Goal: Information Seeking & Learning: Learn about a topic

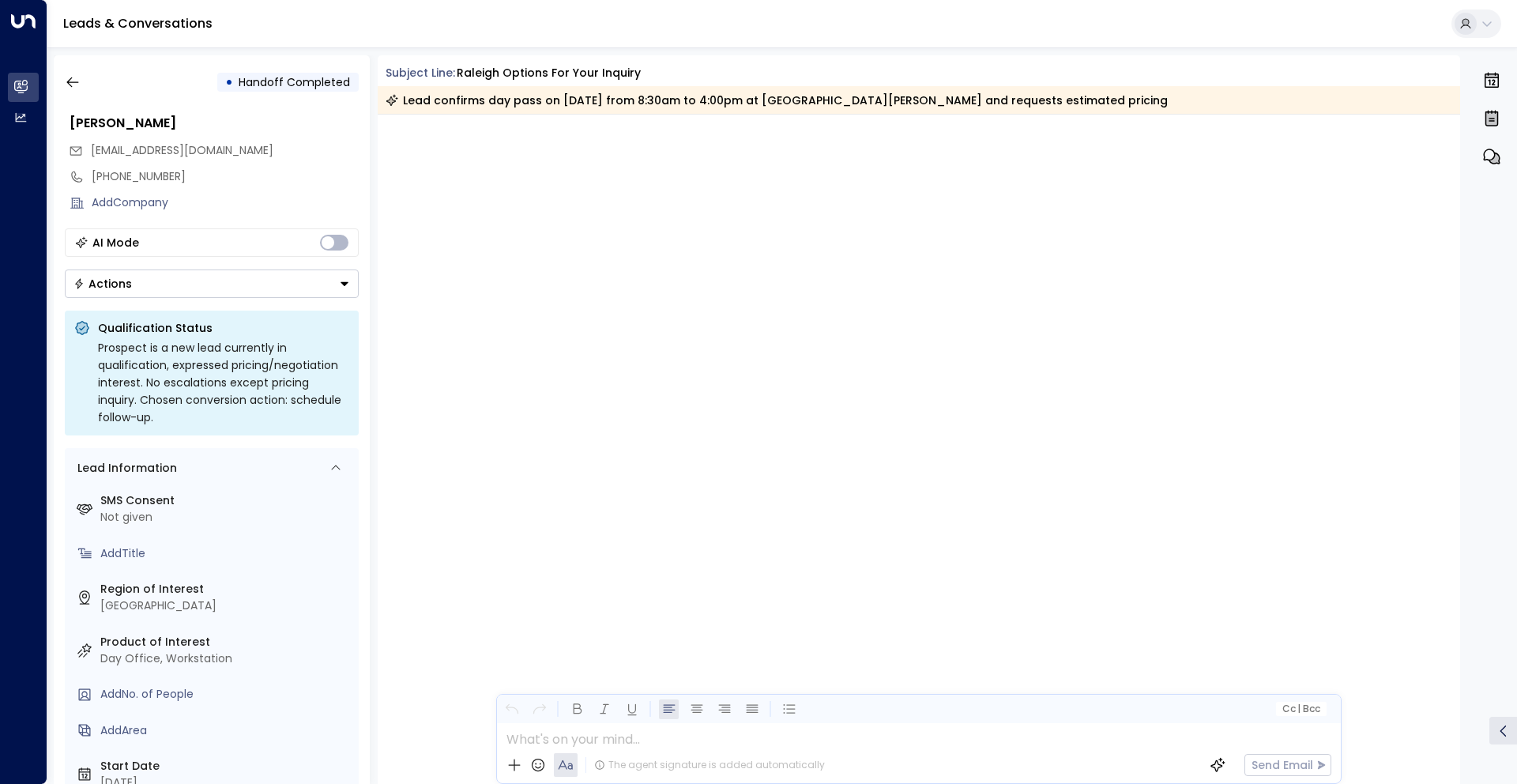
scroll to position [3393, 0]
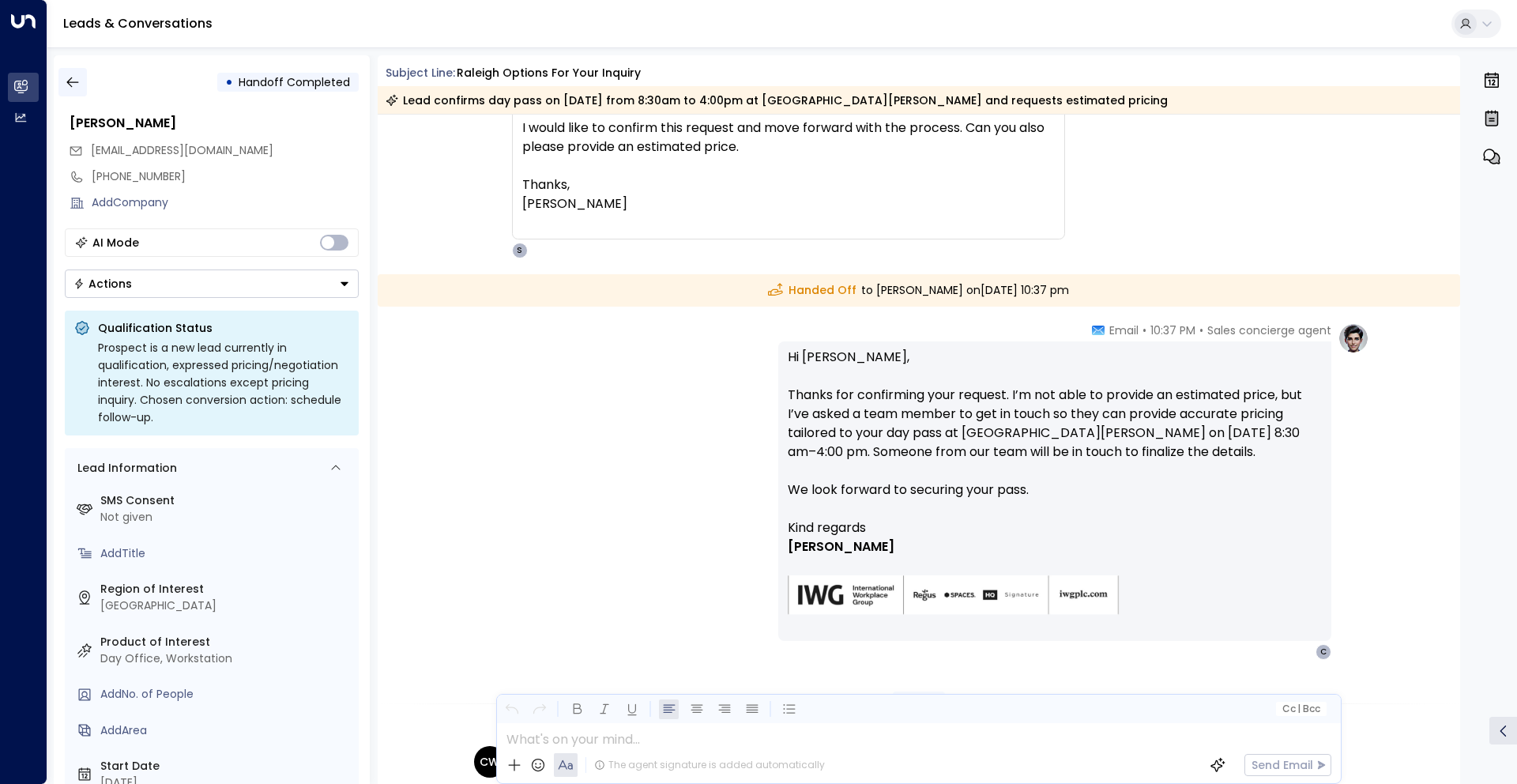
click at [82, 92] on button "button" at bounding box center [72, 81] width 28 height 28
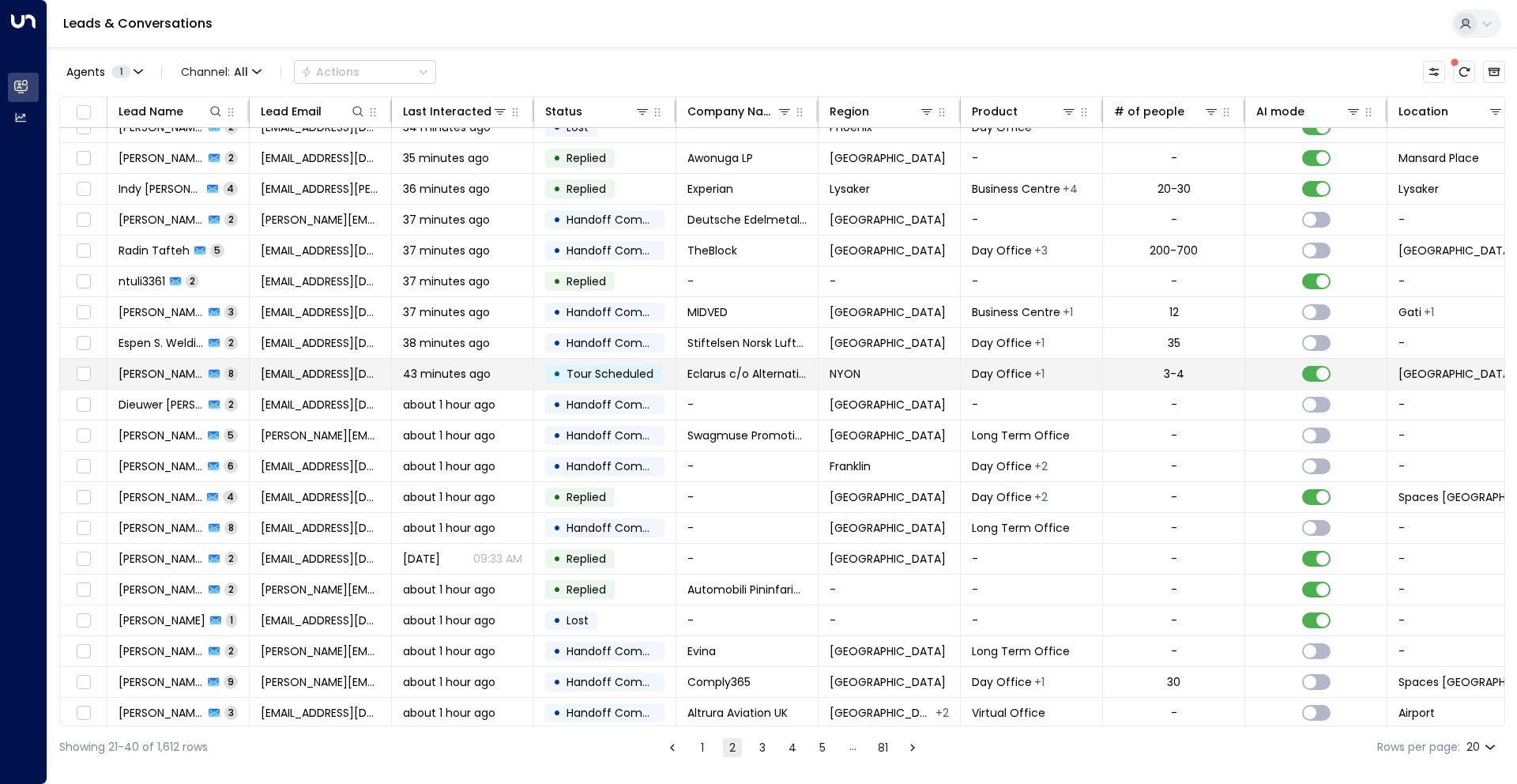
scroll to position [24, 0]
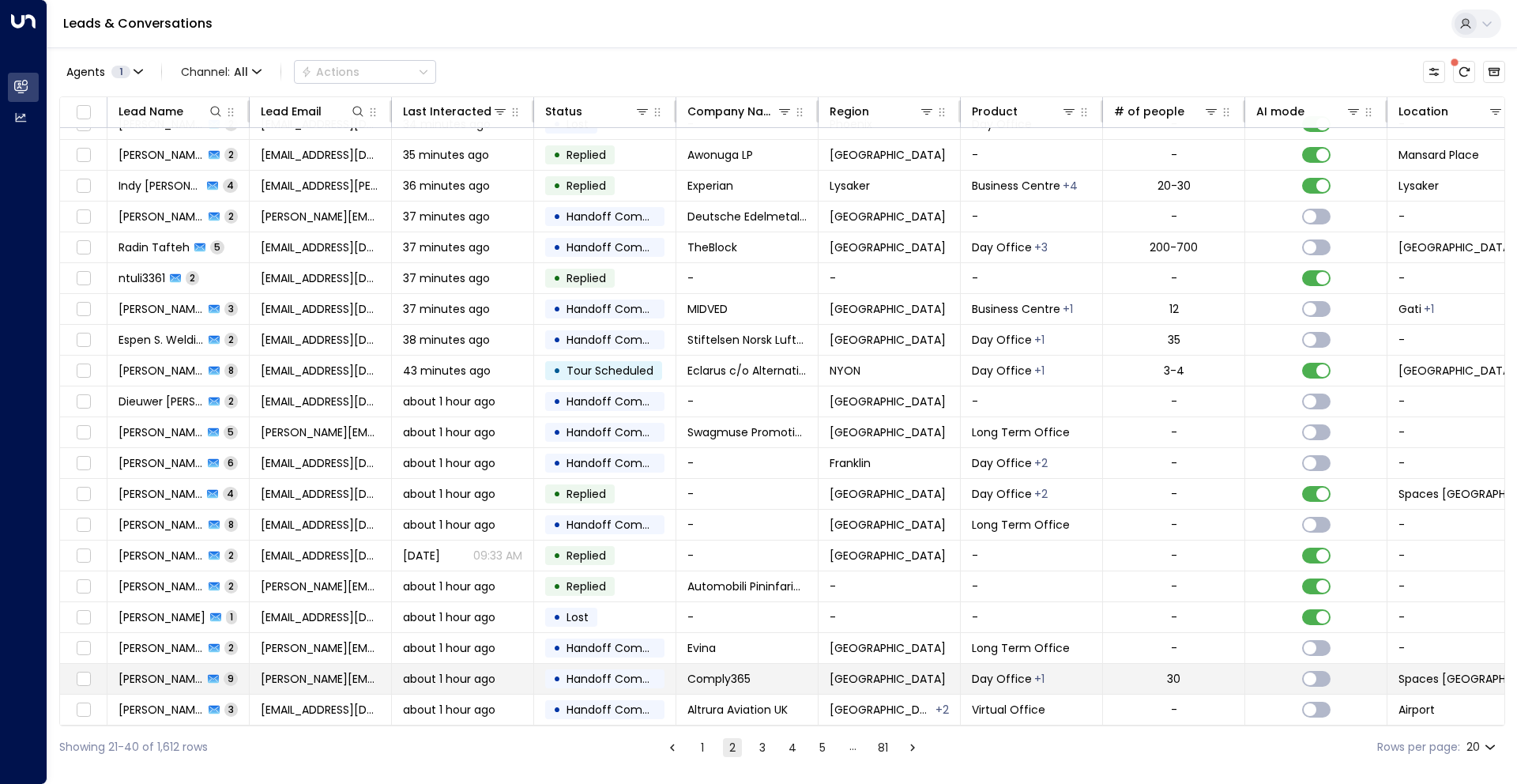
click at [840, 664] on td "[GEOGRAPHIC_DATA]" at bounding box center [889, 678] width 142 height 30
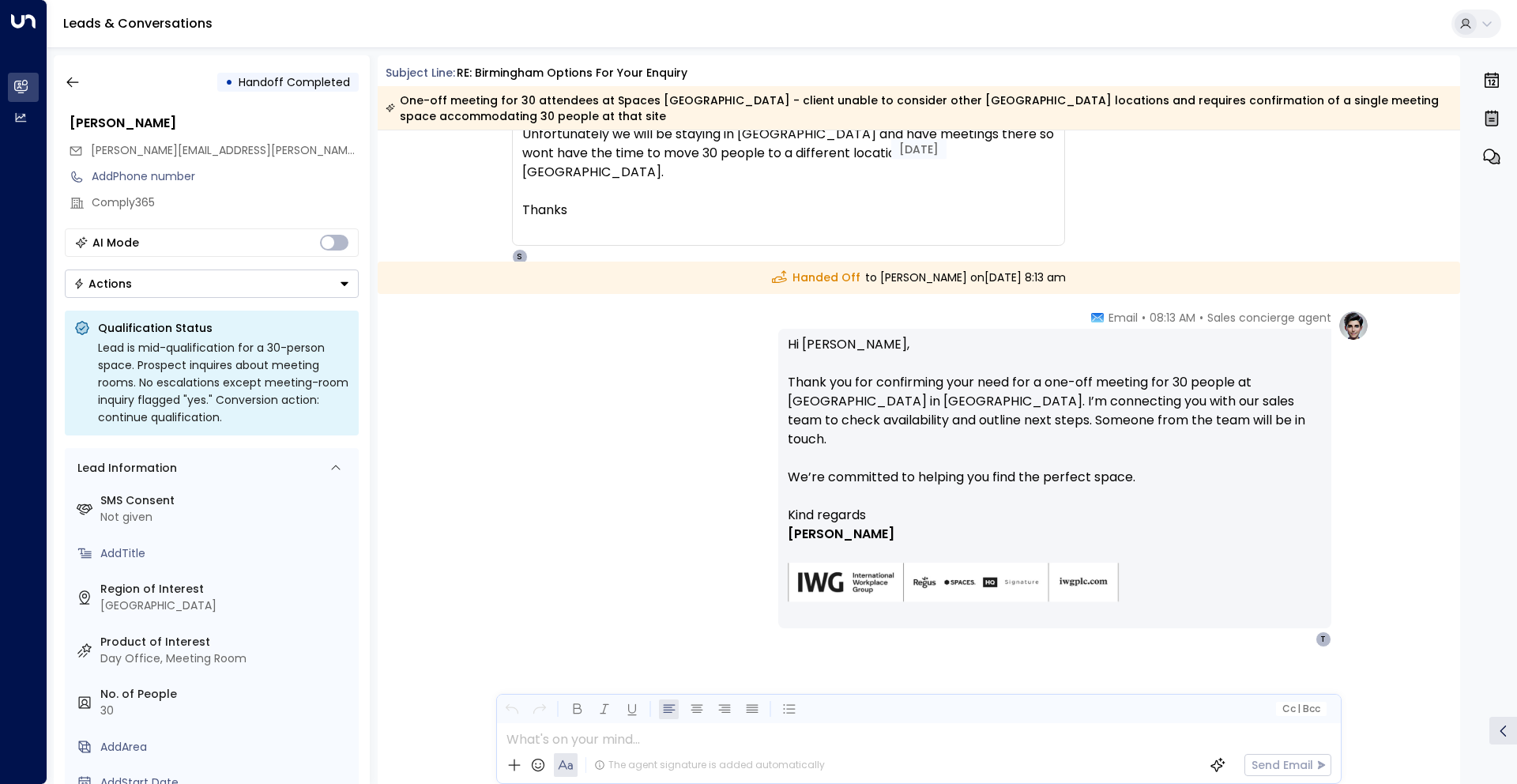
scroll to position [2595, 0]
click at [692, 156] on span "Unfortunately we will be staying in [GEOGRAPHIC_DATA] and have meetings there s…" at bounding box center [788, 150] width 533 height 57
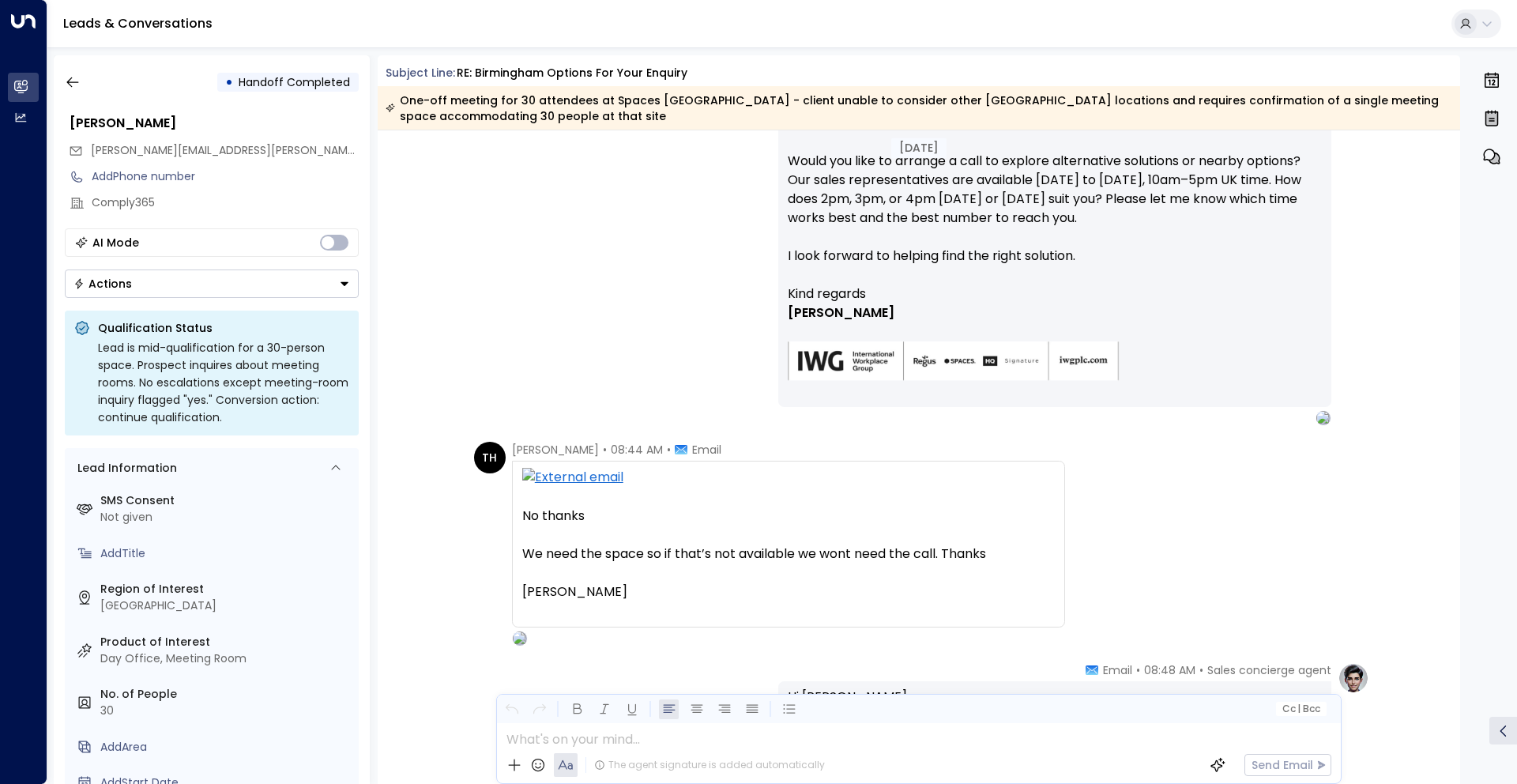
scroll to position [811, 0]
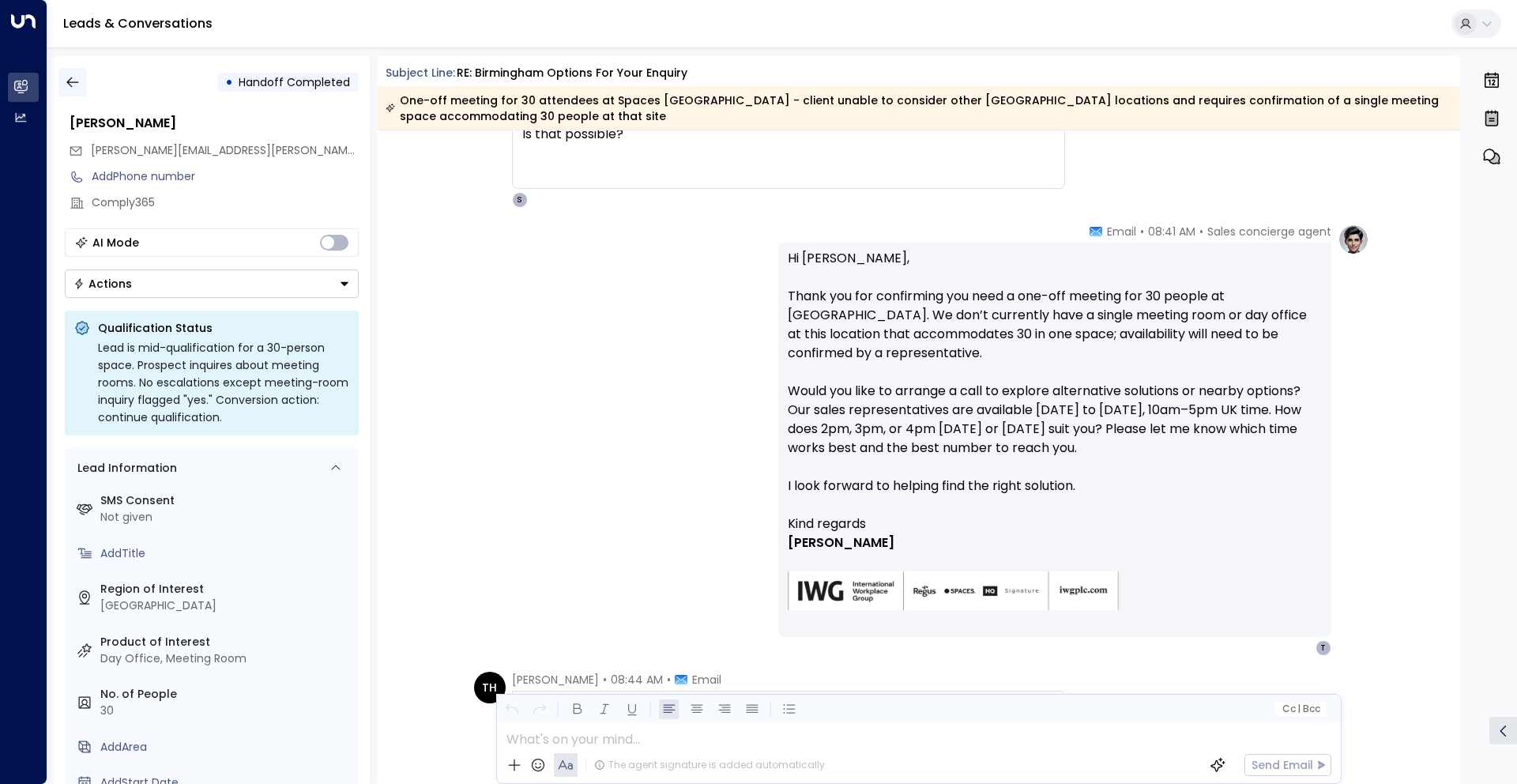
click at [73, 88] on icon "button" at bounding box center [72, 81] width 15 height 15
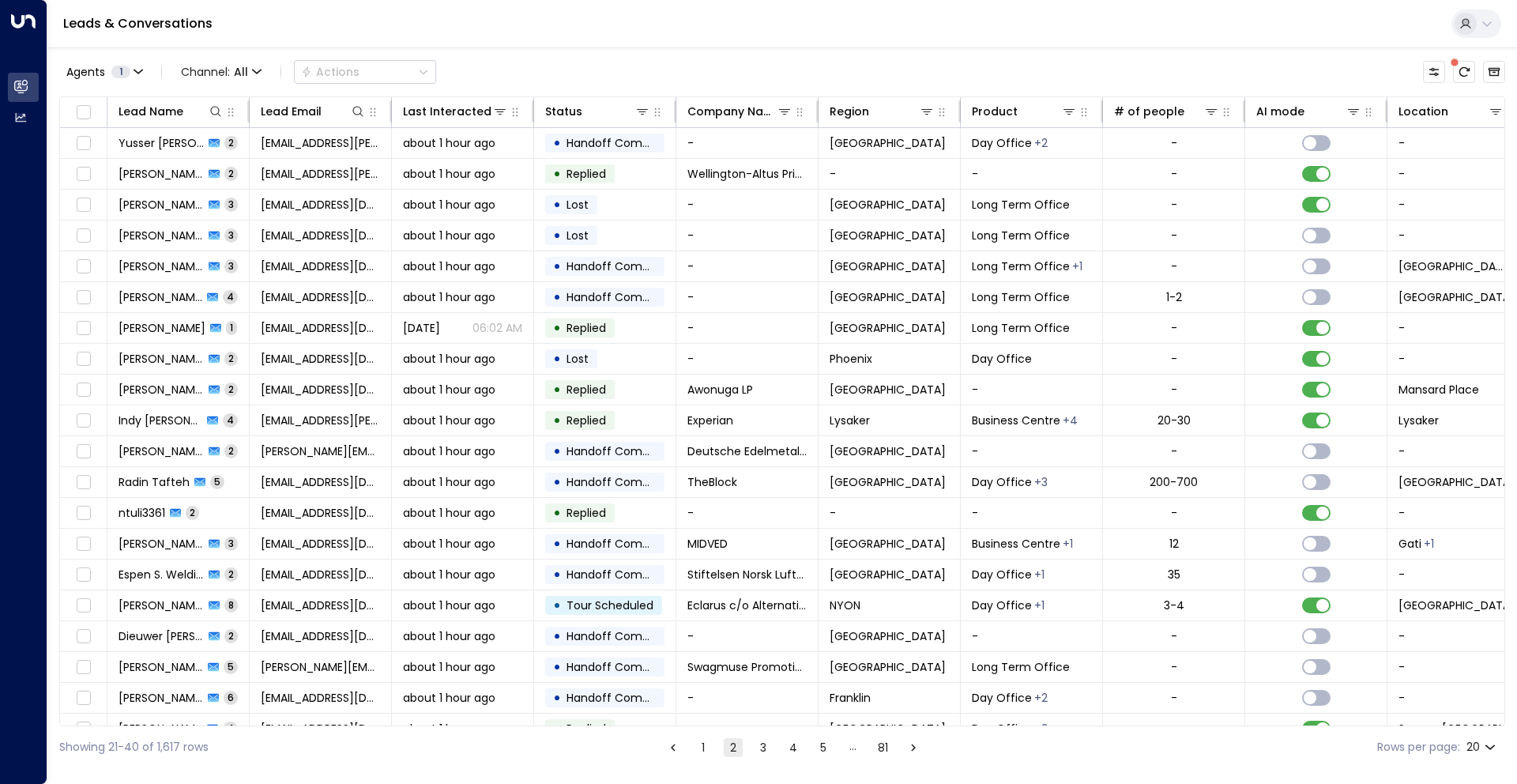
click at [709, 751] on button "1" at bounding box center [703, 747] width 19 height 19
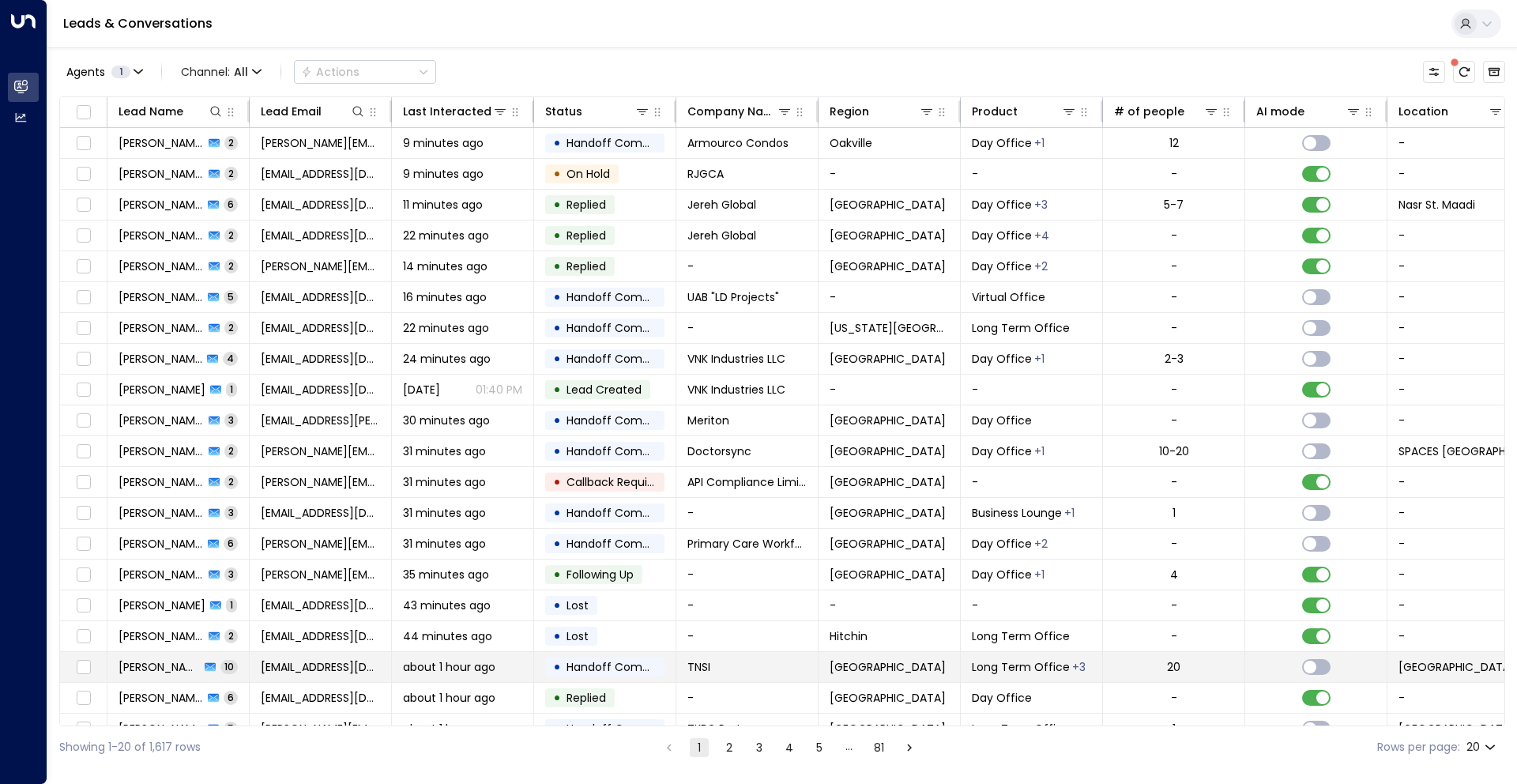
click at [485, 657] on td "about 1 hour ago" at bounding box center [462, 666] width 142 height 30
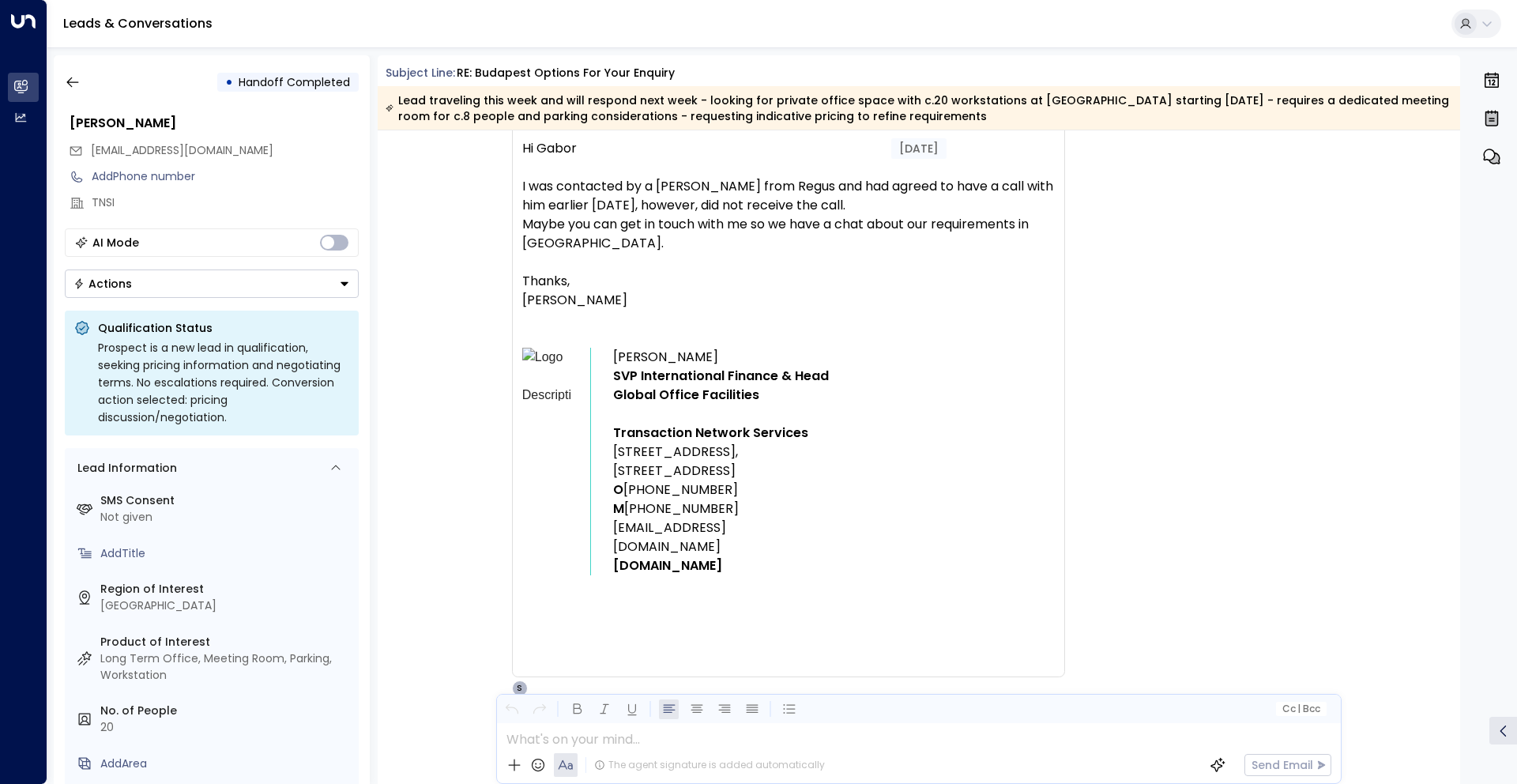
scroll to position [3676, 0]
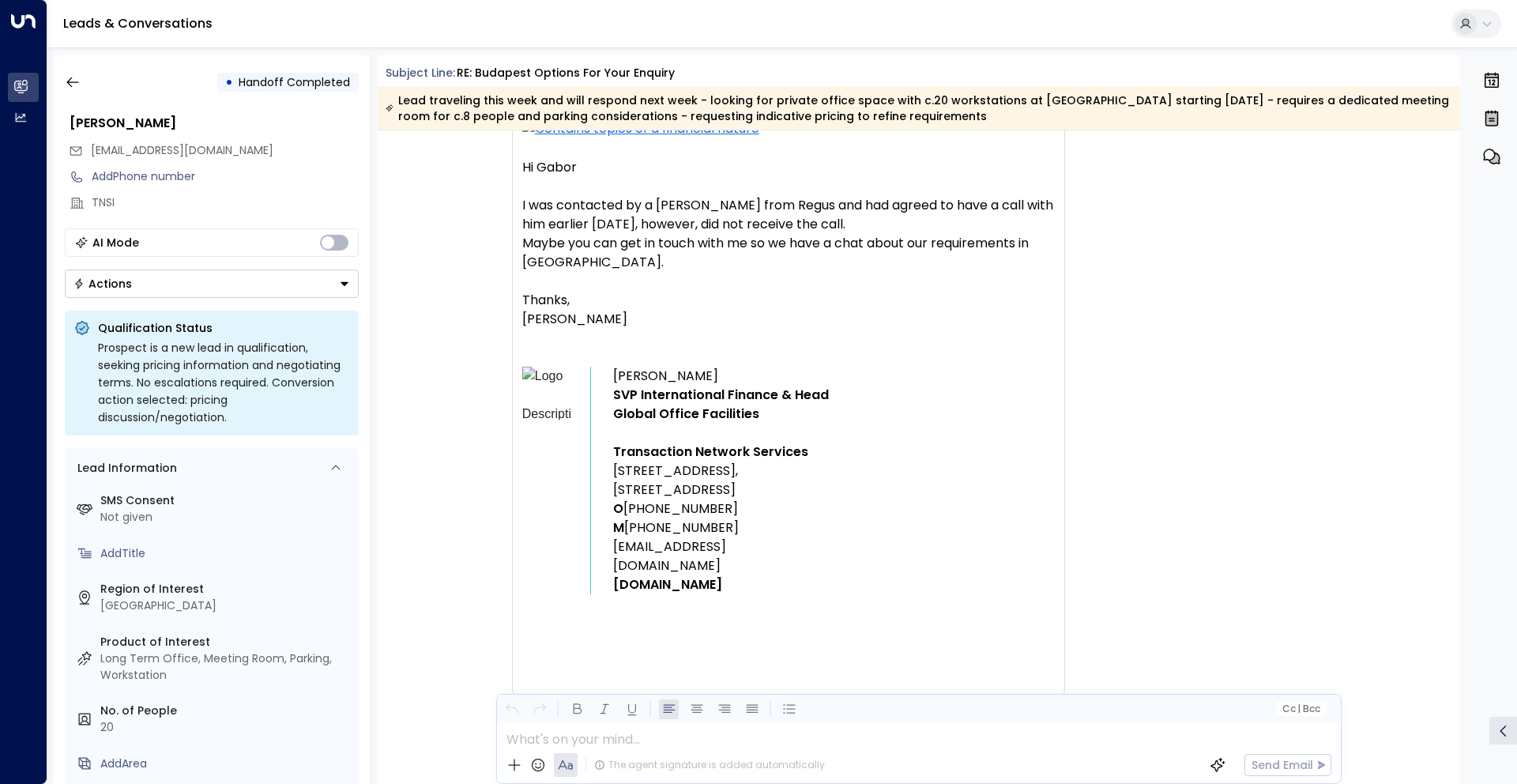
click at [582, 207] on span "I was contacted by a [PERSON_NAME] from Regus and had agreed to have a call wit…" at bounding box center [788, 234] width 533 height 76
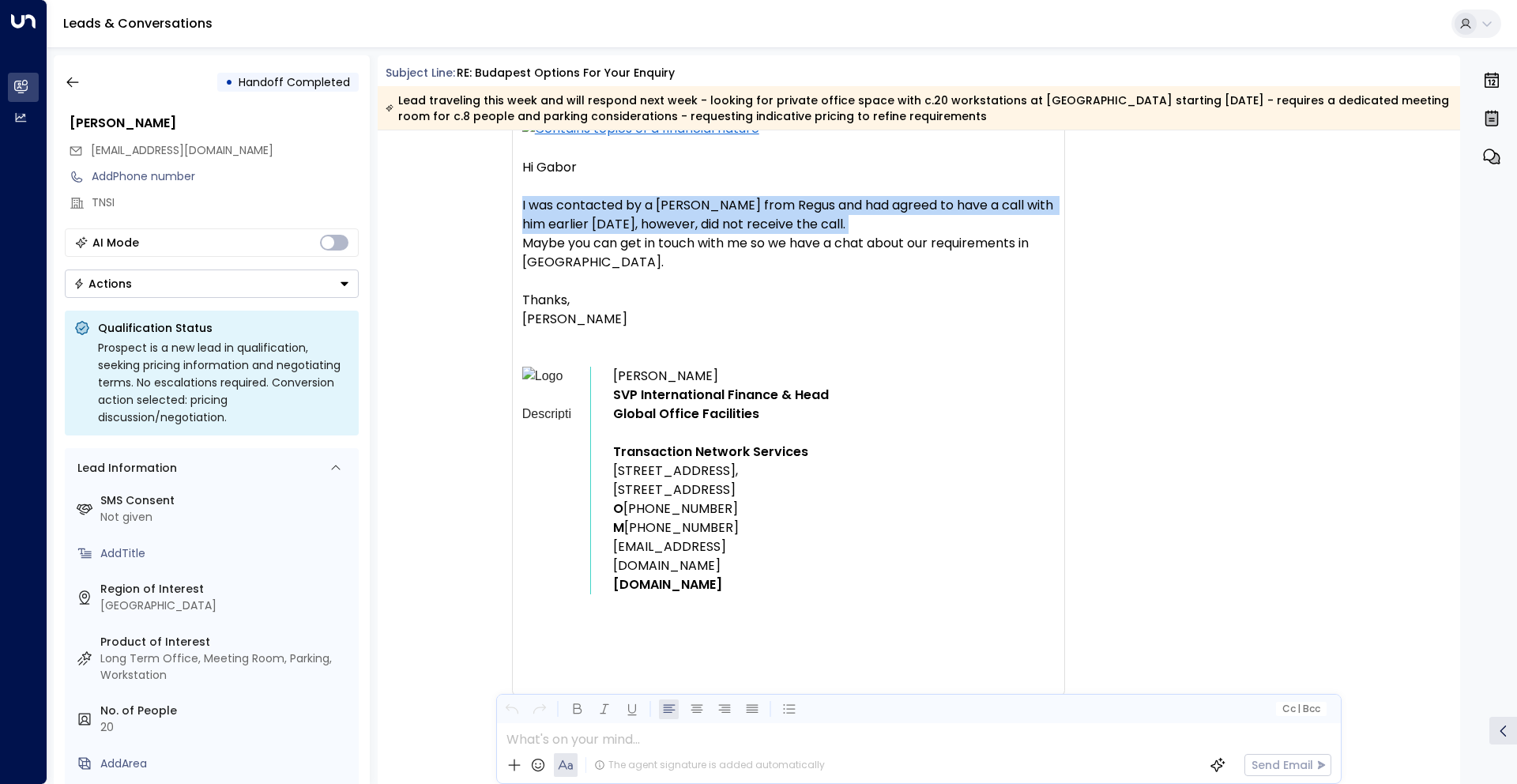
click at [582, 207] on span "I was contacted by a [PERSON_NAME] from Regus and had agreed to have a call wit…" at bounding box center [788, 234] width 533 height 76
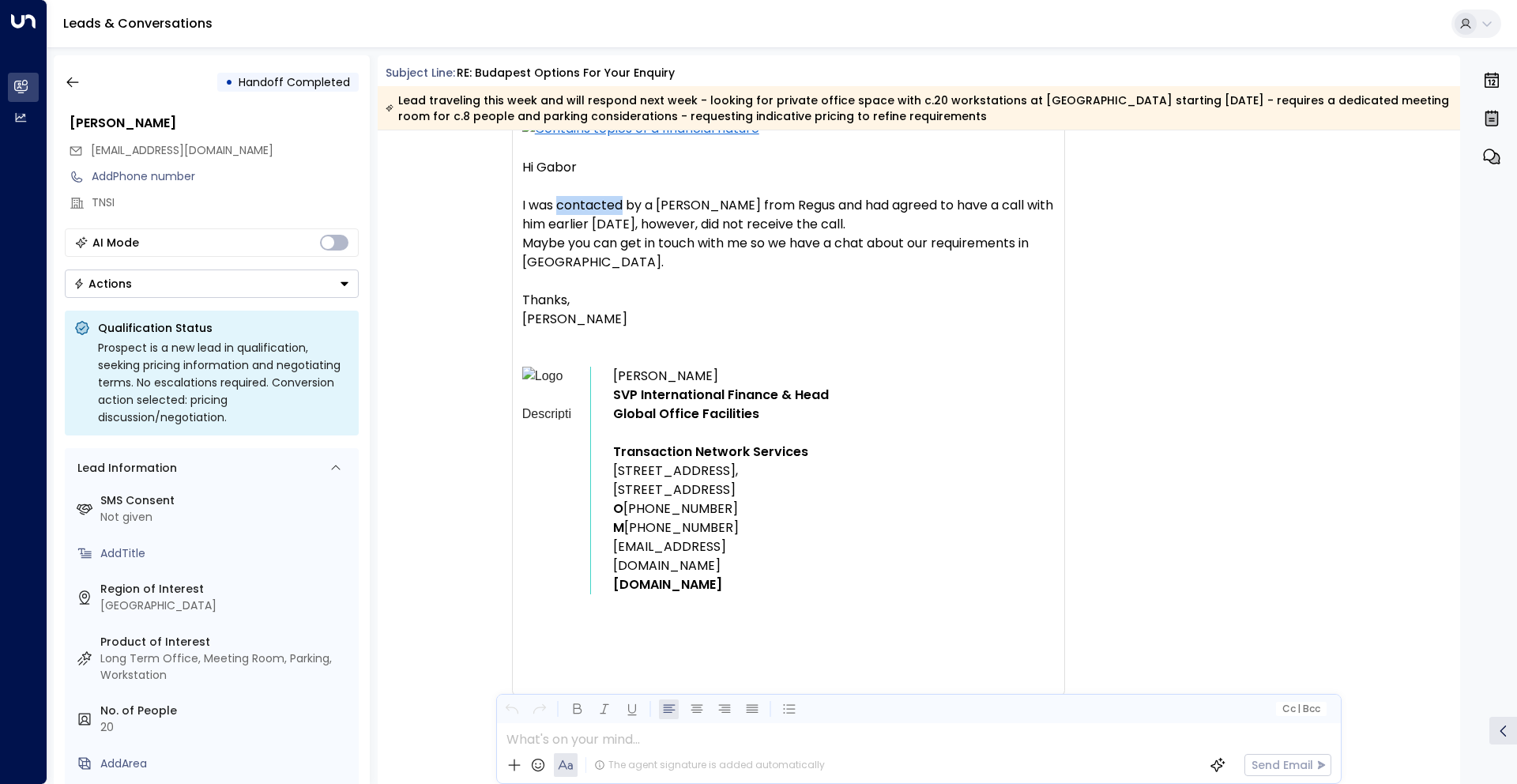
click at [582, 207] on span "I was contacted by a [PERSON_NAME] from Regus and had agreed to have a call wit…" at bounding box center [788, 234] width 533 height 76
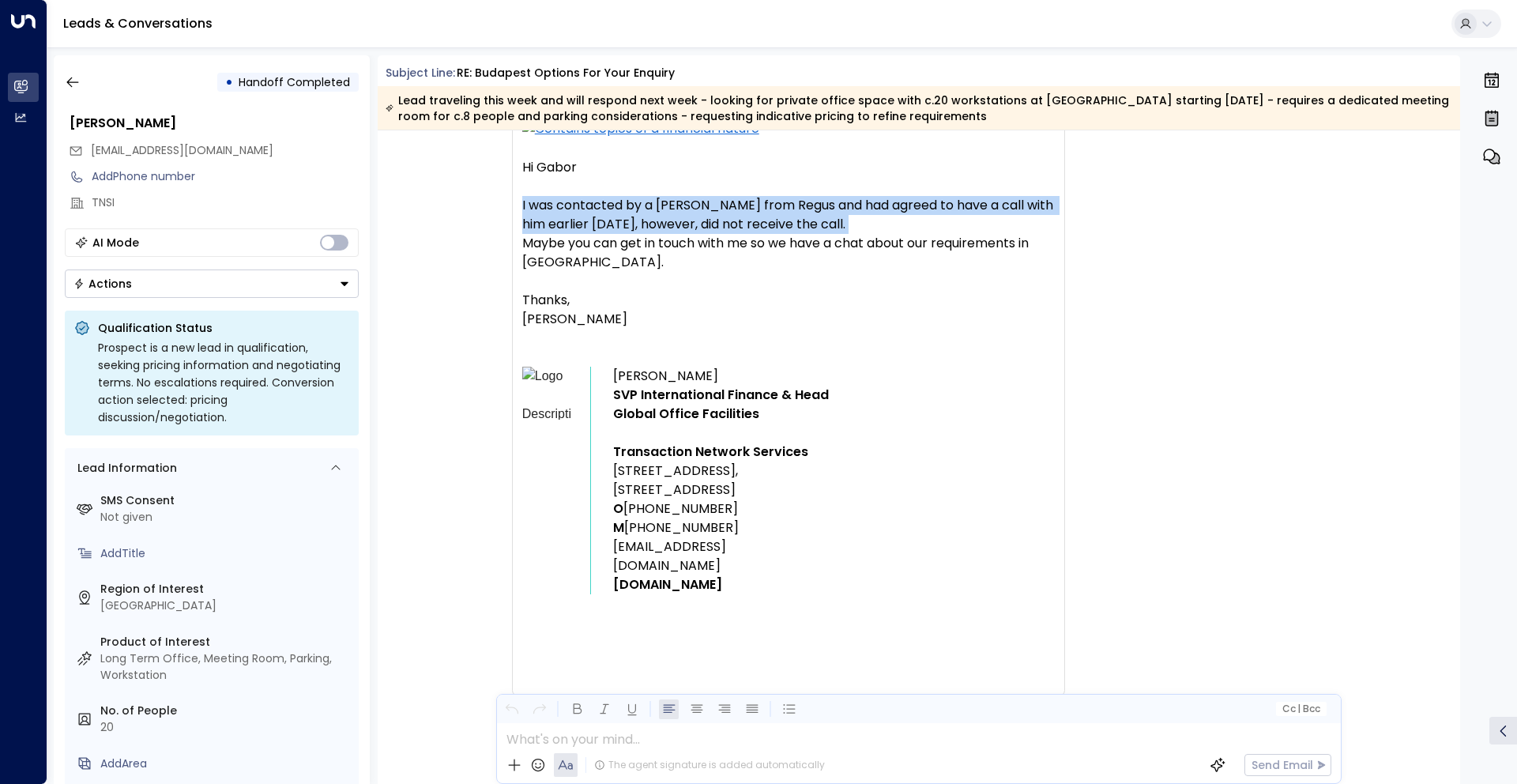
click at [582, 207] on span "I was contacted by a [PERSON_NAME] from Regus and had agreed to have a call wit…" at bounding box center [788, 234] width 533 height 76
click at [578, 208] on span "I was contacted by a [PERSON_NAME] from Regus and had agreed to have a call wit…" at bounding box center [788, 234] width 533 height 76
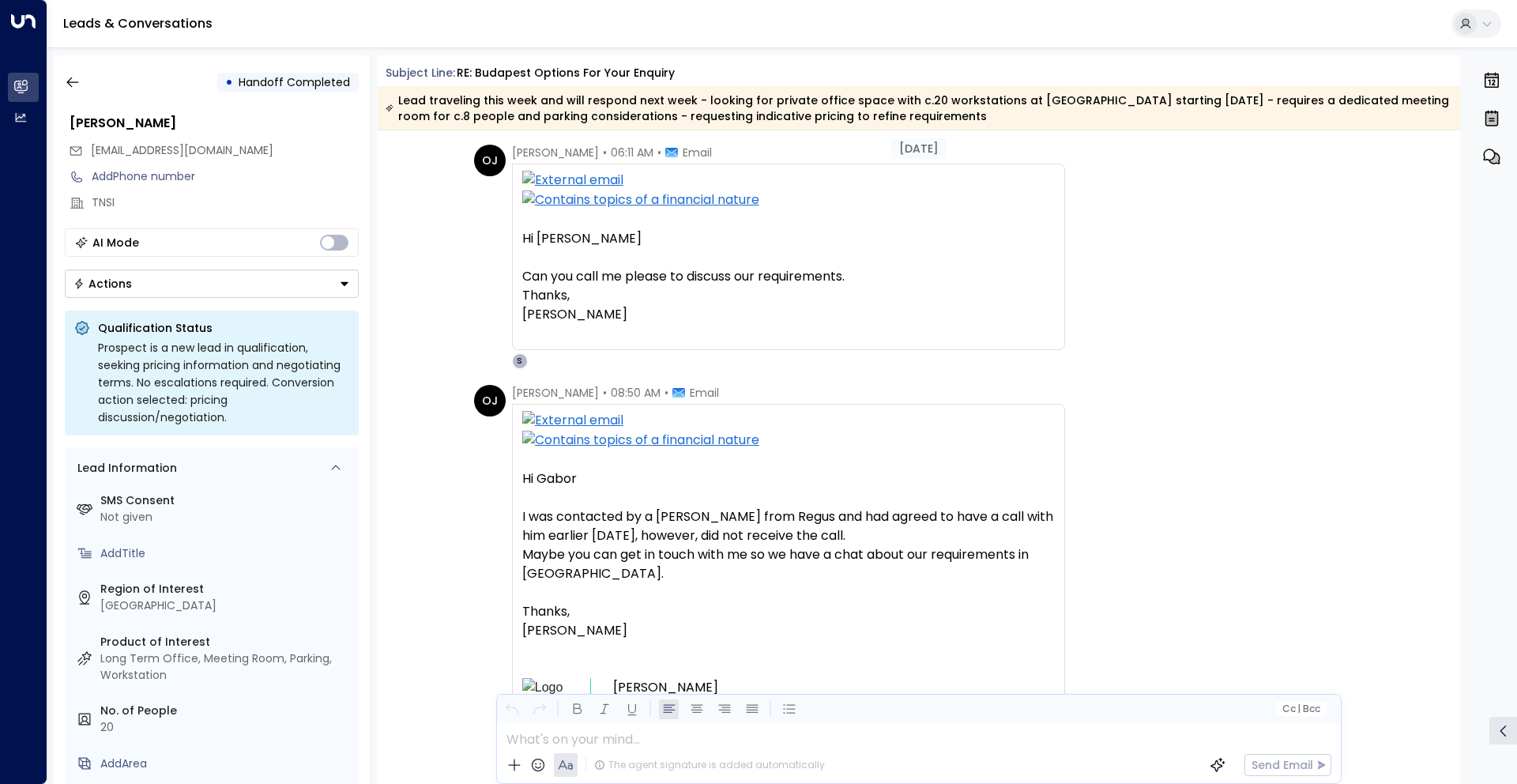
scroll to position [3356, 0]
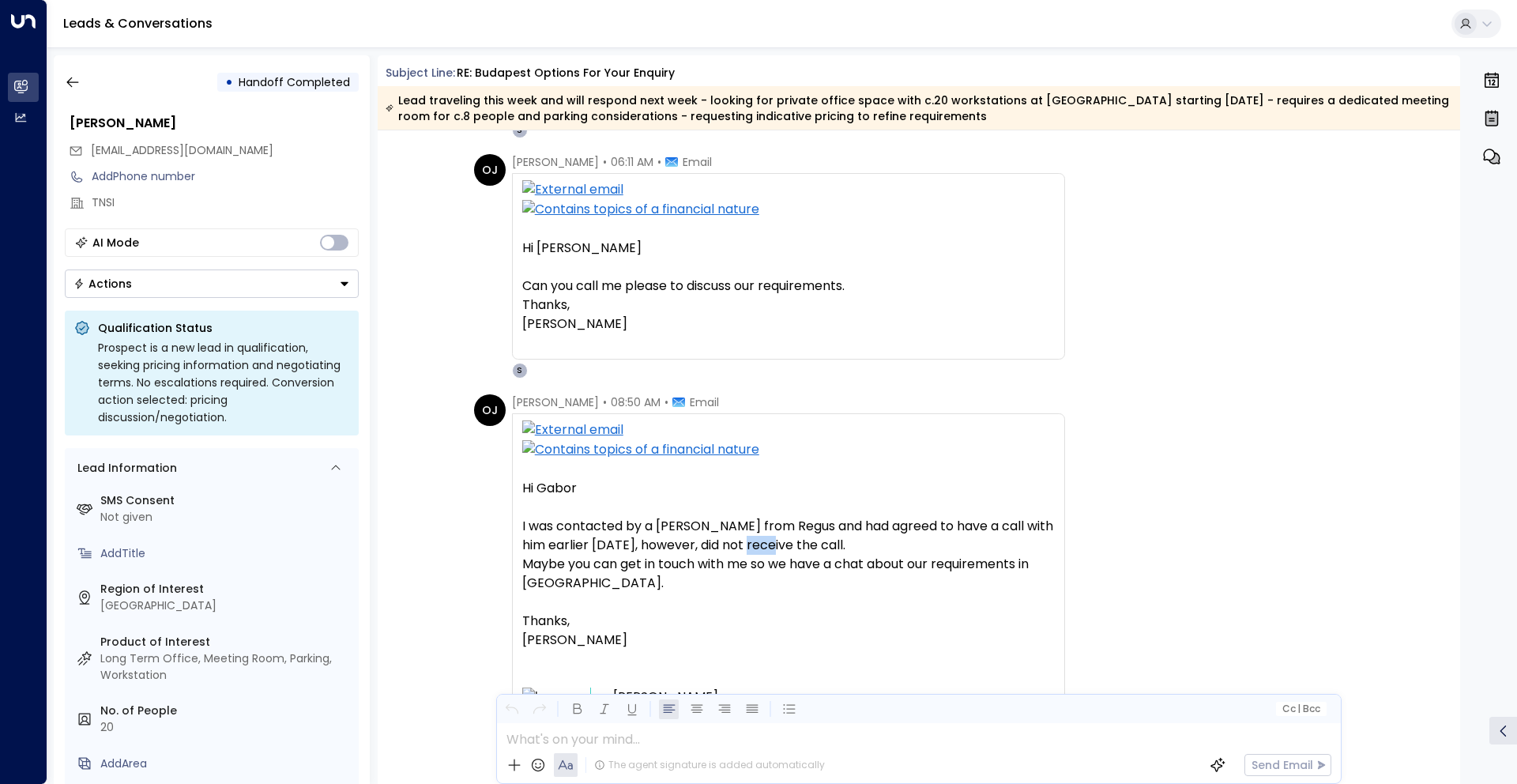
drag, startPoint x: 744, startPoint y: 548, endPoint x: 774, endPoint y: 545, distance: 30.1
click at [774, 545] on span "I was contacted by a [PERSON_NAME] from Regus and had agreed to have a call wit…" at bounding box center [788, 554] width 533 height 76
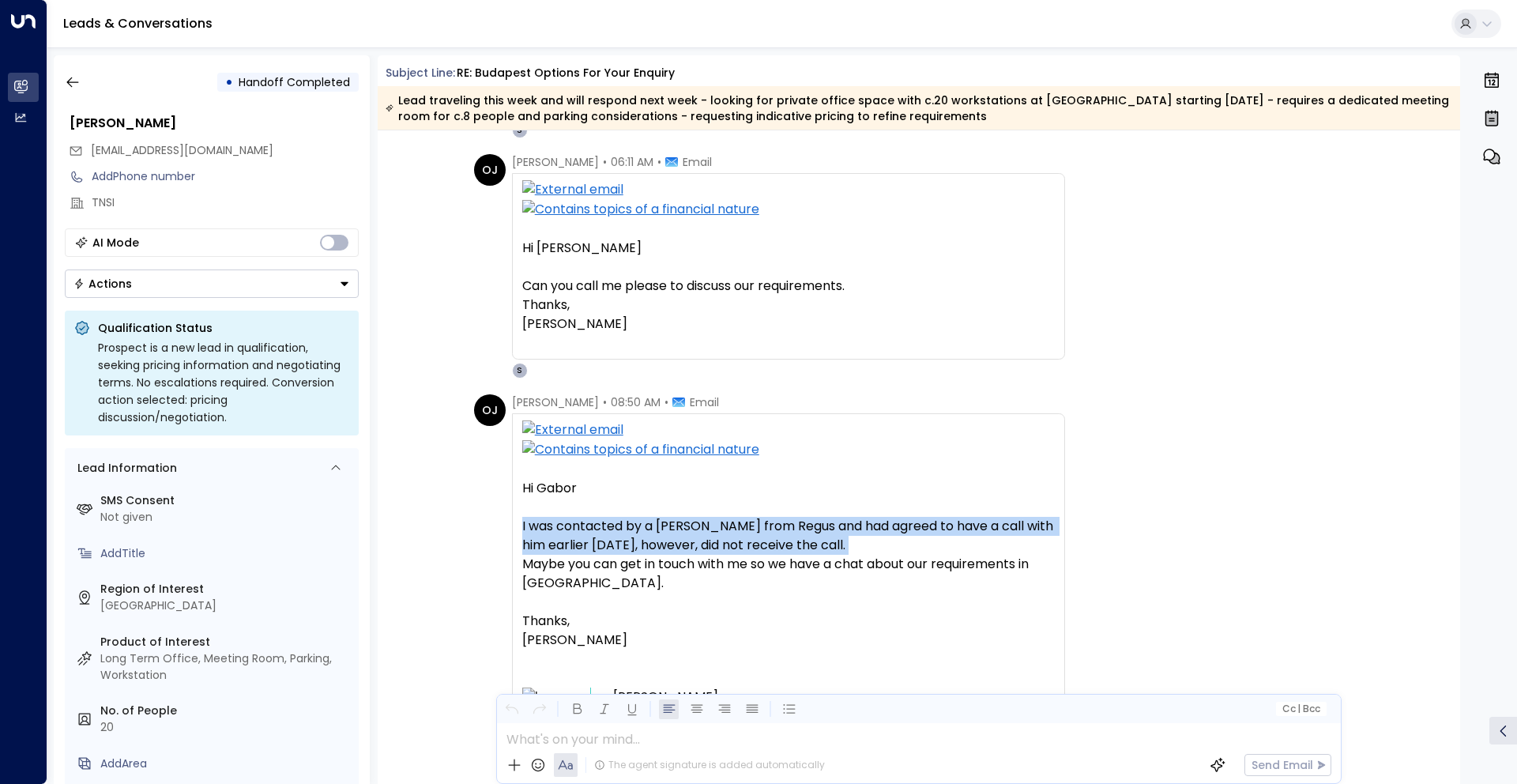
click at [774, 545] on span "I was contacted by a [PERSON_NAME] from Regus and had agreed to have a call wit…" at bounding box center [788, 554] width 533 height 76
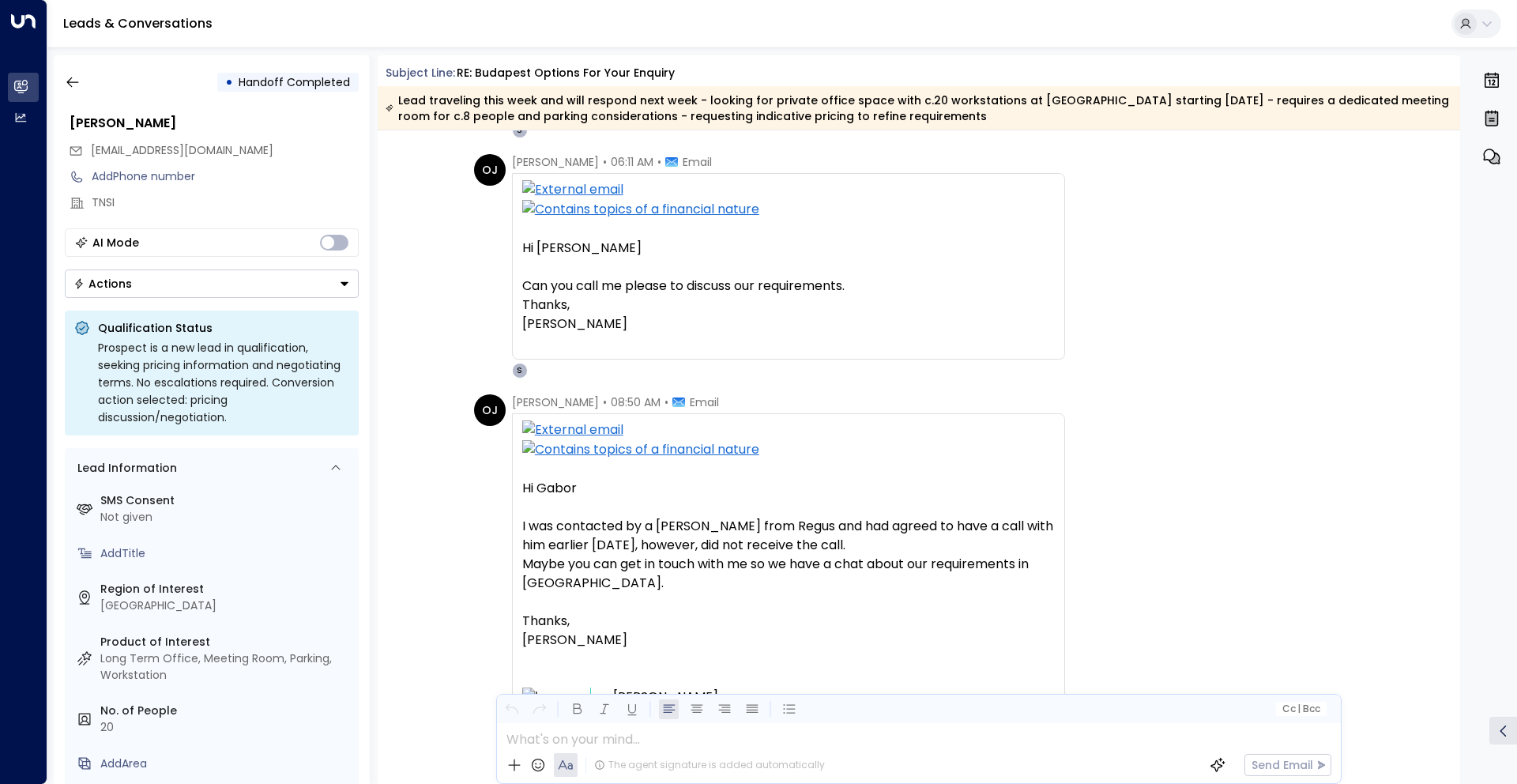
click at [774, 545] on span "I was contacted by a [PERSON_NAME] from Regus and had agreed to have a call wit…" at bounding box center [788, 554] width 533 height 76
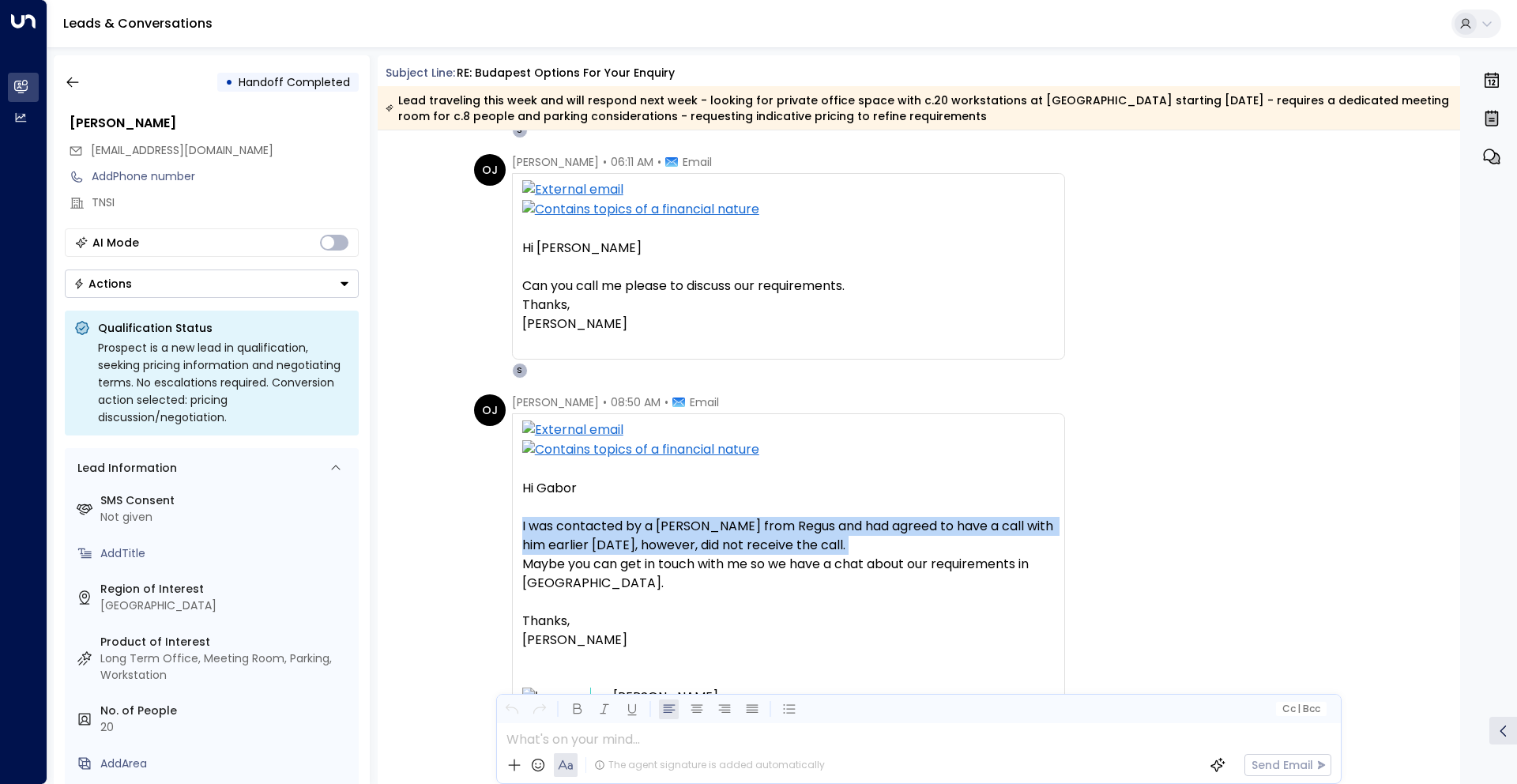
click at [774, 545] on span "I was contacted by a [PERSON_NAME] from Regus and had agreed to have a call wit…" at bounding box center [788, 554] width 533 height 76
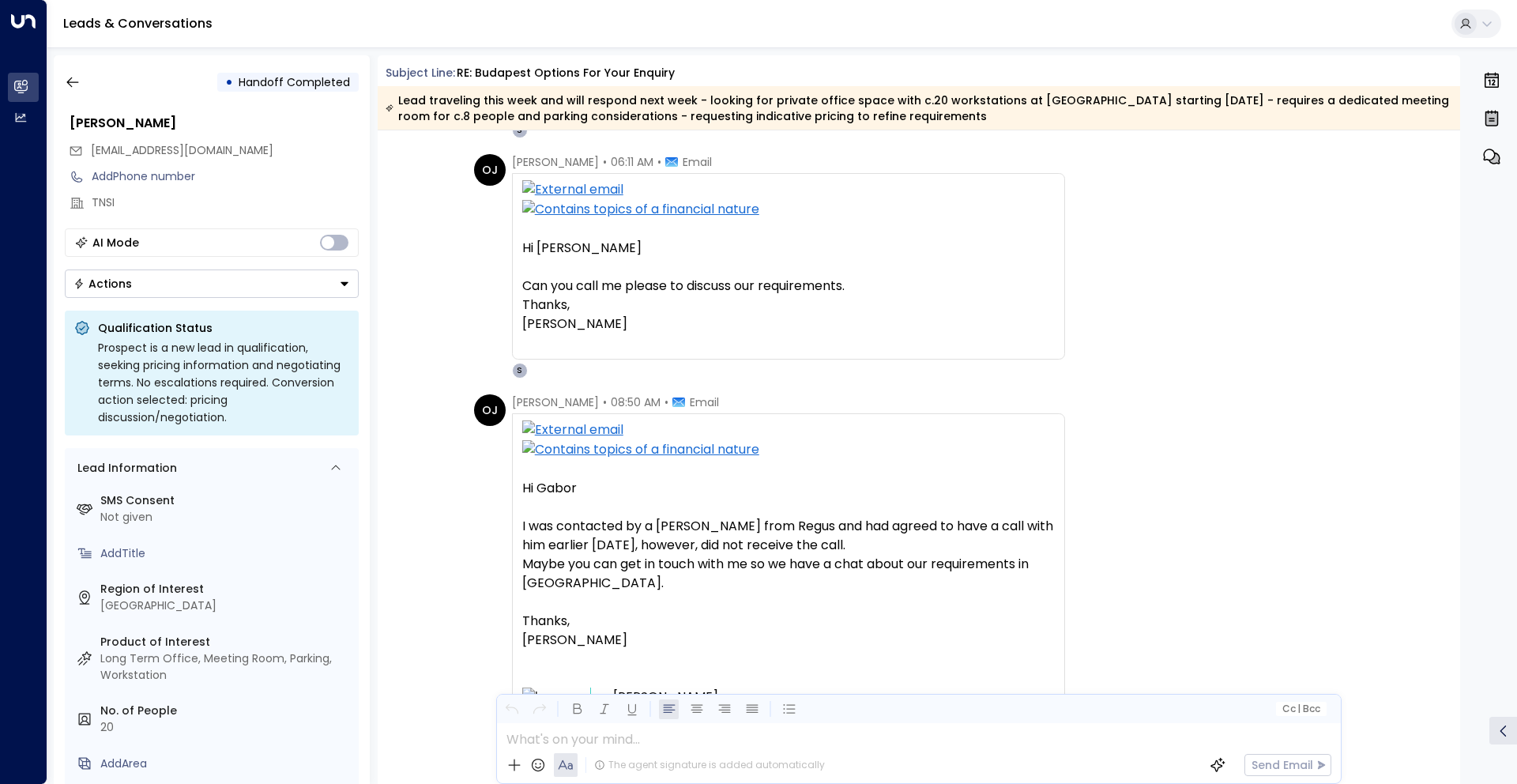
click at [774, 545] on span "I was contacted by a [PERSON_NAME] from Regus and had agreed to have a call wit…" at bounding box center [788, 554] width 533 height 76
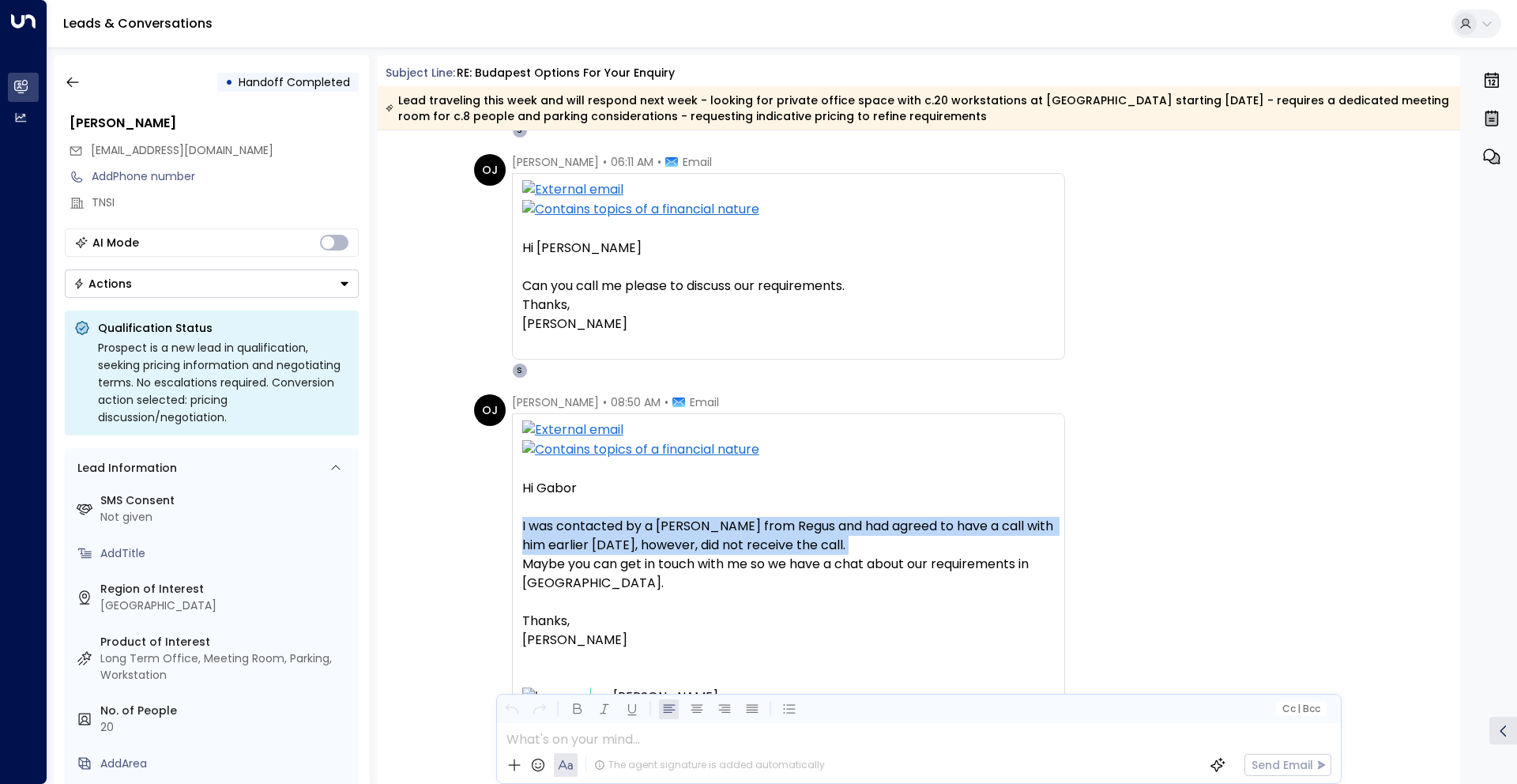
click at [774, 545] on span "I was contacted by a [PERSON_NAME] from Regus and had agreed to have a call wit…" at bounding box center [788, 554] width 533 height 76
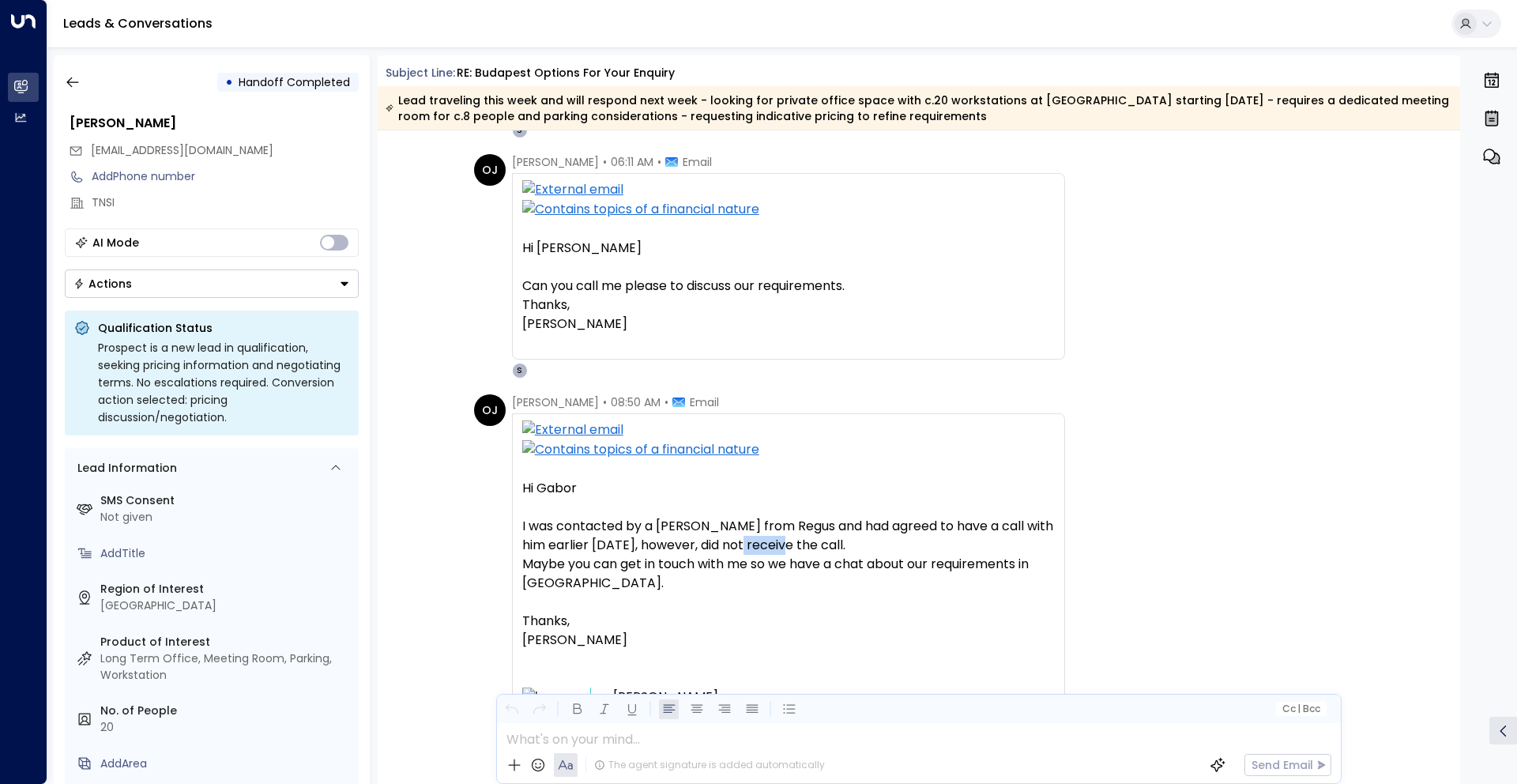
click at [774, 545] on span "I was contacted by a [PERSON_NAME] from Regus and had agreed to have a call wit…" at bounding box center [788, 554] width 533 height 76
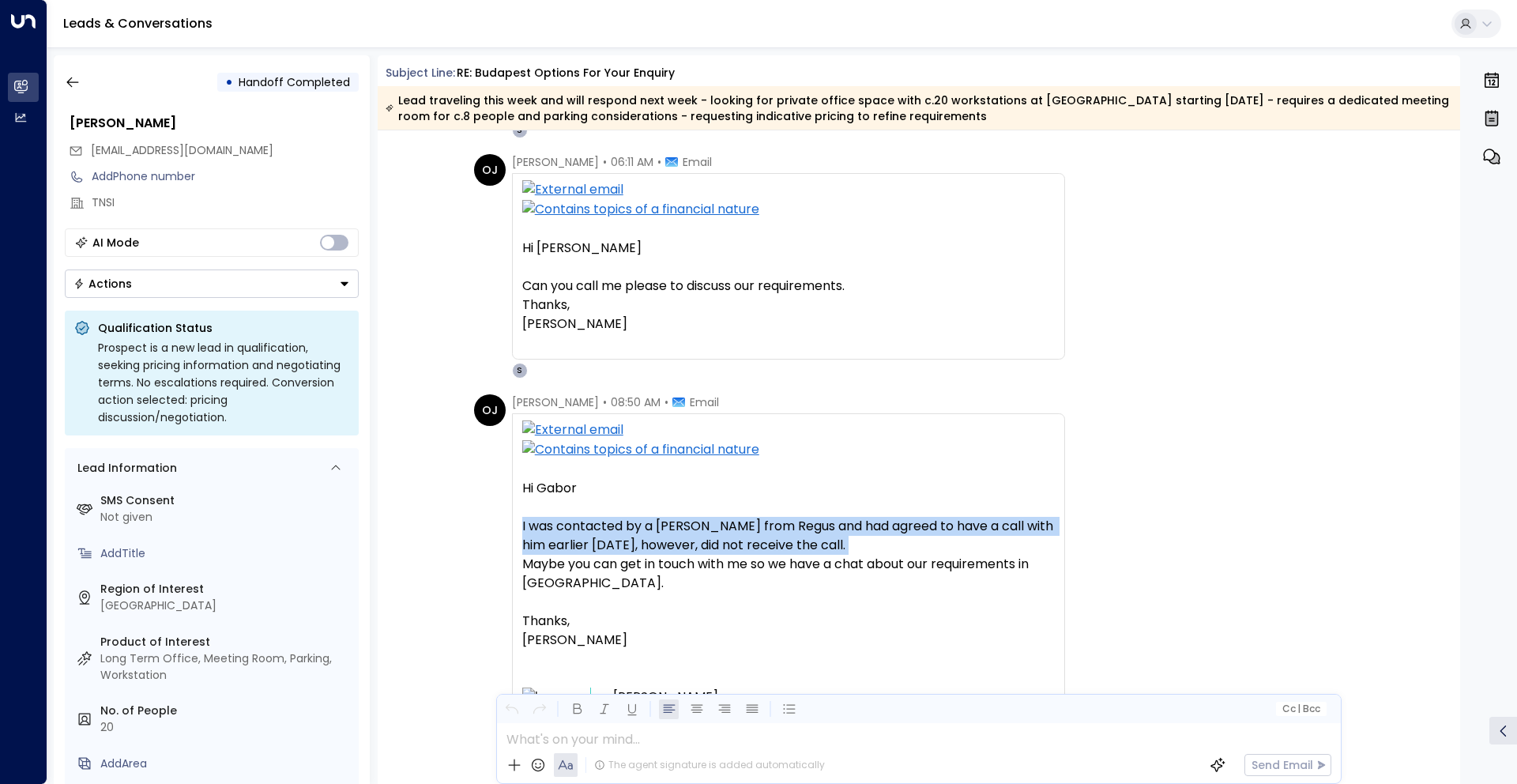
click at [774, 545] on span "I was contacted by a [PERSON_NAME] from Regus and had agreed to have a call wit…" at bounding box center [788, 554] width 533 height 76
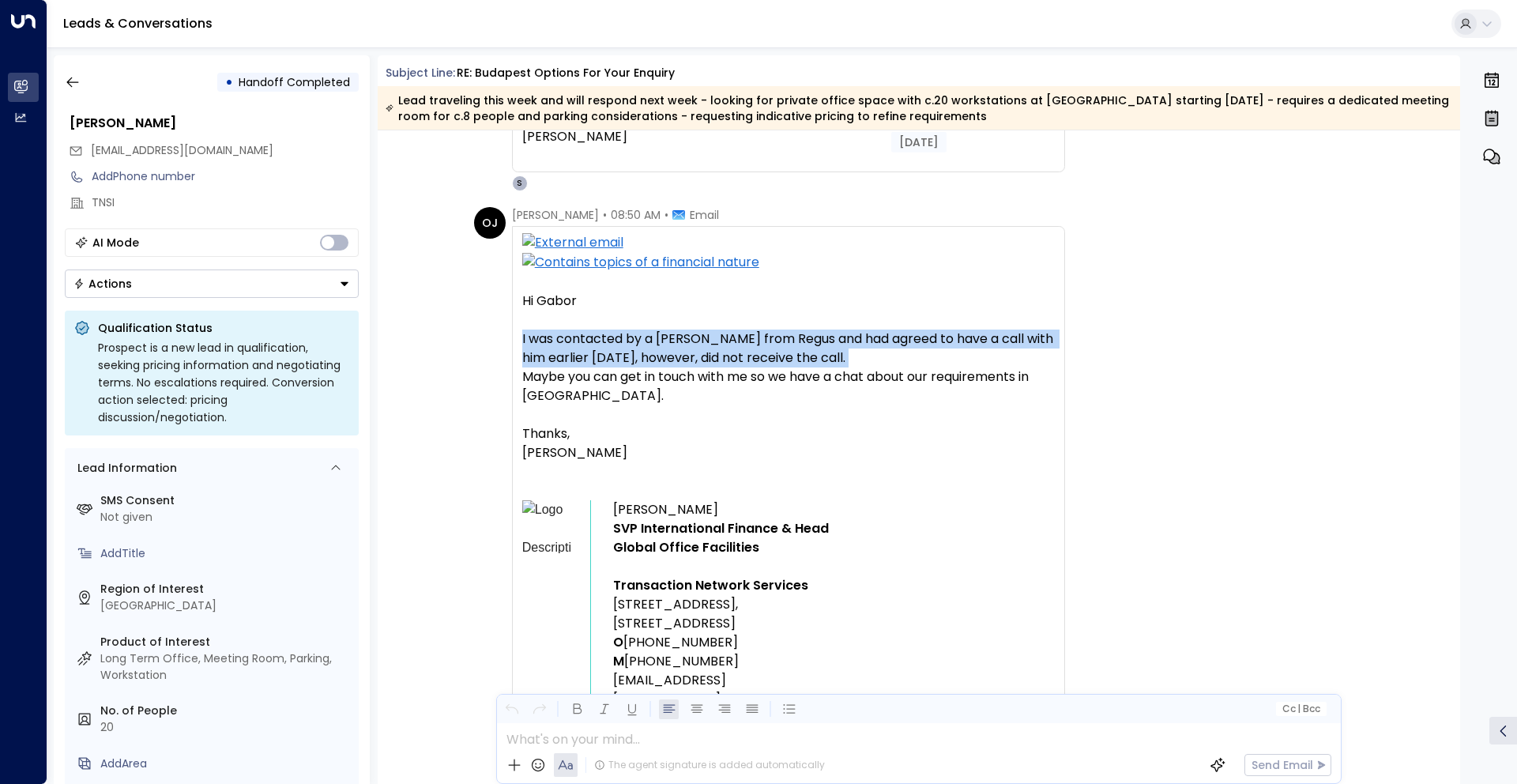
scroll to position [3784, 0]
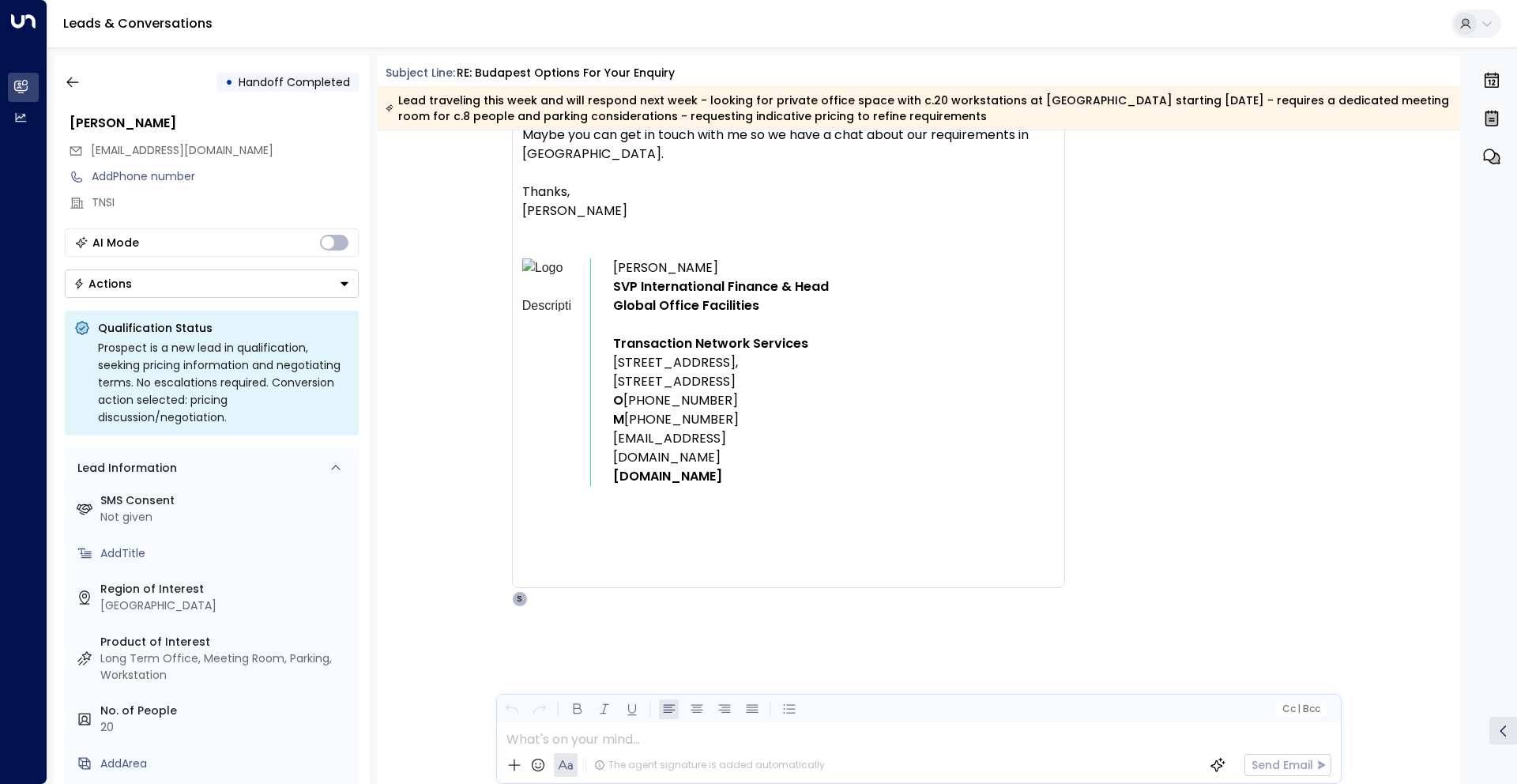
click at [682, 308] on span "SVP International Finance & Head Global Office Facilities" at bounding box center [723, 297] width 219 height 38
click at [759, 312] on span "SVP International Finance & Head Global Office Facilities" at bounding box center [723, 297] width 219 height 38
click at [832, 311] on td "[PERSON_NAME] SVP International Finance & Head Global Office Facilities Transac…" at bounding box center [730, 373] width 234 height 228
click at [87, 78] on div "• Handoff Completed" at bounding box center [212, 81] width 294 height 28
click at [80, 83] on button "button" at bounding box center [72, 81] width 28 height 28
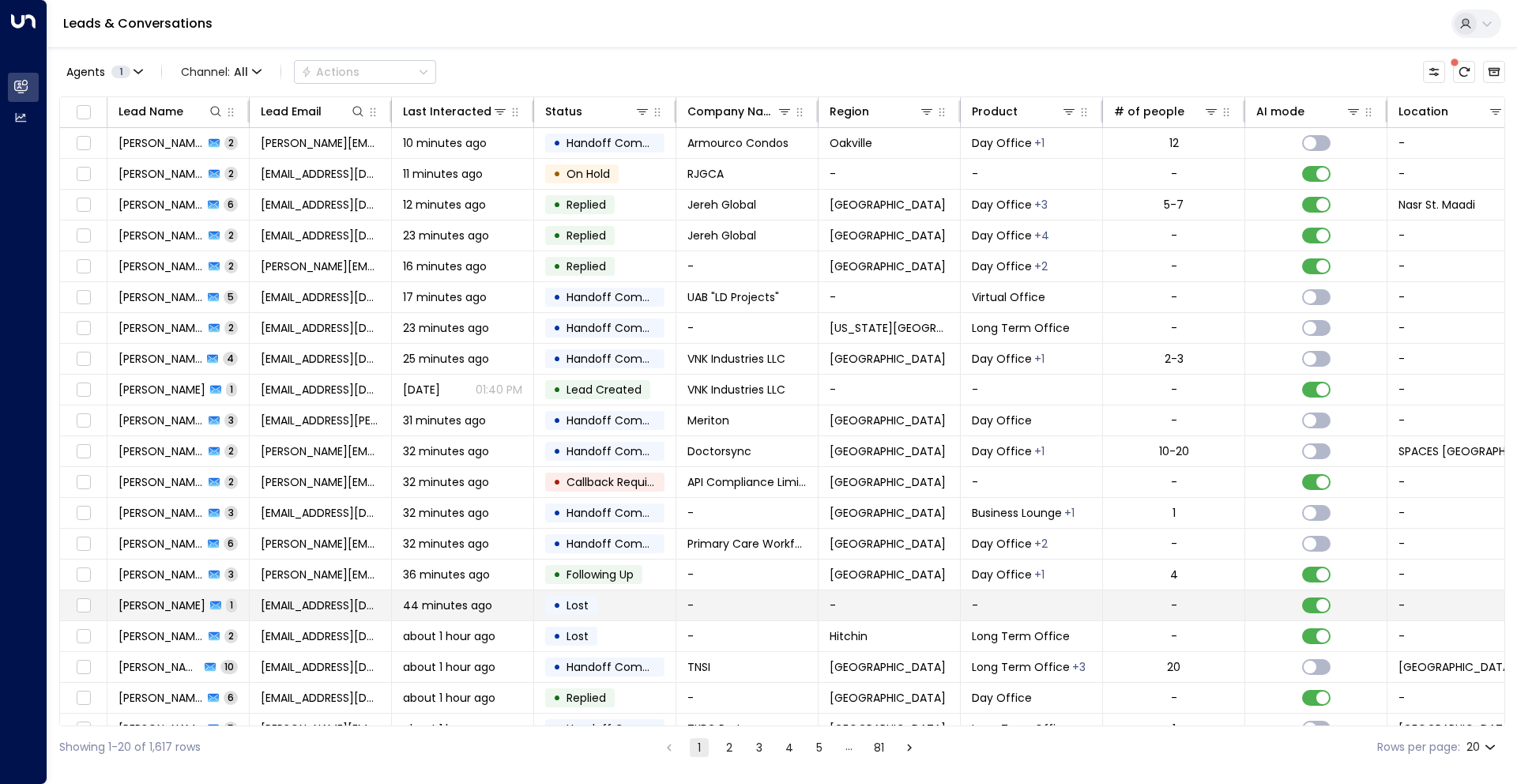
click at [400, 619] on td "44 minutes ago" at bounding box center [462, 605] width 142 height 30
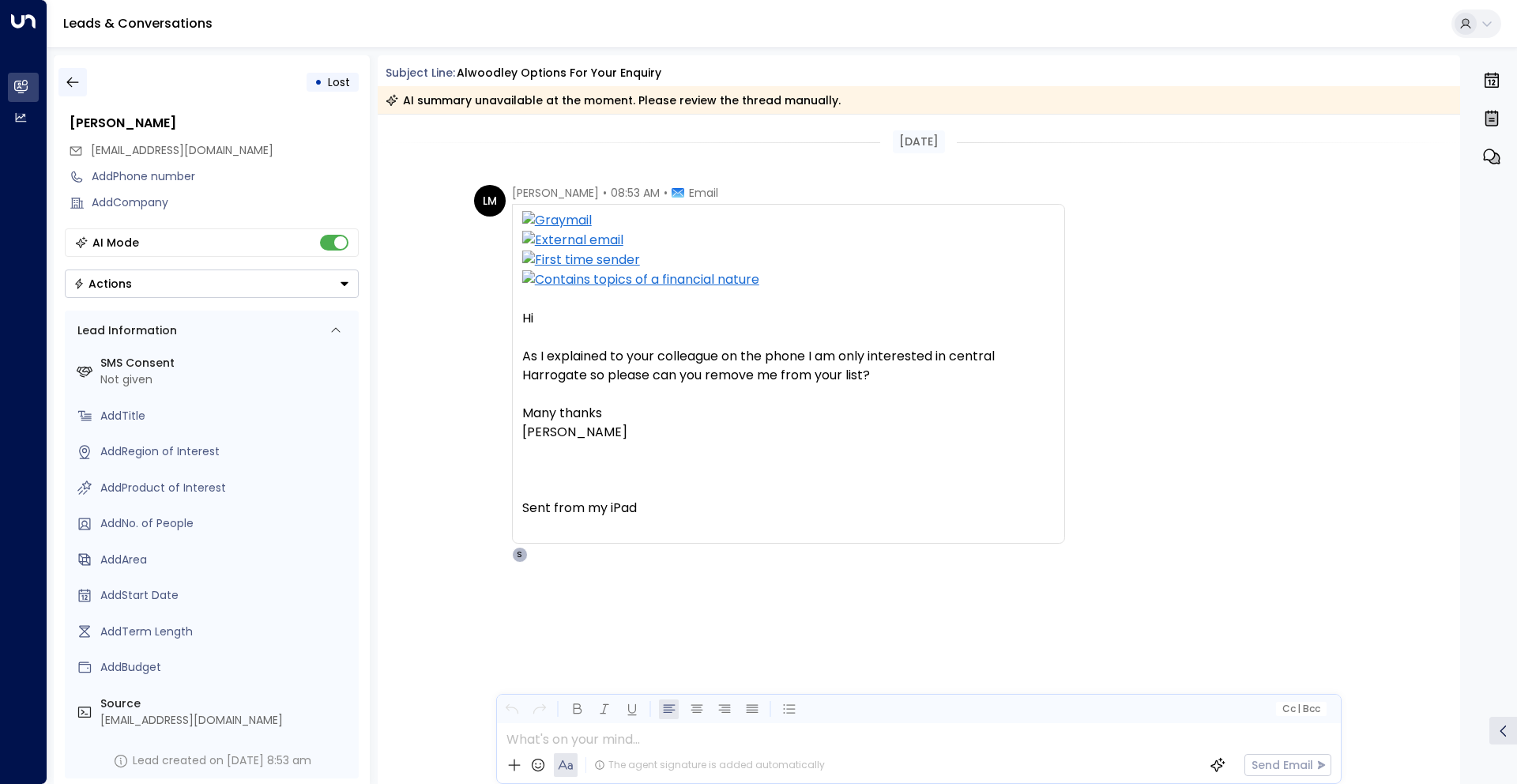
click at [85, 89] on button "button" at bounding box center [72, 81] width 28 height 28
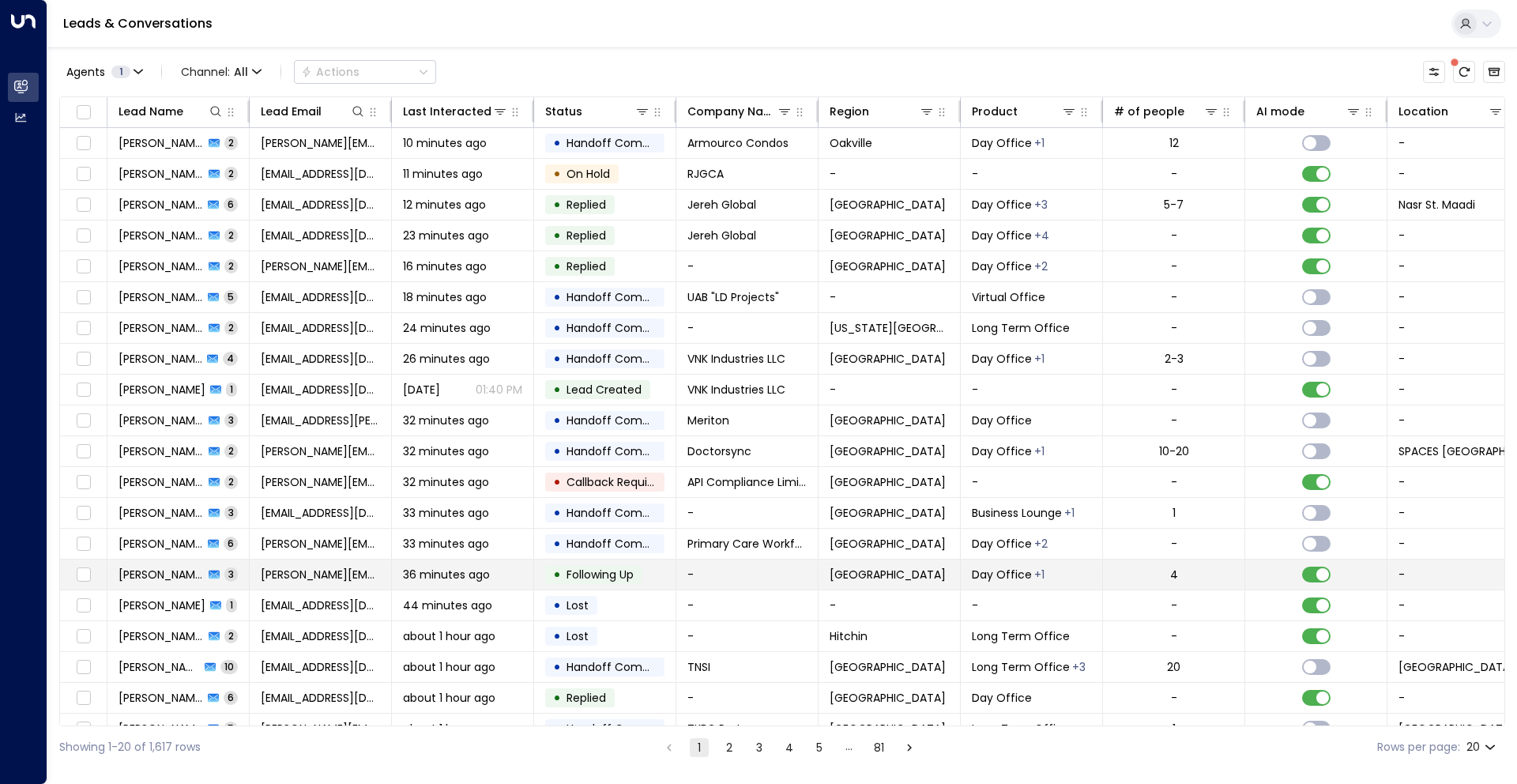
scroll to position [24, 0]
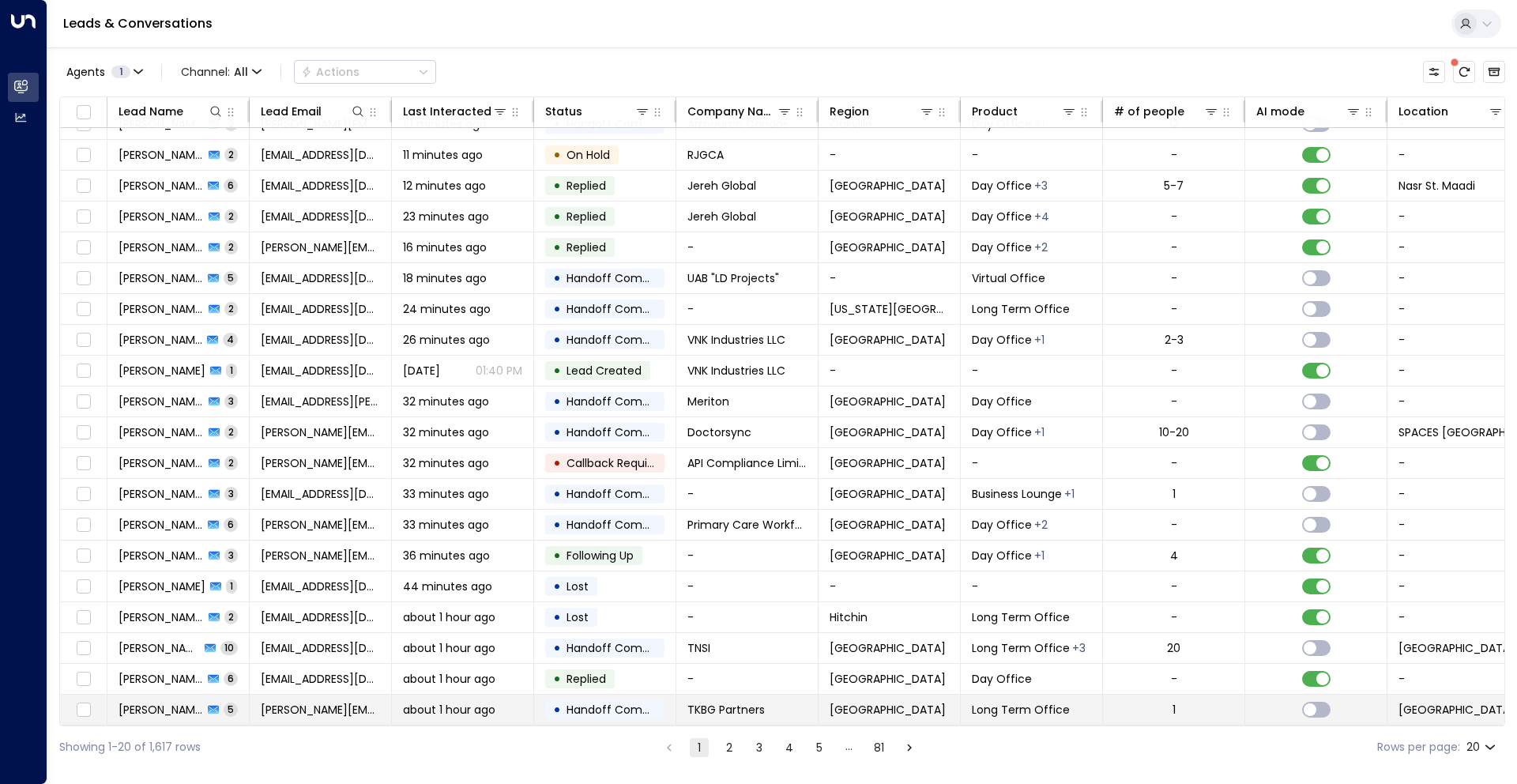
click at [429, 704] on span "about 1 hour ago" at bounding box center [449, 709] width 92 height 15
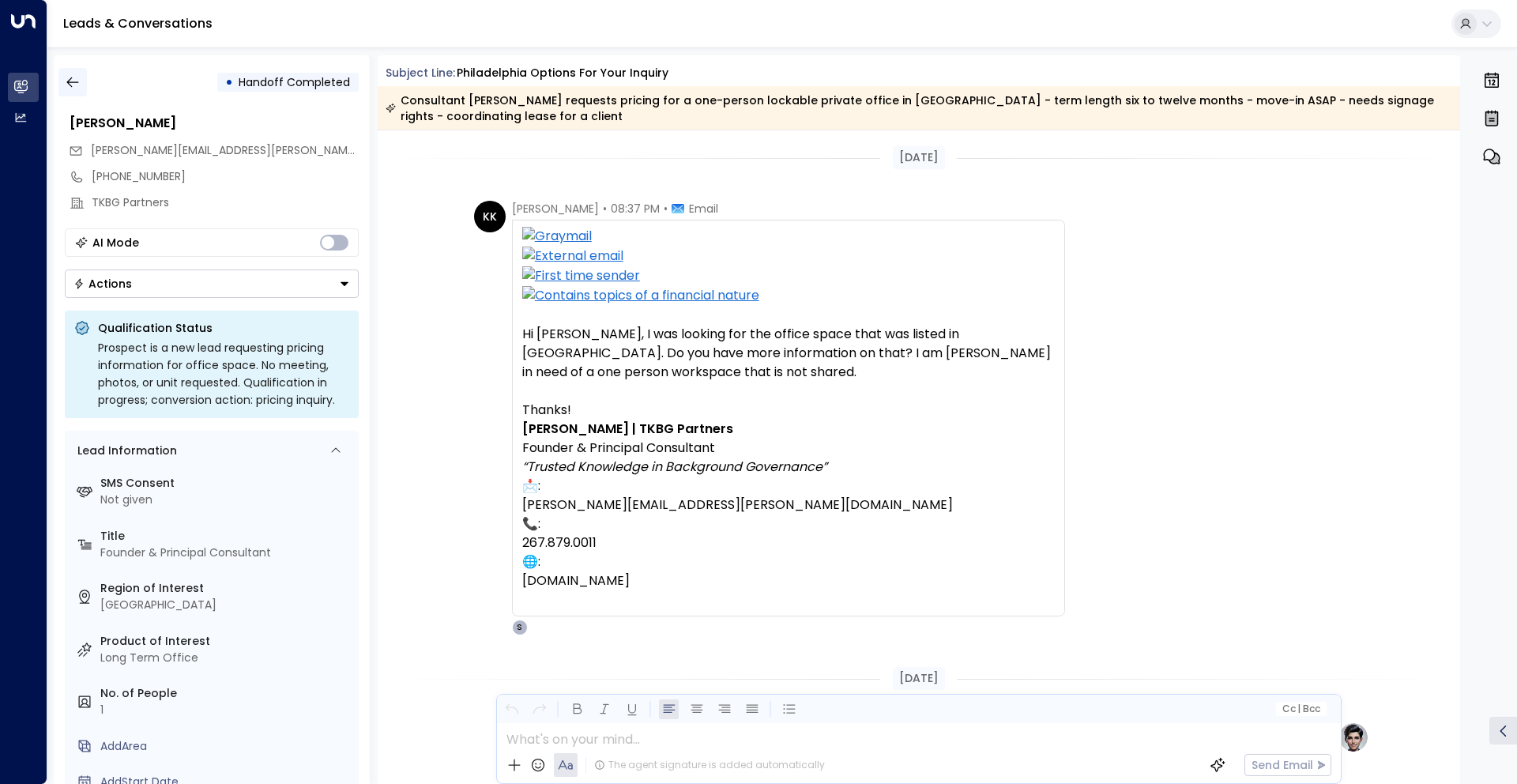
click at [77, 94] on button "button" at bounding box center [72, 81] width 28 height 28
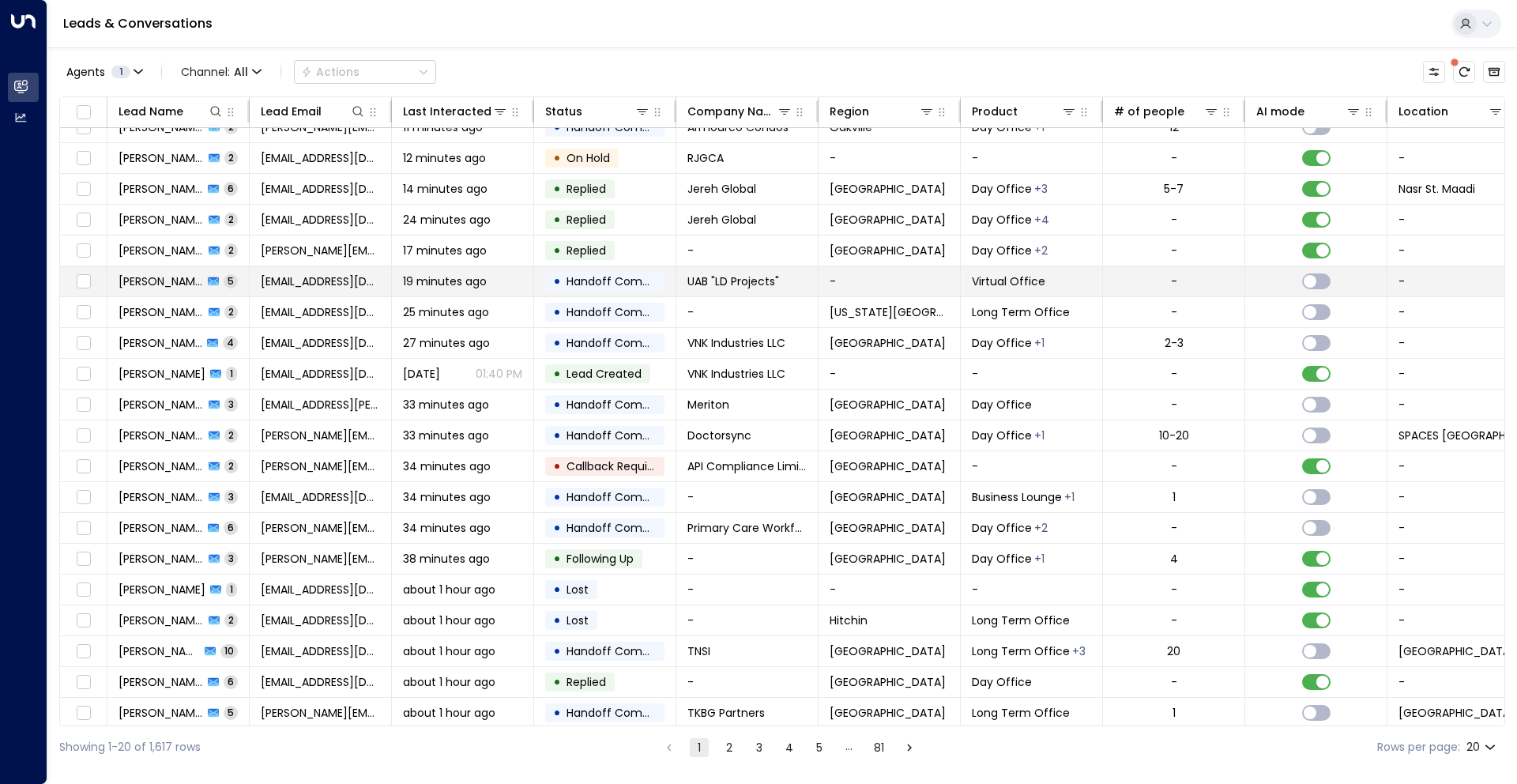
scroll to position [24, 0]
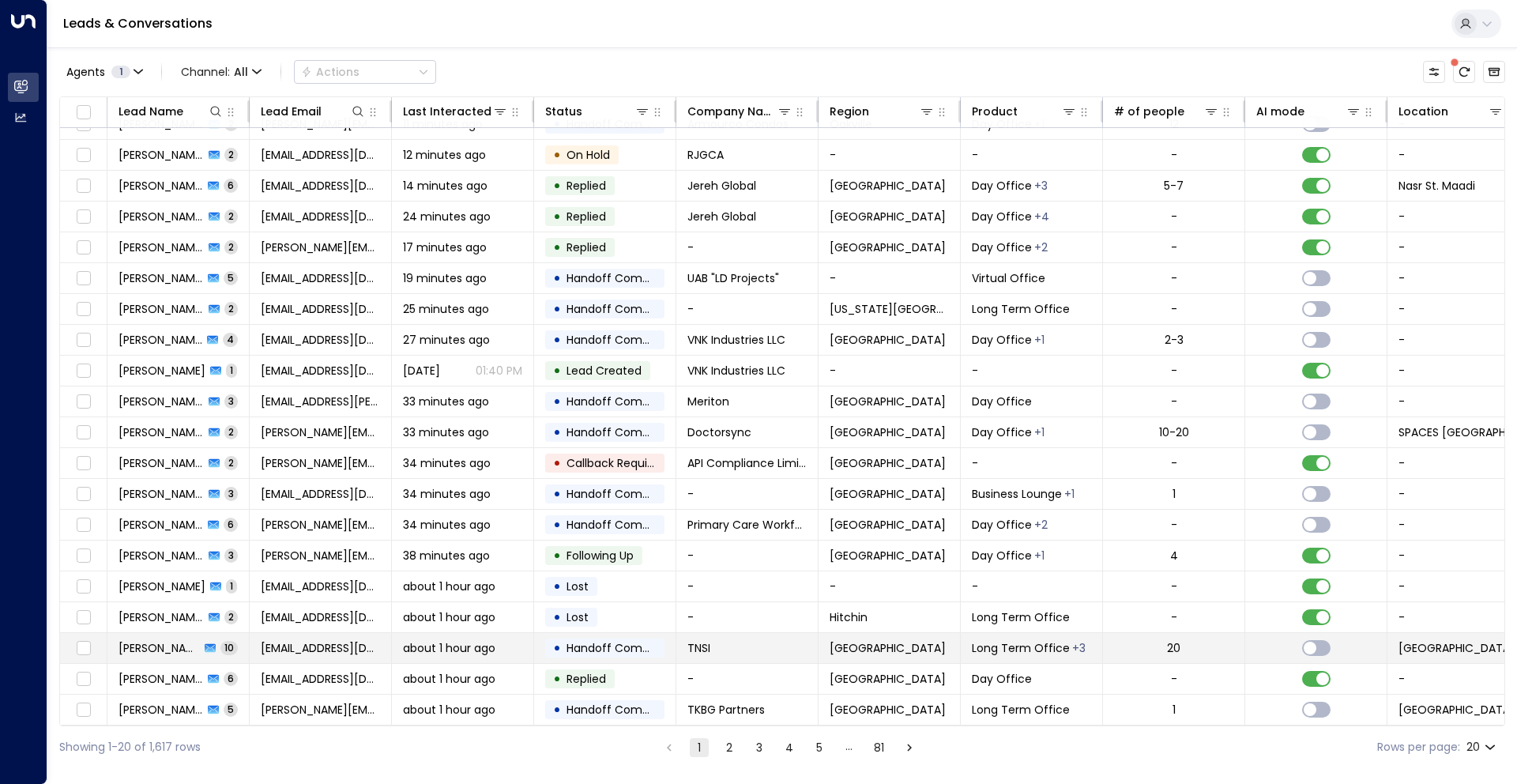
click at [431, 649] on span "about 1 hour ago" at bounding box center [449, 647] width 92 height 15
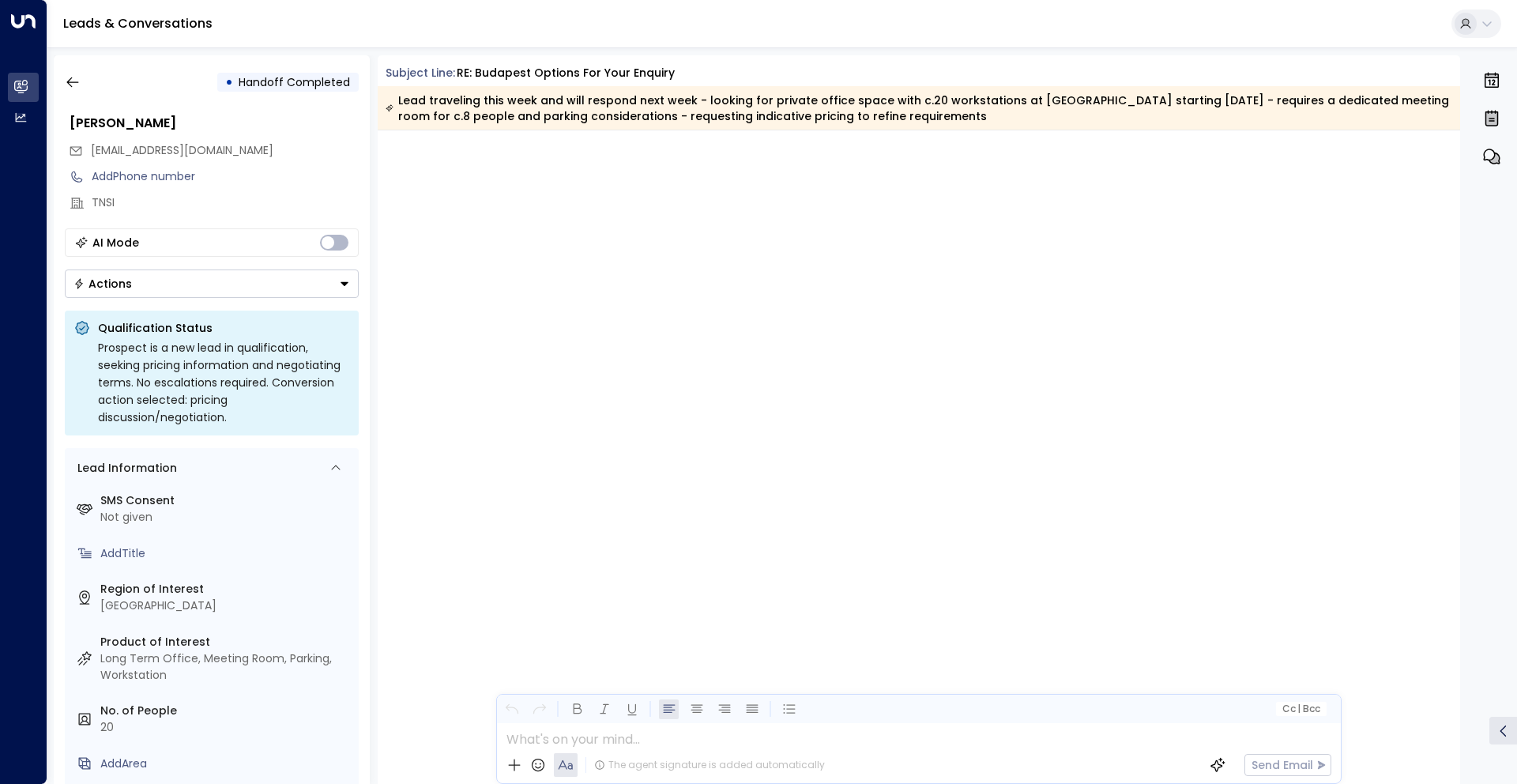
scroll to position [3651, 0]
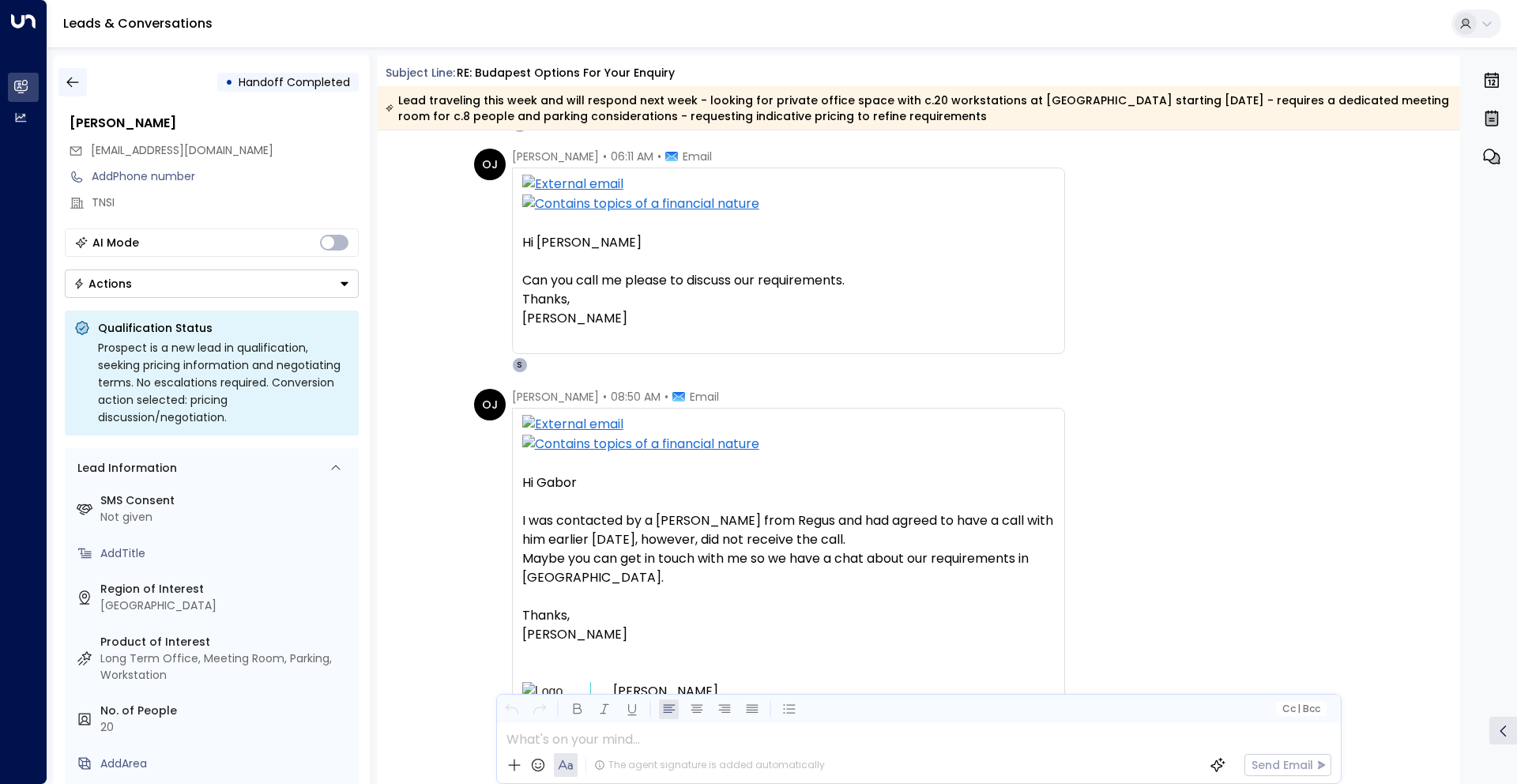
click at [74, 81] on icon "button" at bounding box center [71, 82] width 12 height 10
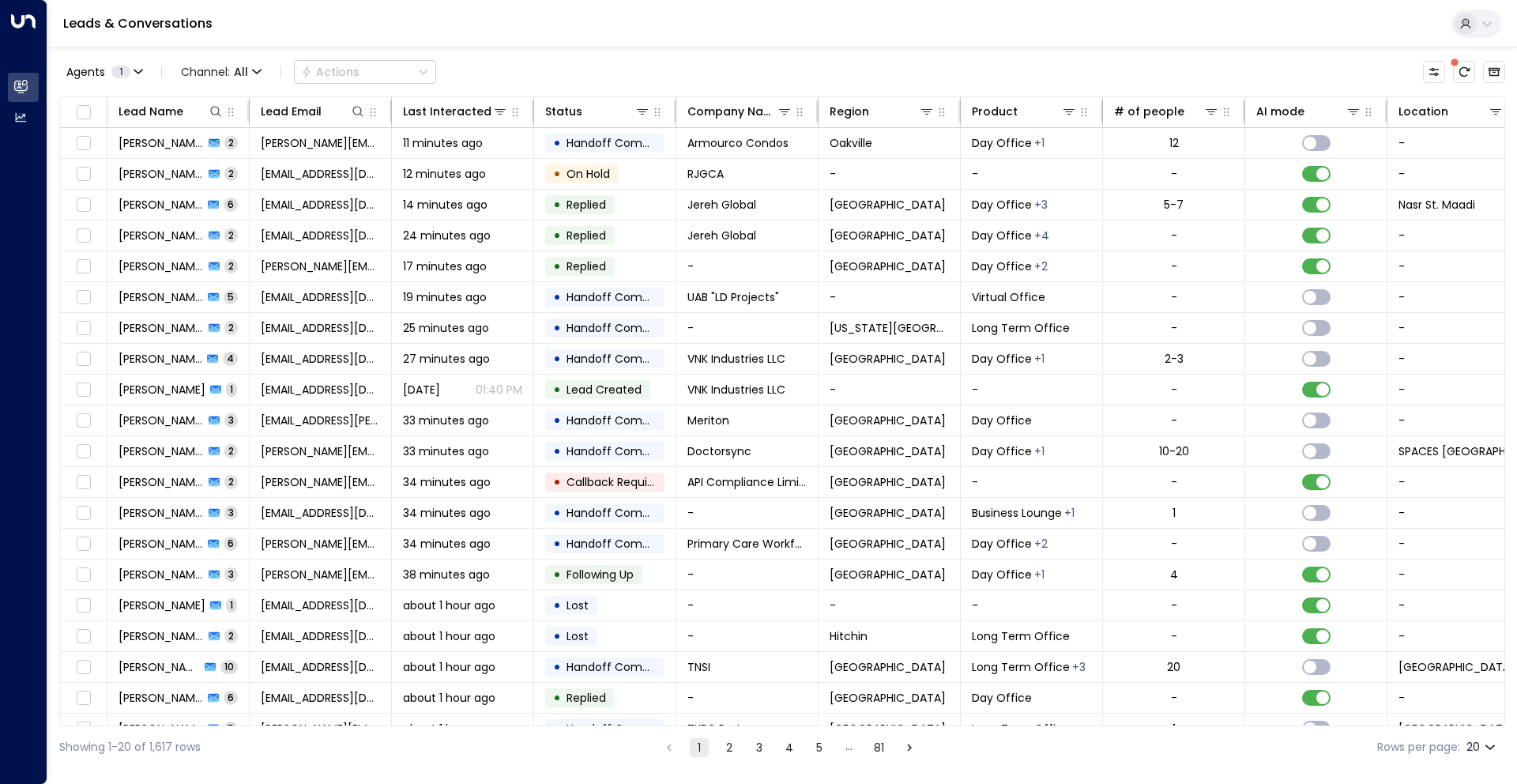
click at [737, 745] on li "2" at bounding box center [729, 747] width 21 height 20
click at [728, 746] on button "2" at bounding box center [729, 747] width 19 height 19
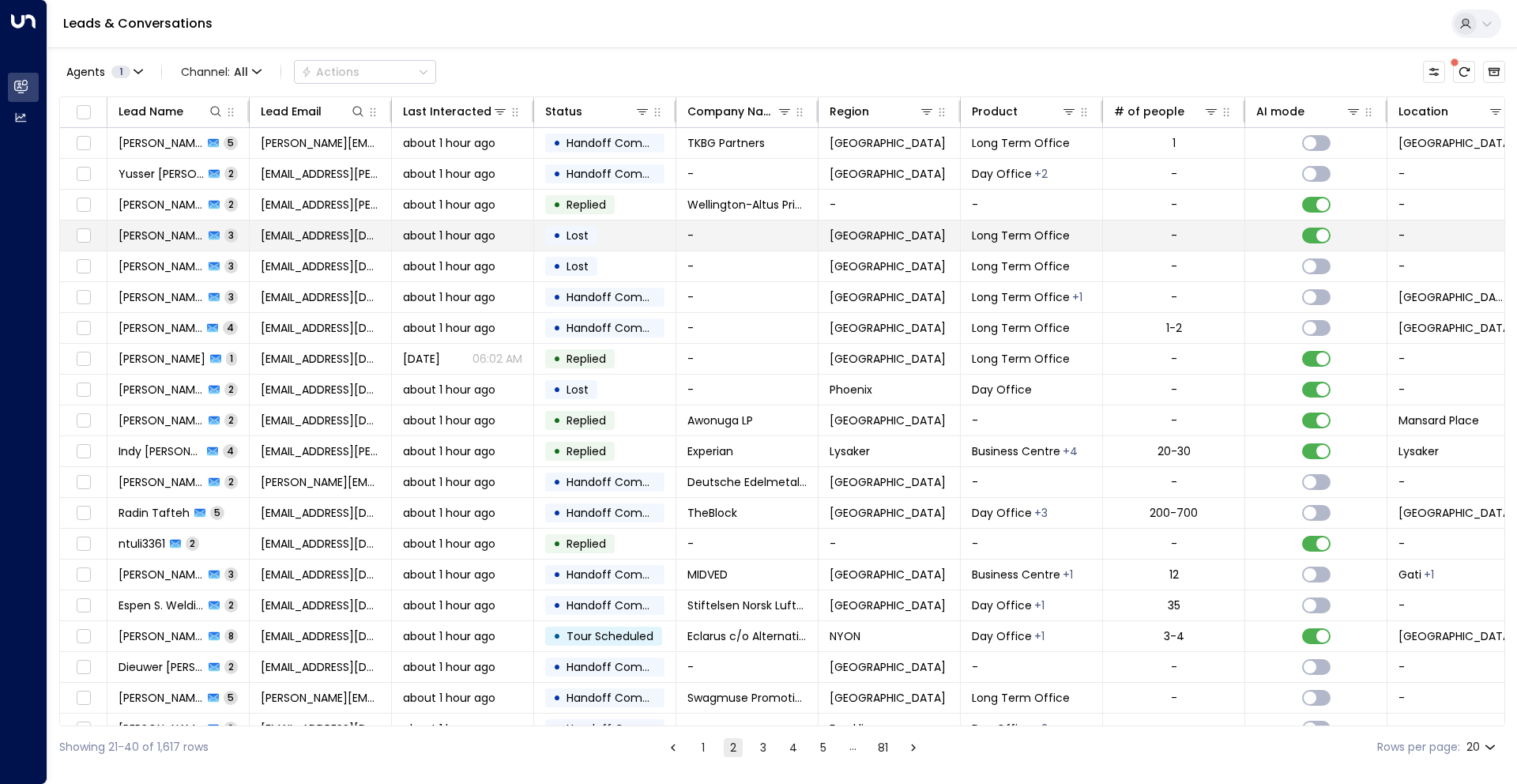
click at [798, 247] on td "-" at bounding box center [747, 235] width 142 height 30
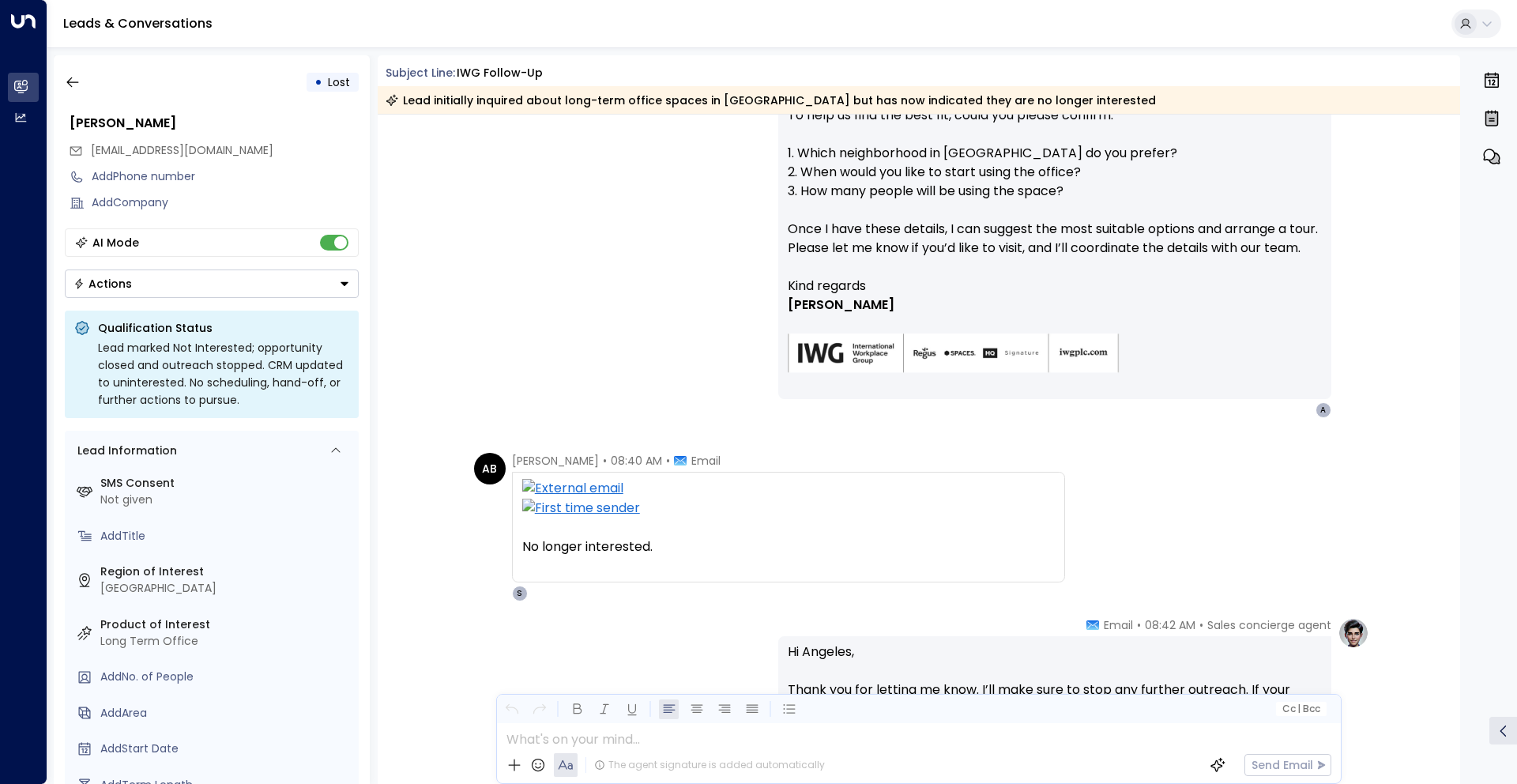
scroll to position [971, 0]
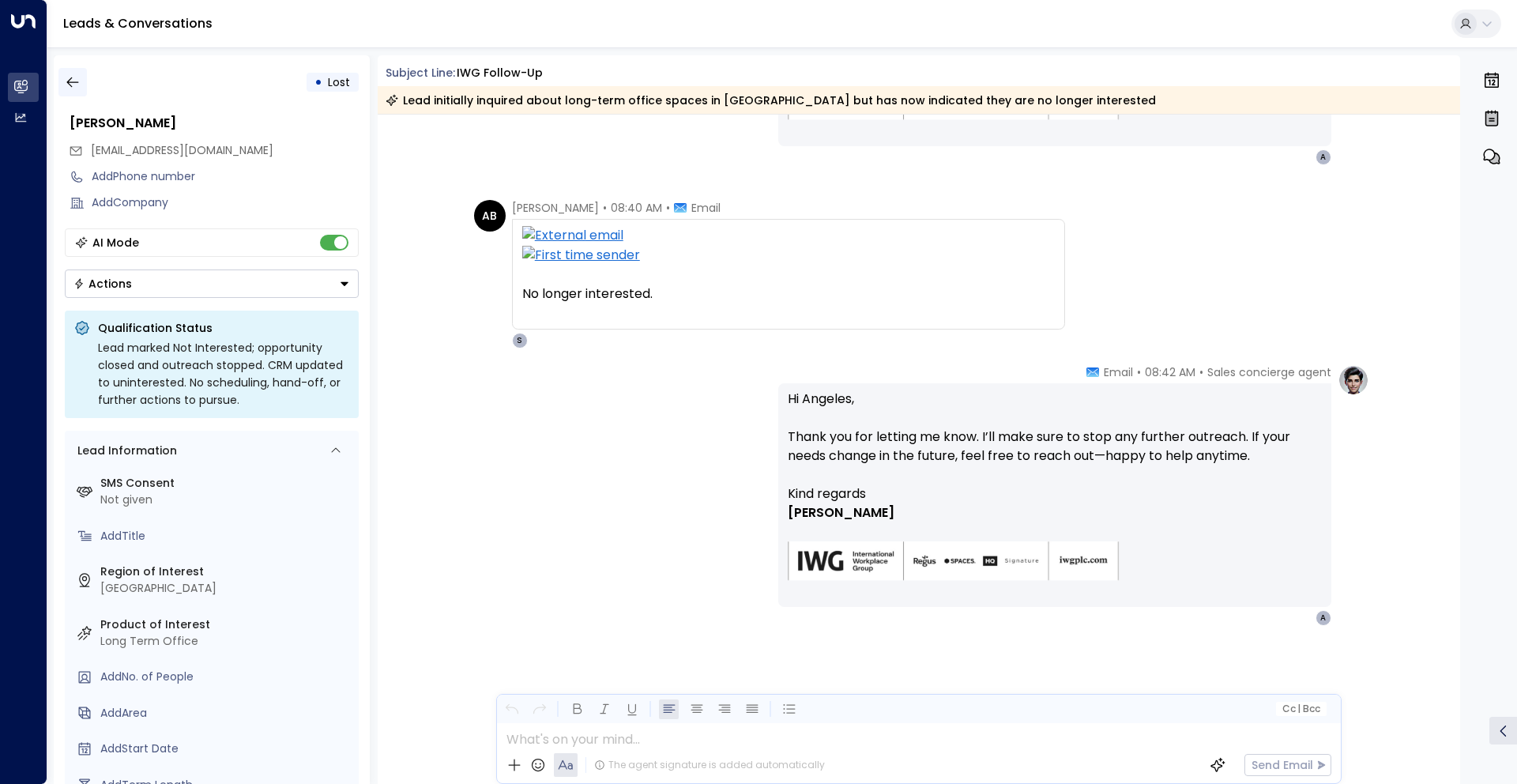
click at [79, 74] on icon "button" at bounding box center [72, 81] width 15 height 15
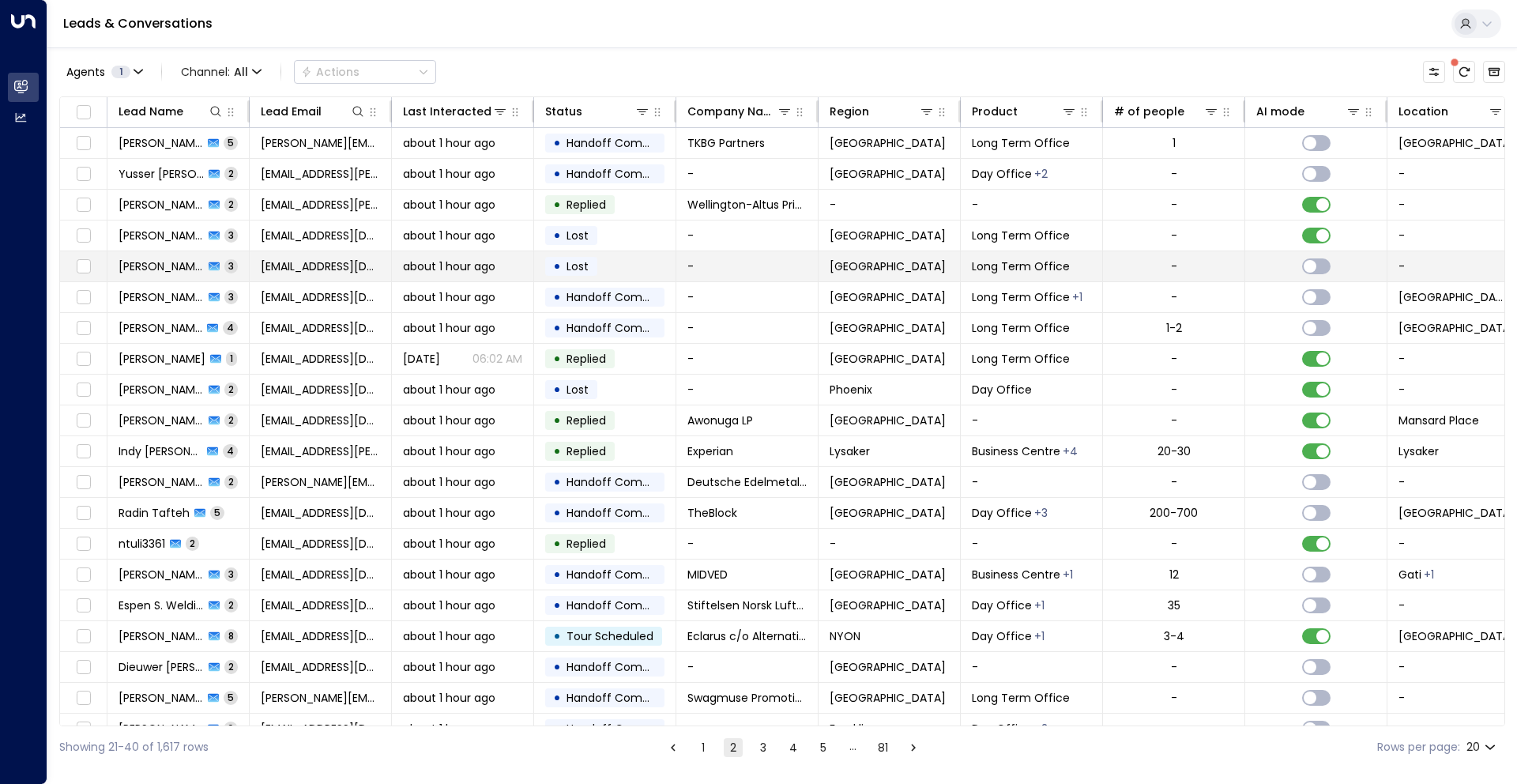
click at [583, 267] on span "Lost" at bounding box center [577, 266] width 22 height 15
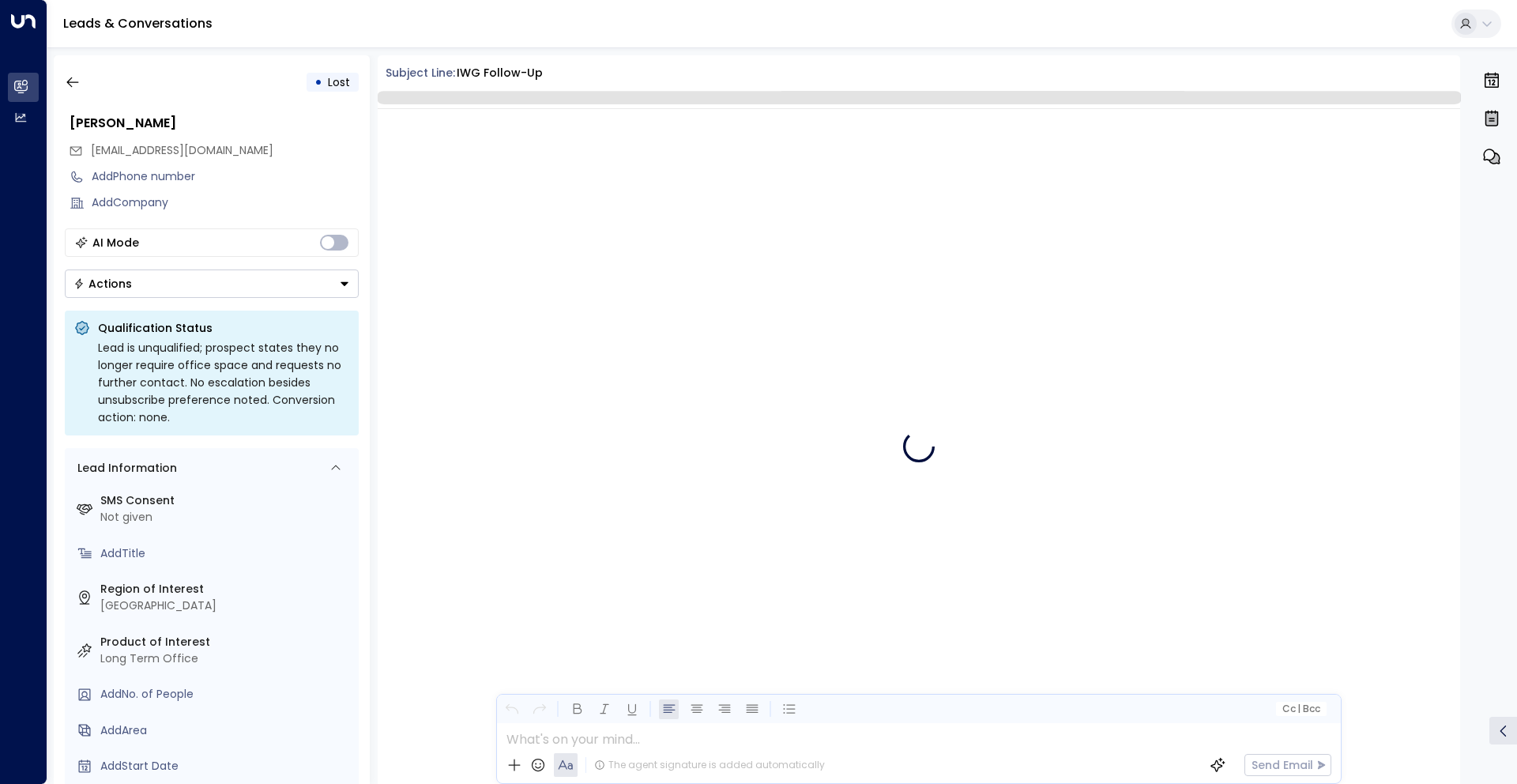
scroll to position [990, 0]
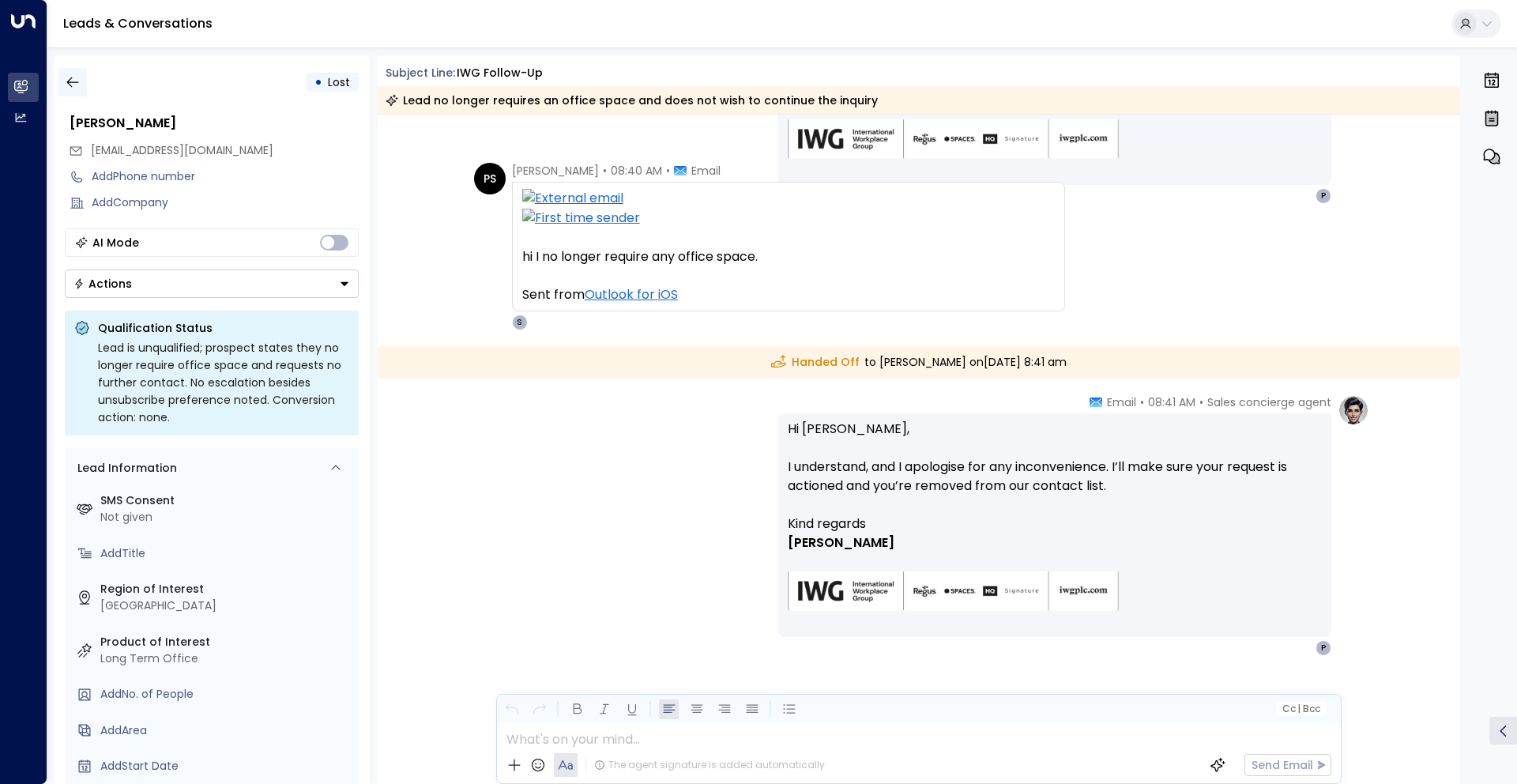
click at [74, 86] on icon "button" at bounding box center [72, 81] width 15 height 15
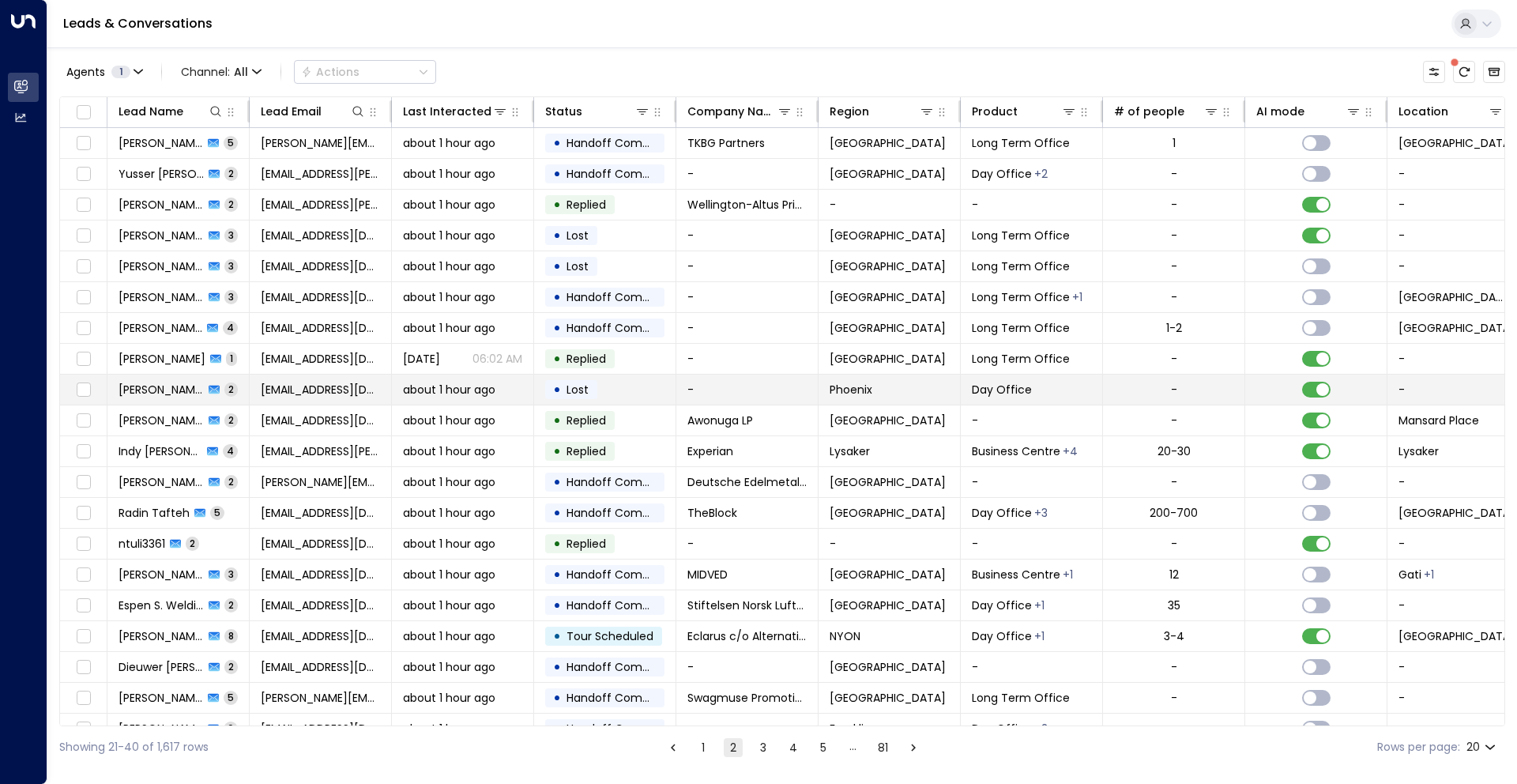
click at [544, 388] on td "• Lost" at bounding box center [604, 389] width 142 height 30
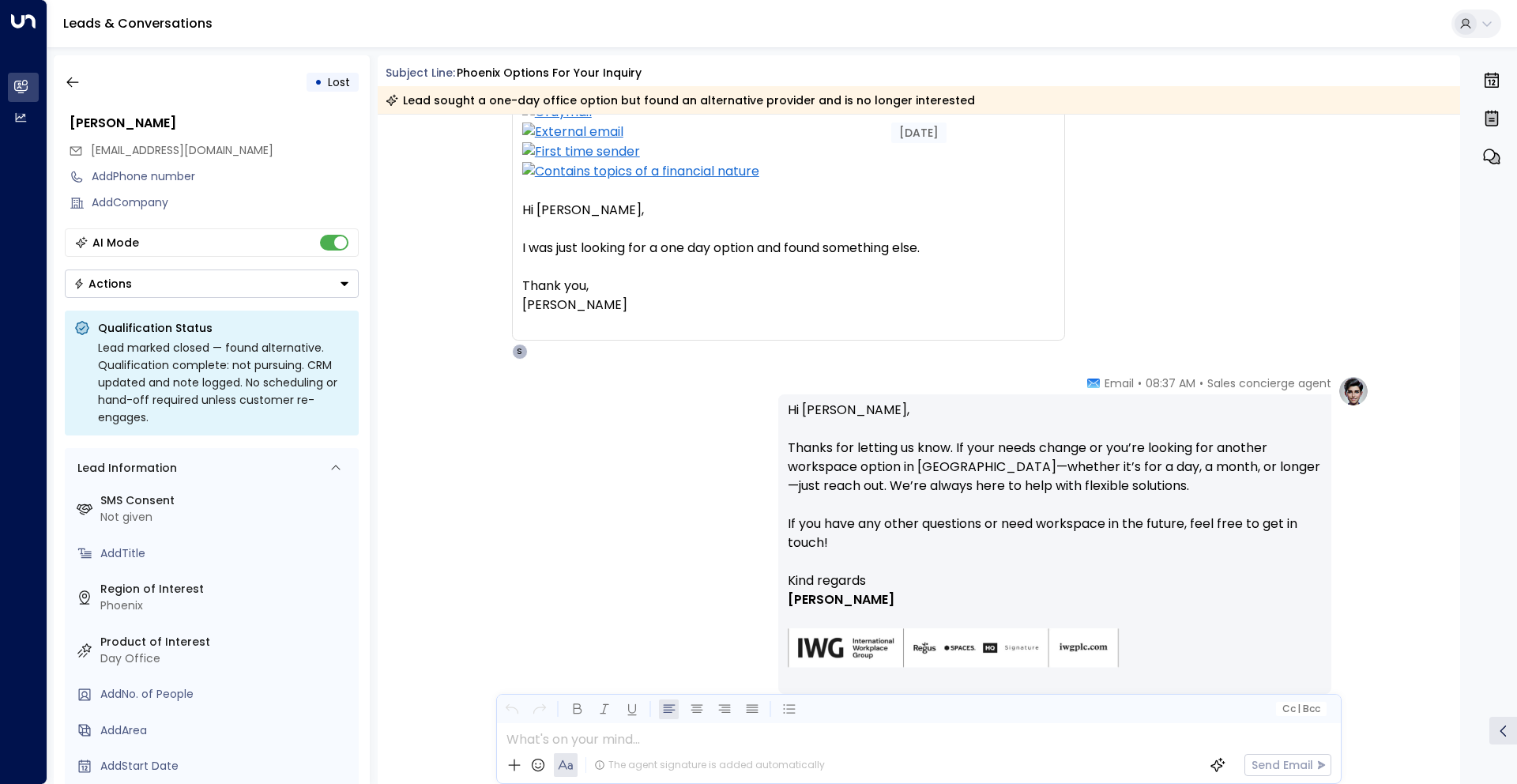
scroll to position [195, 0]
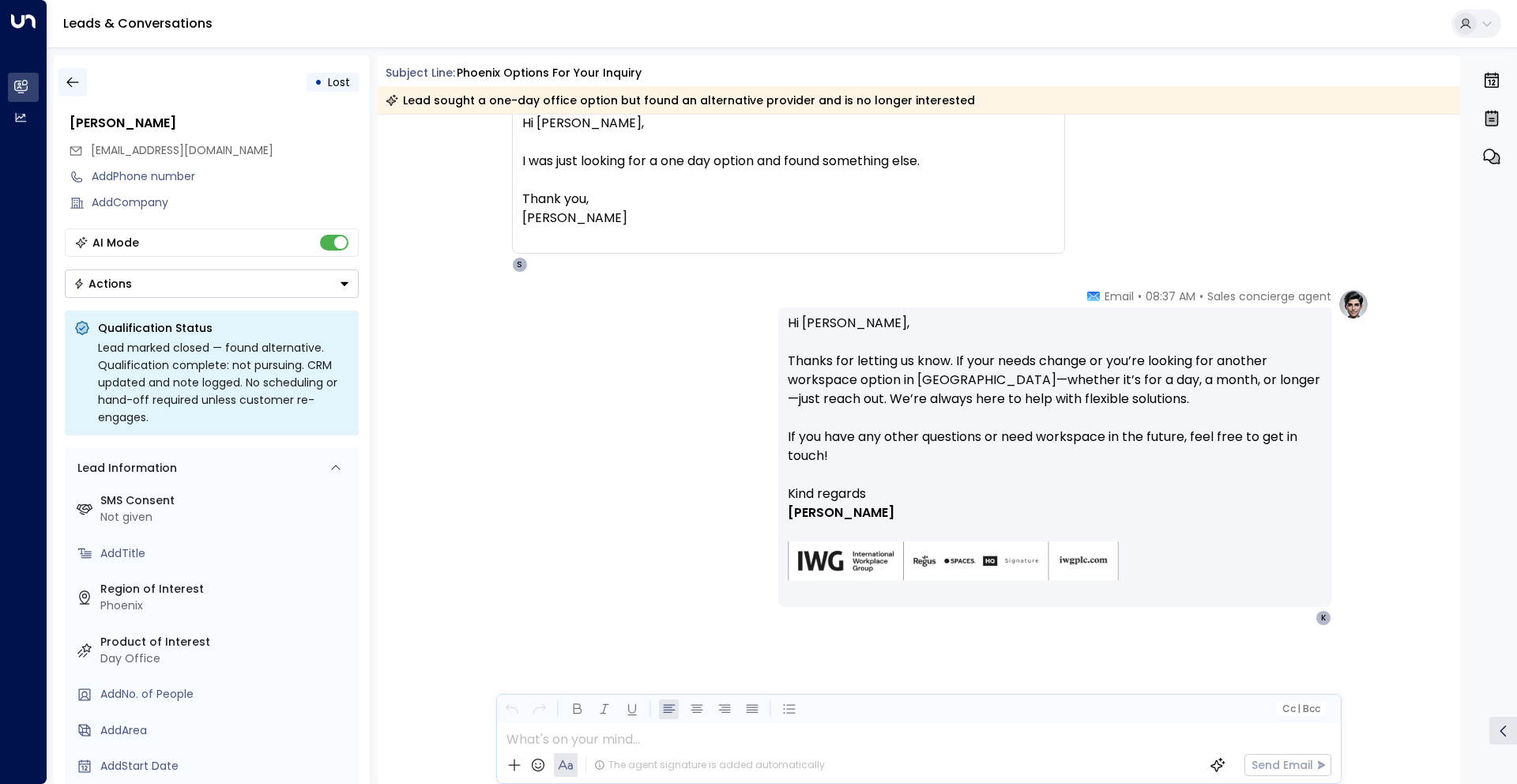
click at [66, 82] on icon "button" at bounding box center [72, 81] width 15 height 15
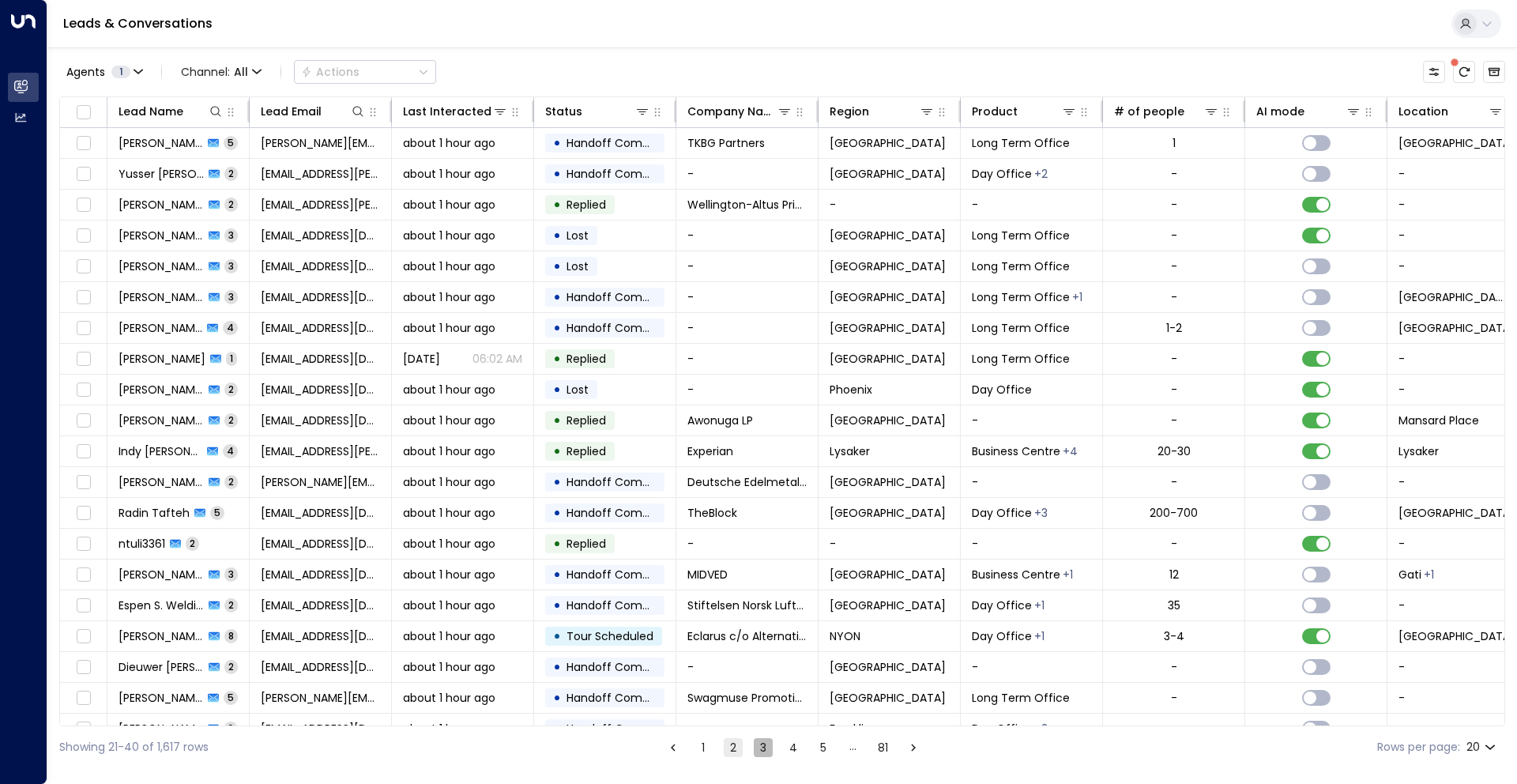
click at [759, 748] on button "3" at bounding box center [763, 747] width 19 height 19
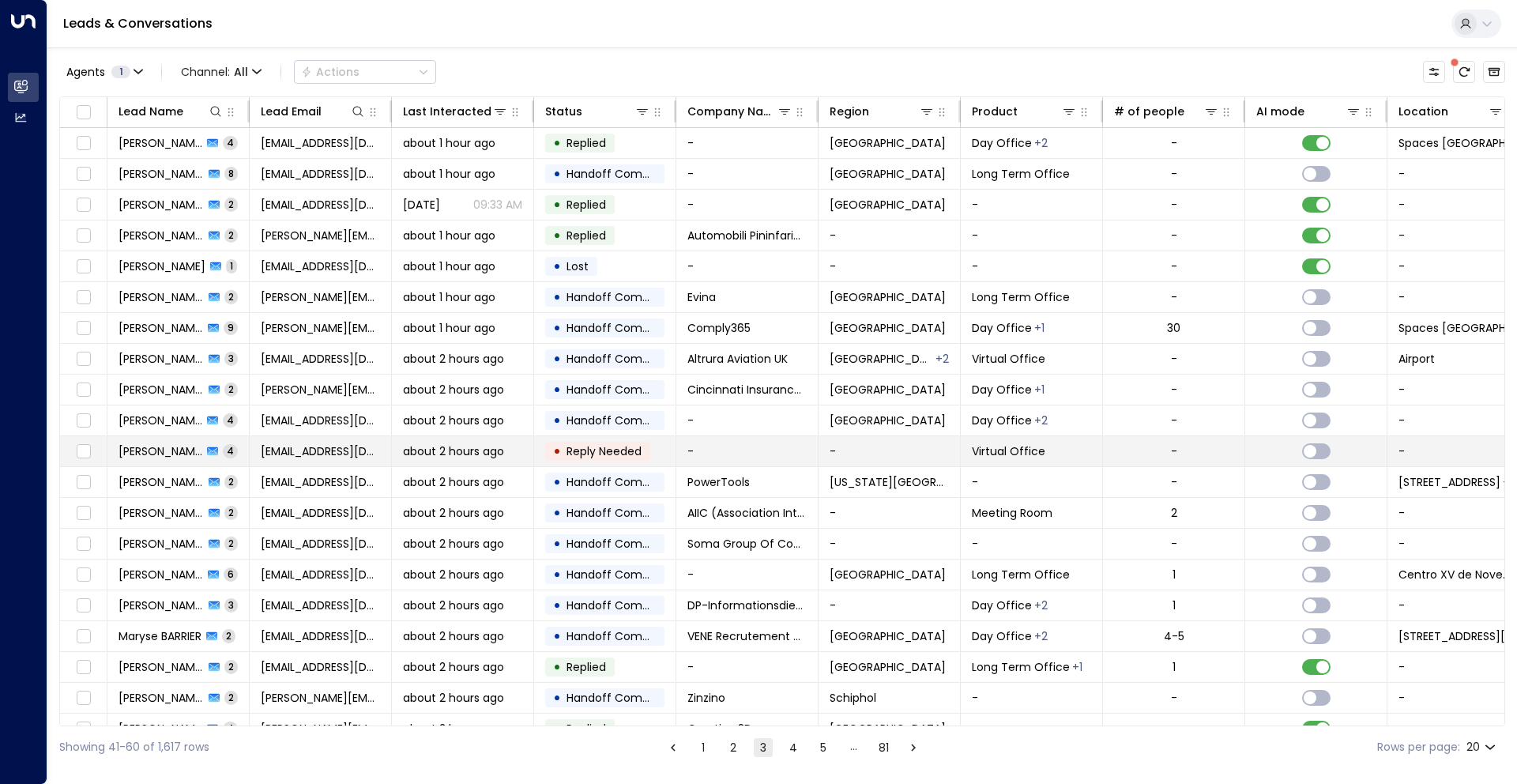
click at [612, 451] on span "Reply Needed" at bounding box center [603, 450] width 75 height 15
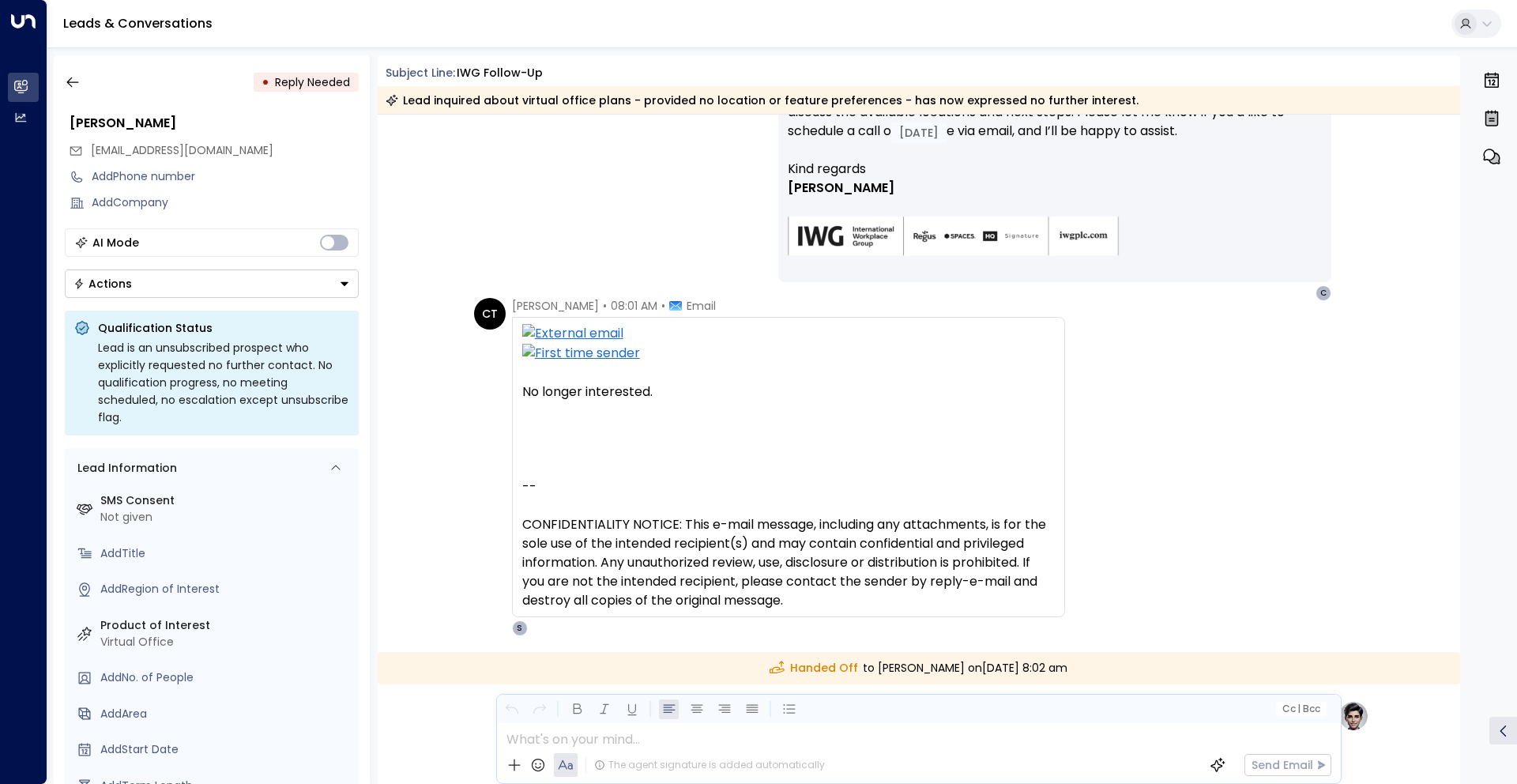
scroll to position [1184, 0]
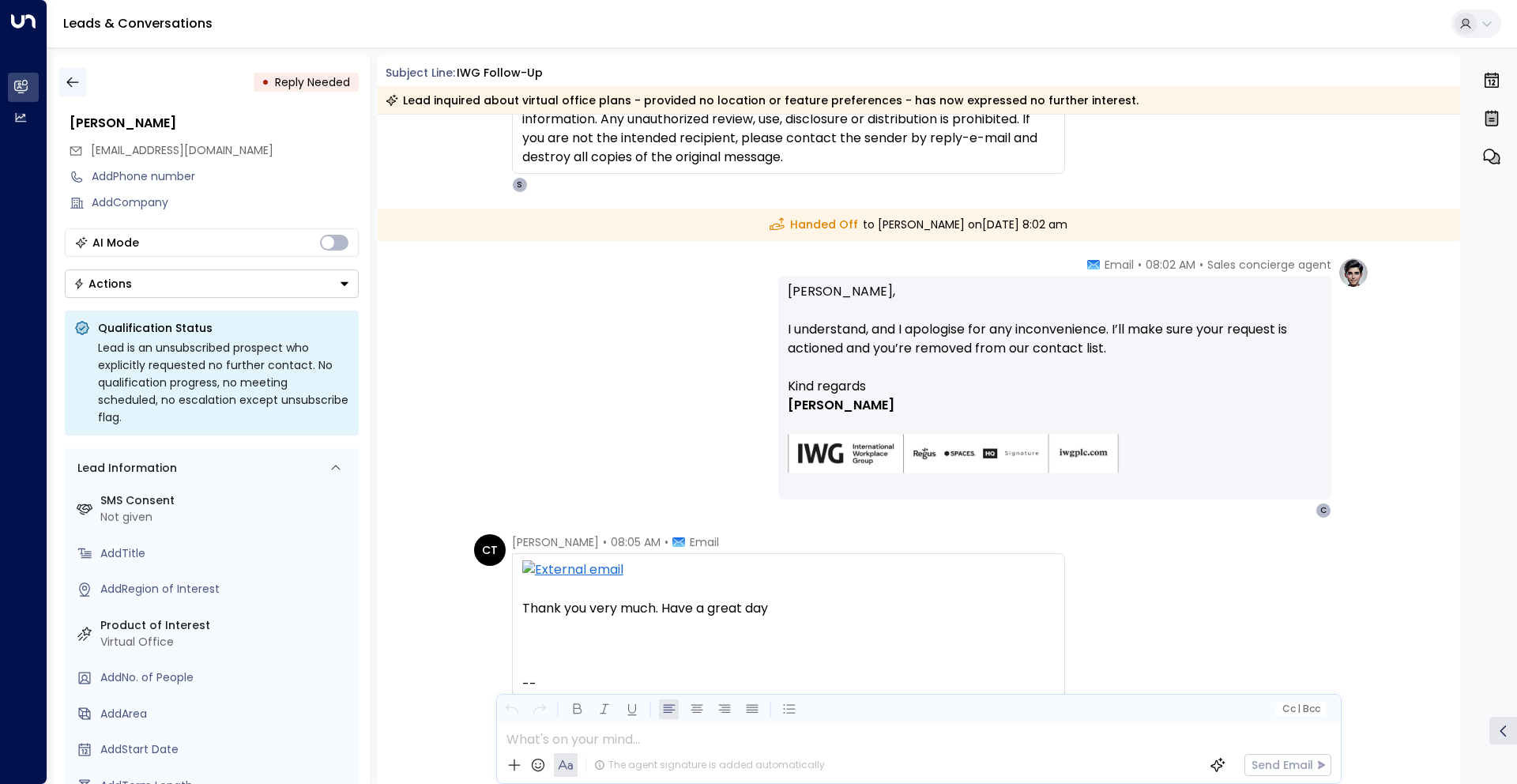
click at [81, 82] on button "button" at bounding box center [72, 81] width 28 height 28
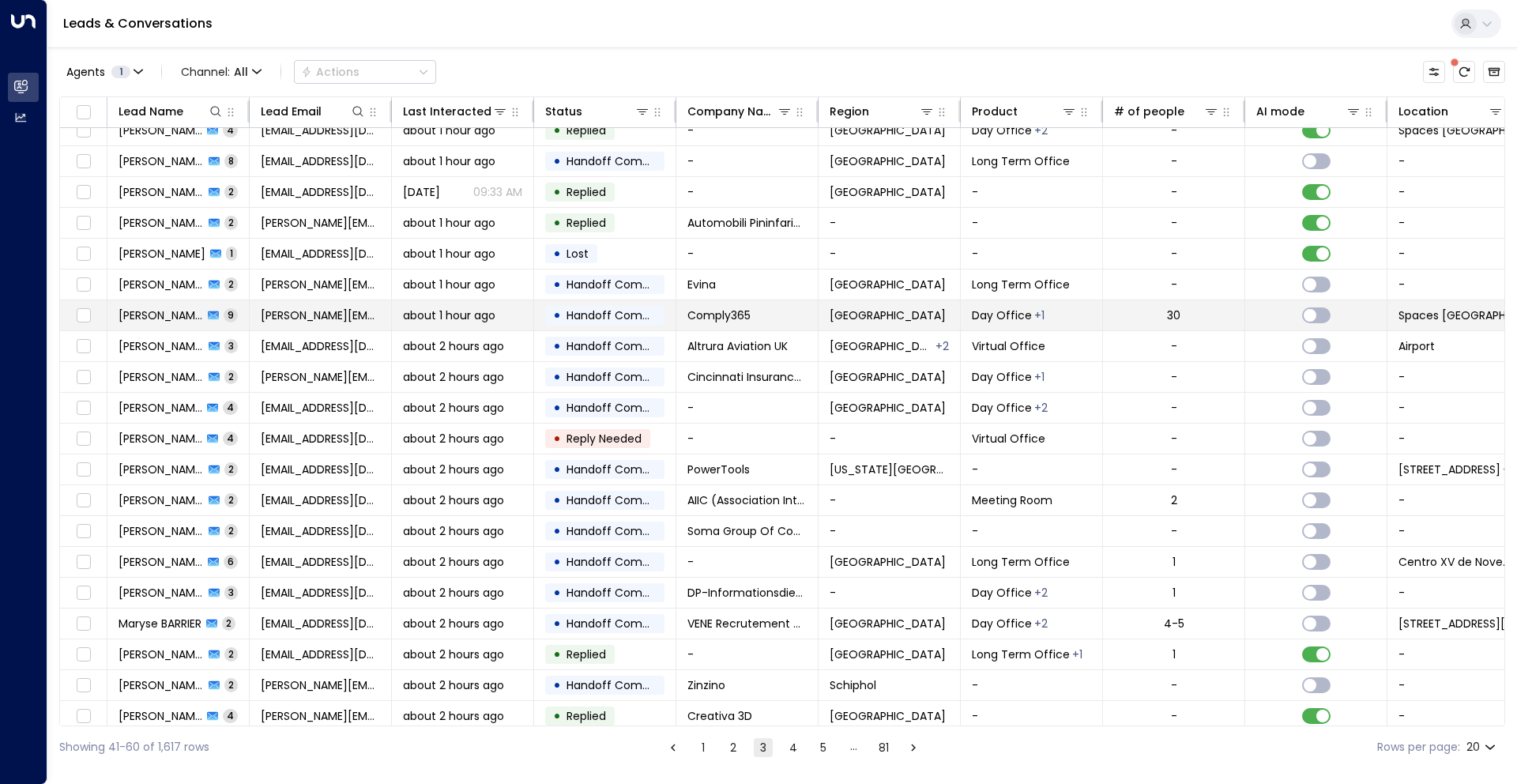
scroll to position [15, 0]
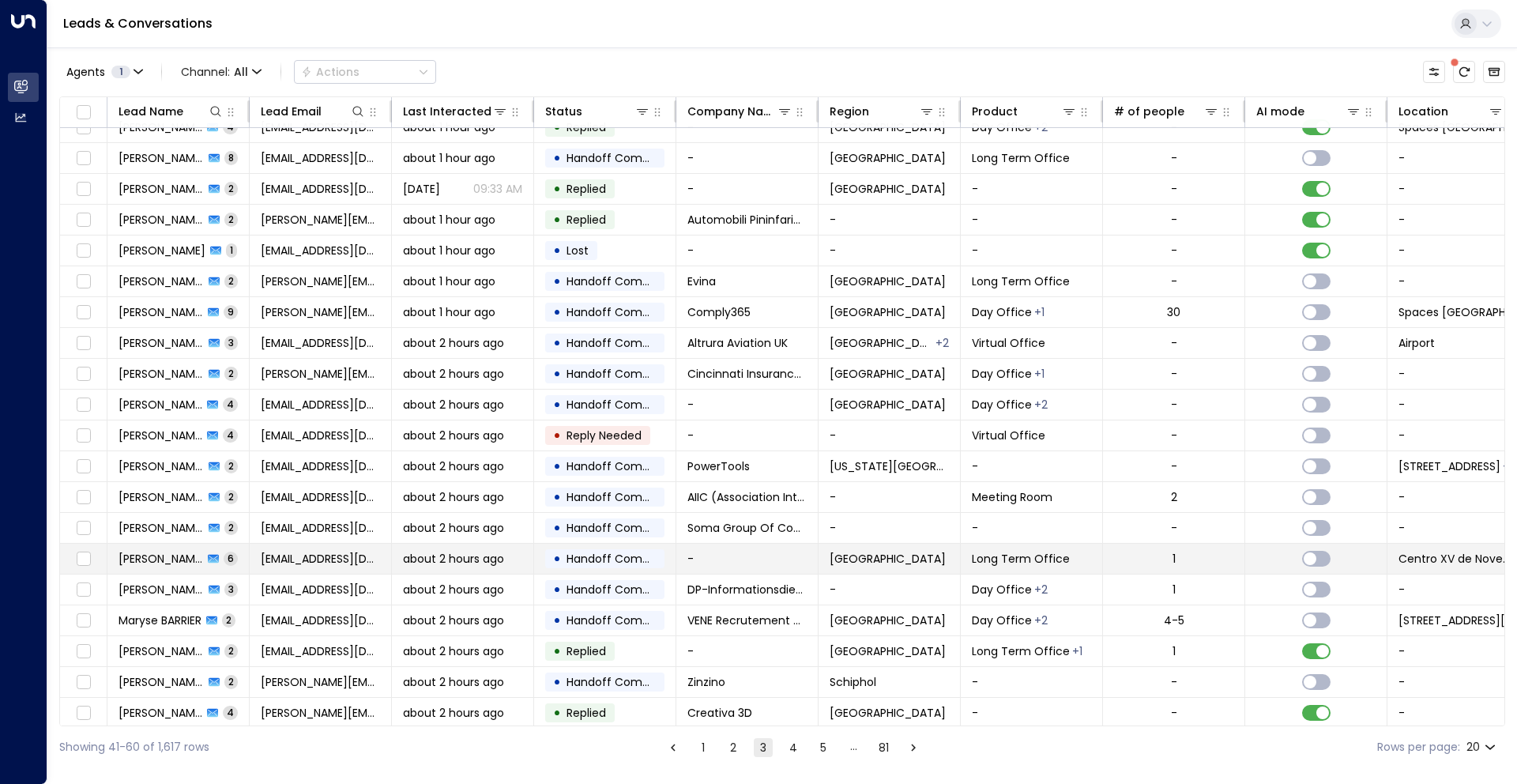
click at [493, 565] on span "about 2 hours ago" at bounding box center [453, 558] width 101 height 15
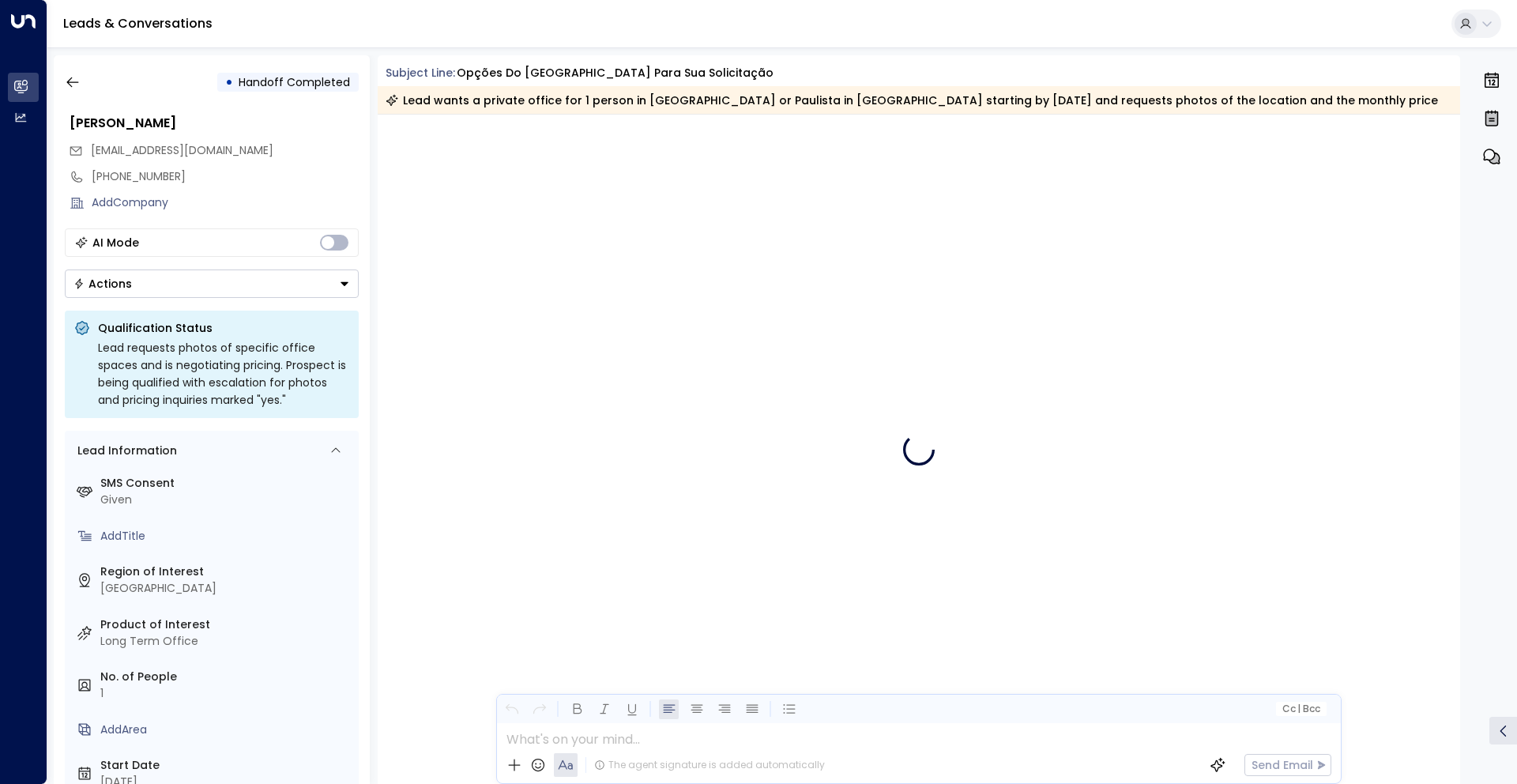
scroll to position [1695, 0]
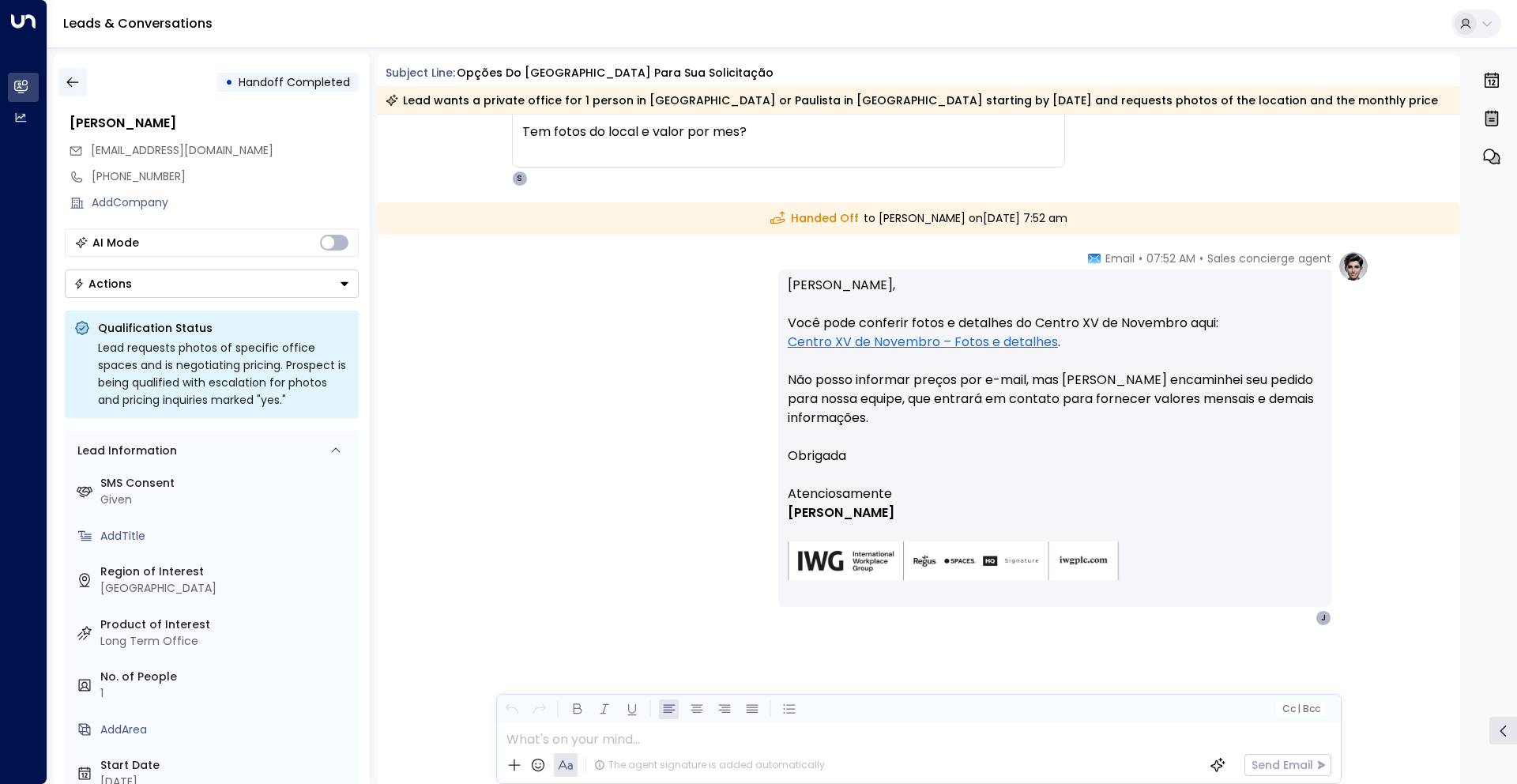
click at [82, 92] on button "button" at bounding box center [72, 81] width 28 height 28
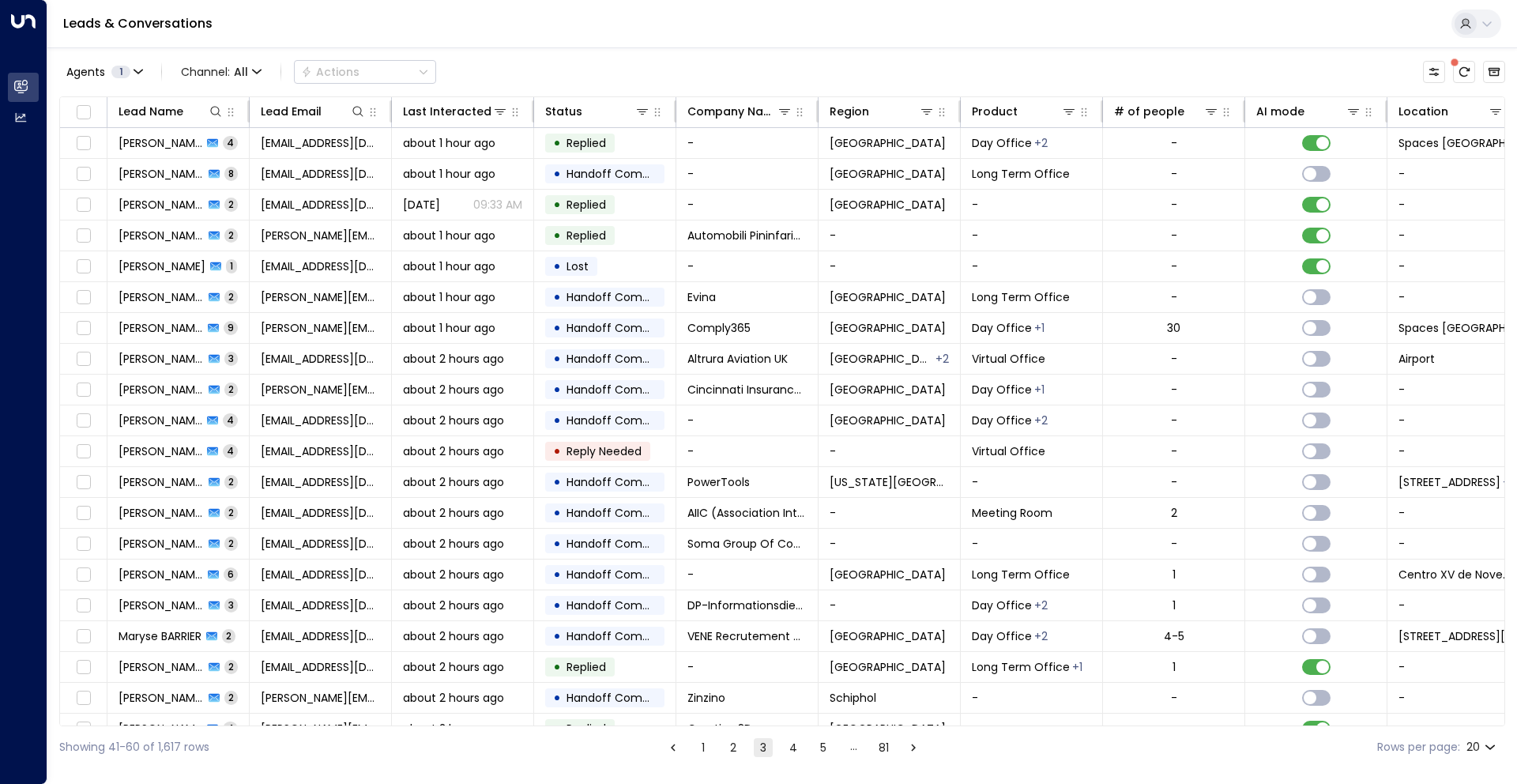
click at [788, 752] on button "4" at bounding box center [793, 747] width 19 height 19
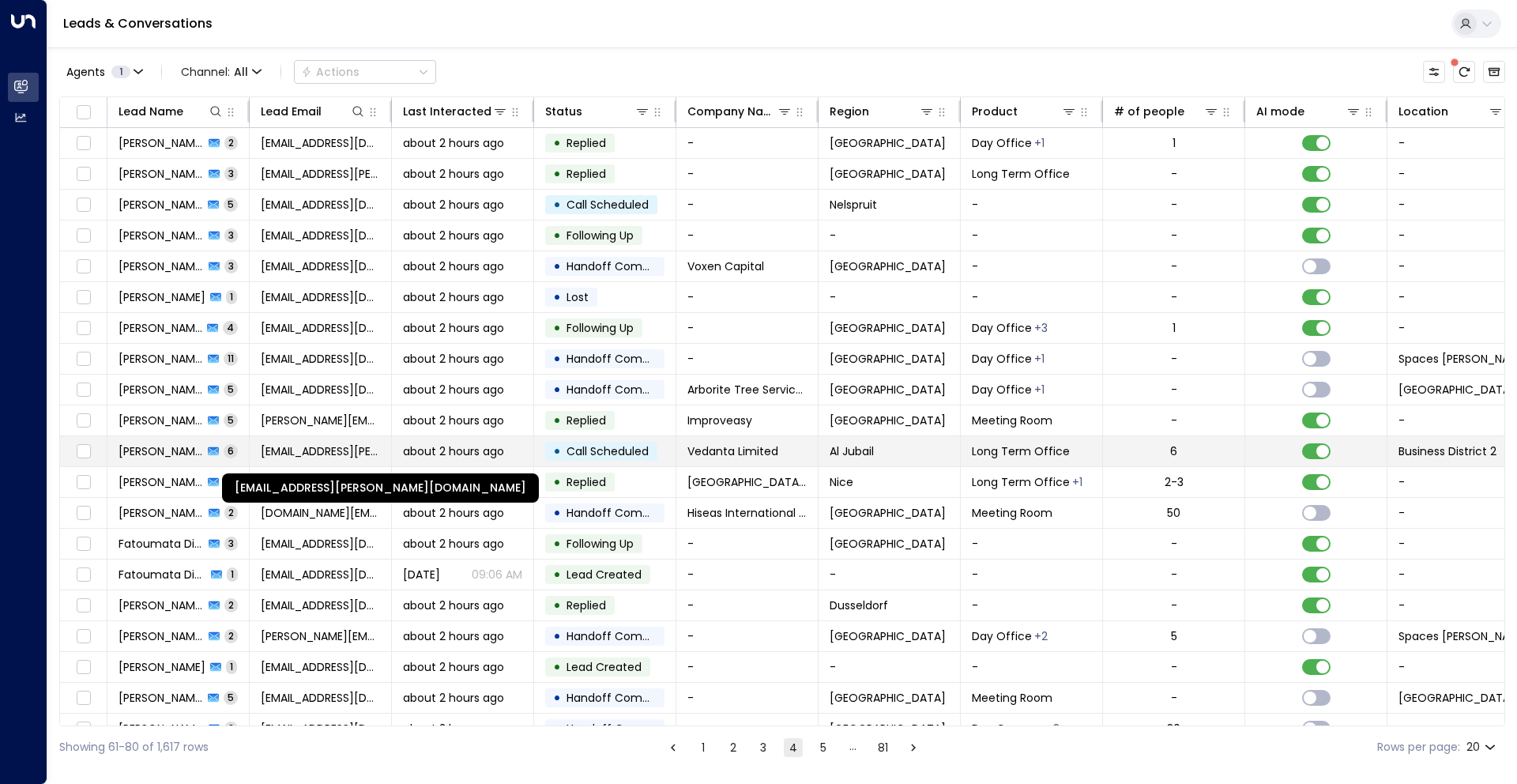
click at [270, 451] on span "[EMAIL_ADDRESS][PERSON_NAME][DOMAIN_NAME]" at bounding box center [320, 450] width 119 height 15
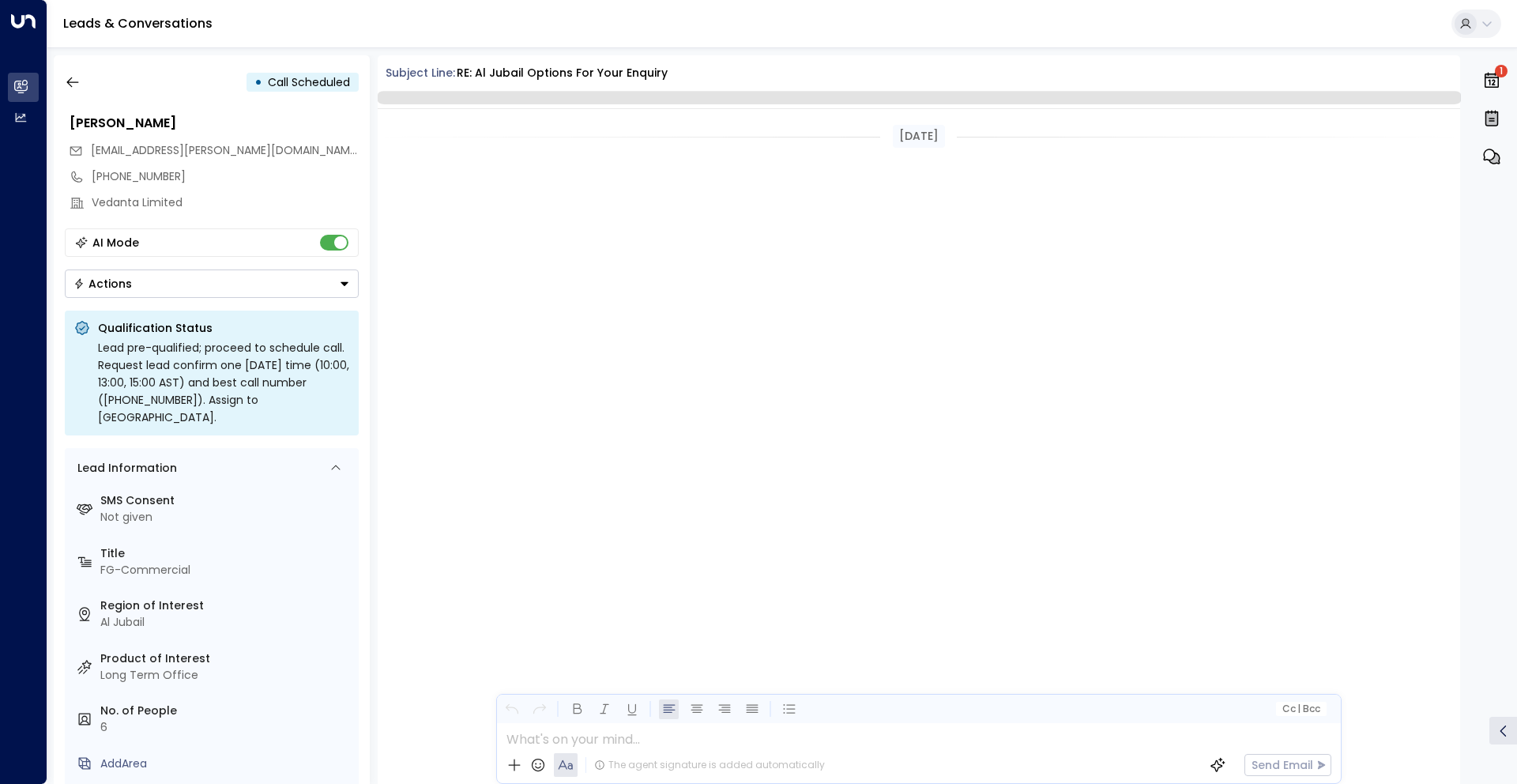
scroll to position [2139, 0]
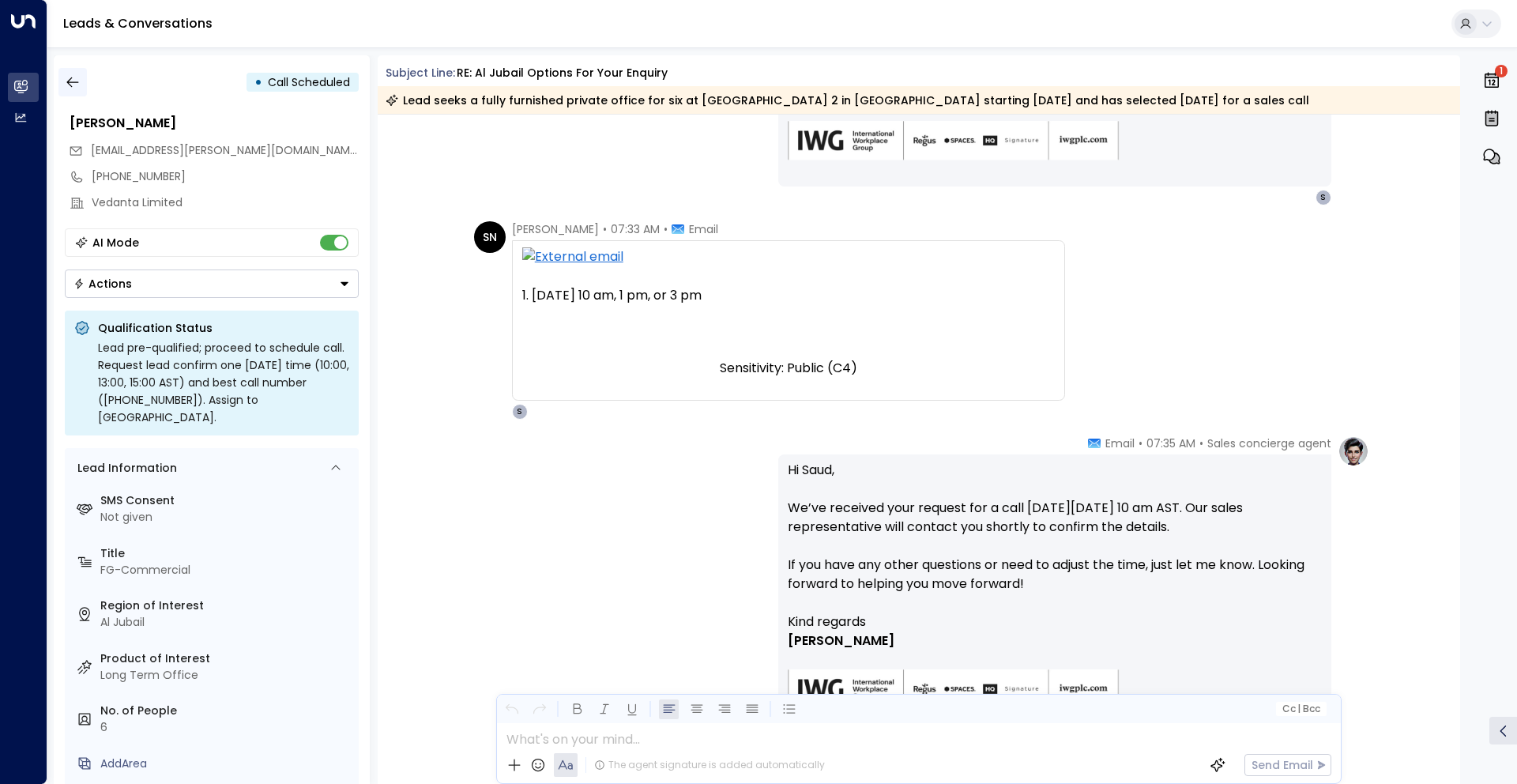
click at [71, 91] on button "button" at bounding box center [72, 81] width 28 height 28
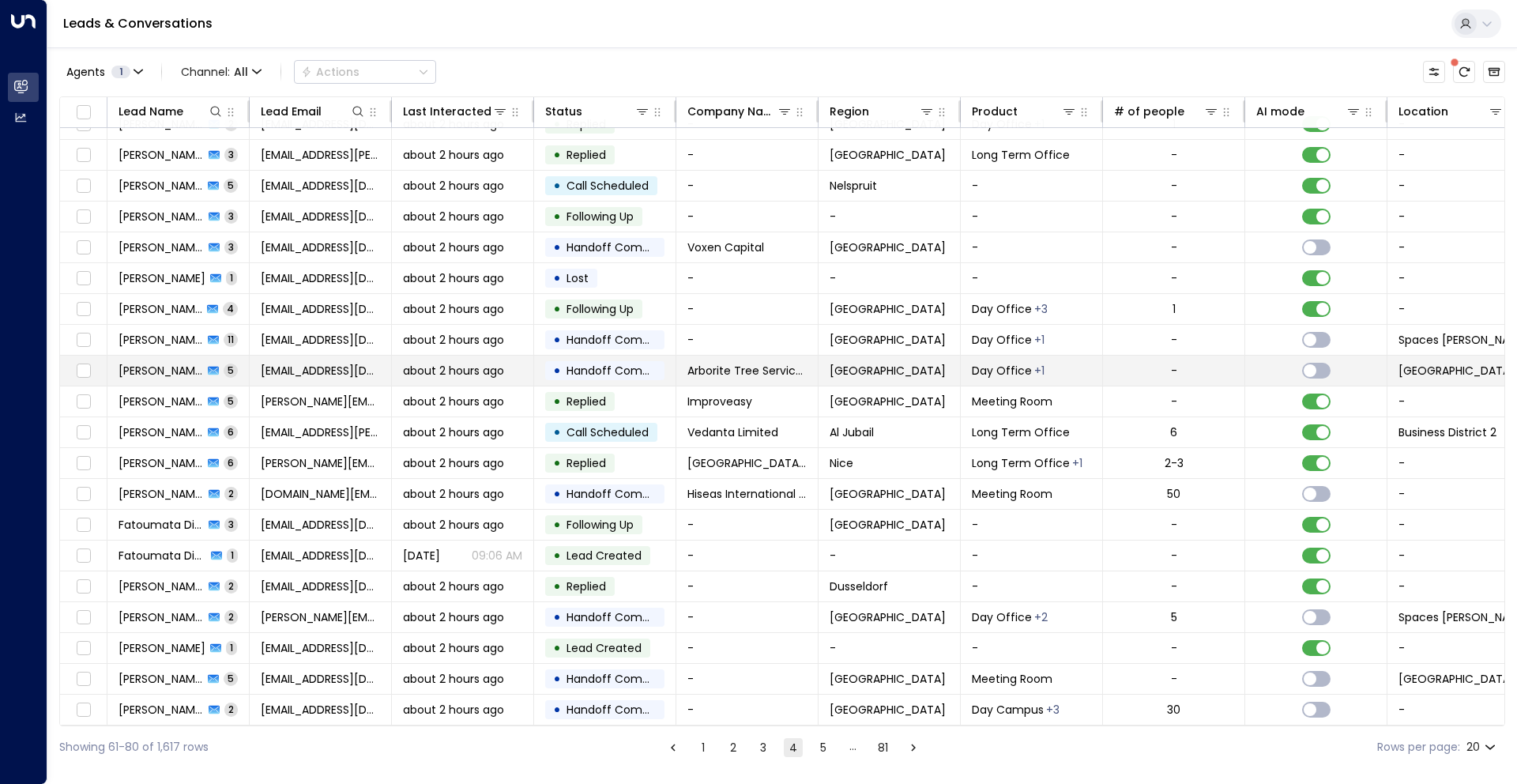
scroll to position [24, 0]
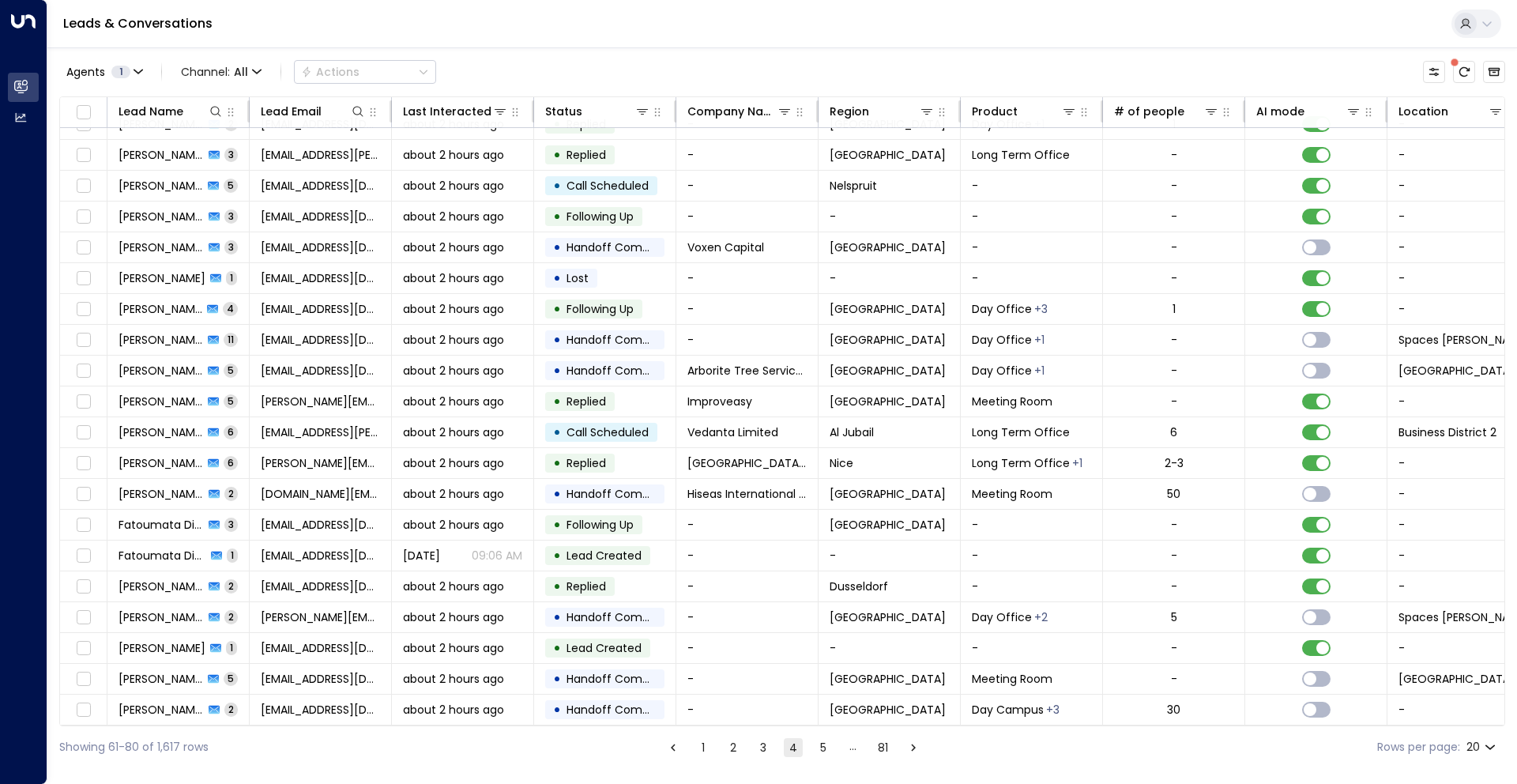
click at [822, 756] on button "5" at bounding box center [823, 747] width 19 height 19
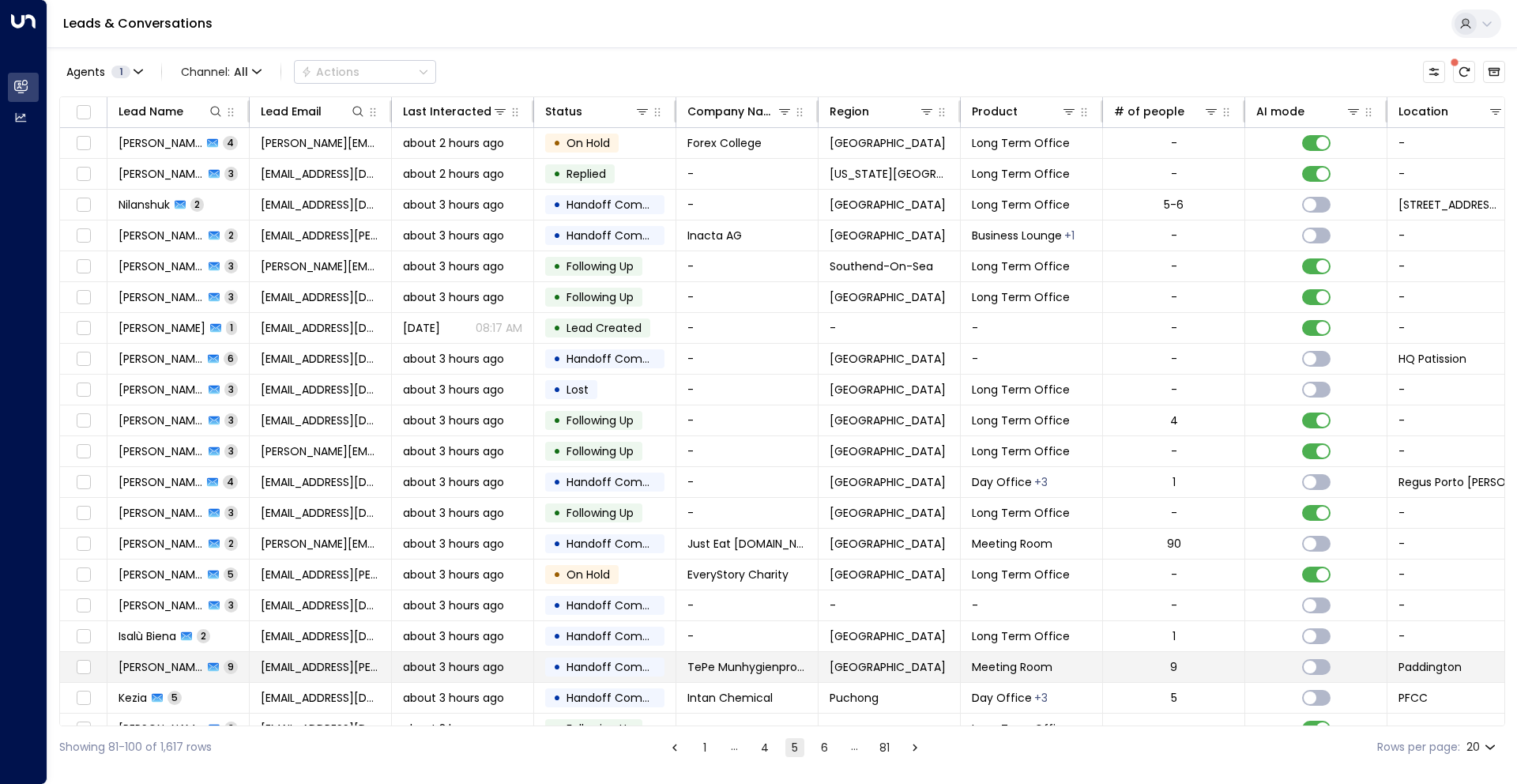
click at [490, 675] on td "about 3 hours ago" at bounding box center [462, 666] width 142 height 30
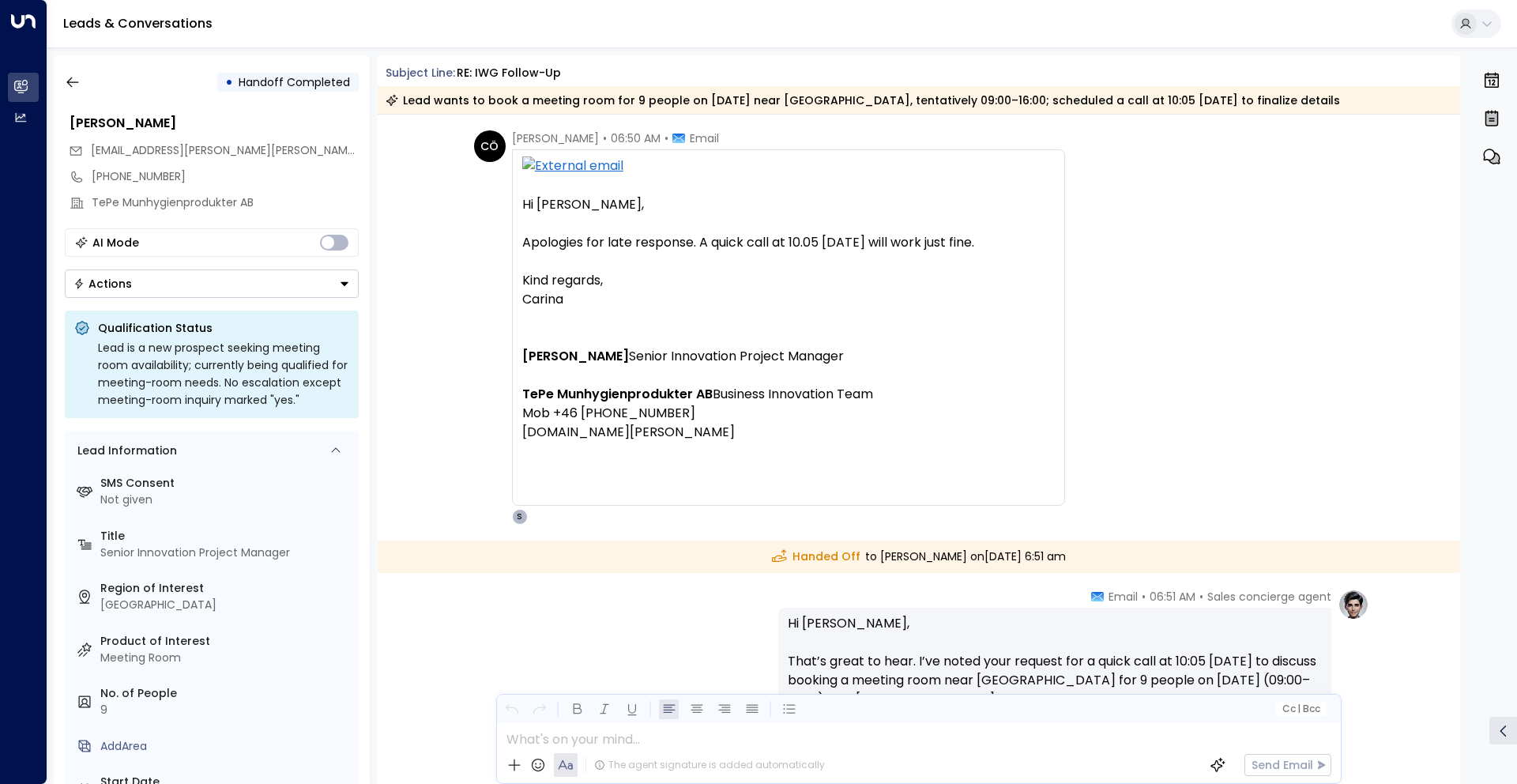
scroll to position [3953, 0]
